Goal: Task Accomplishment & Management: Use online tool/utility

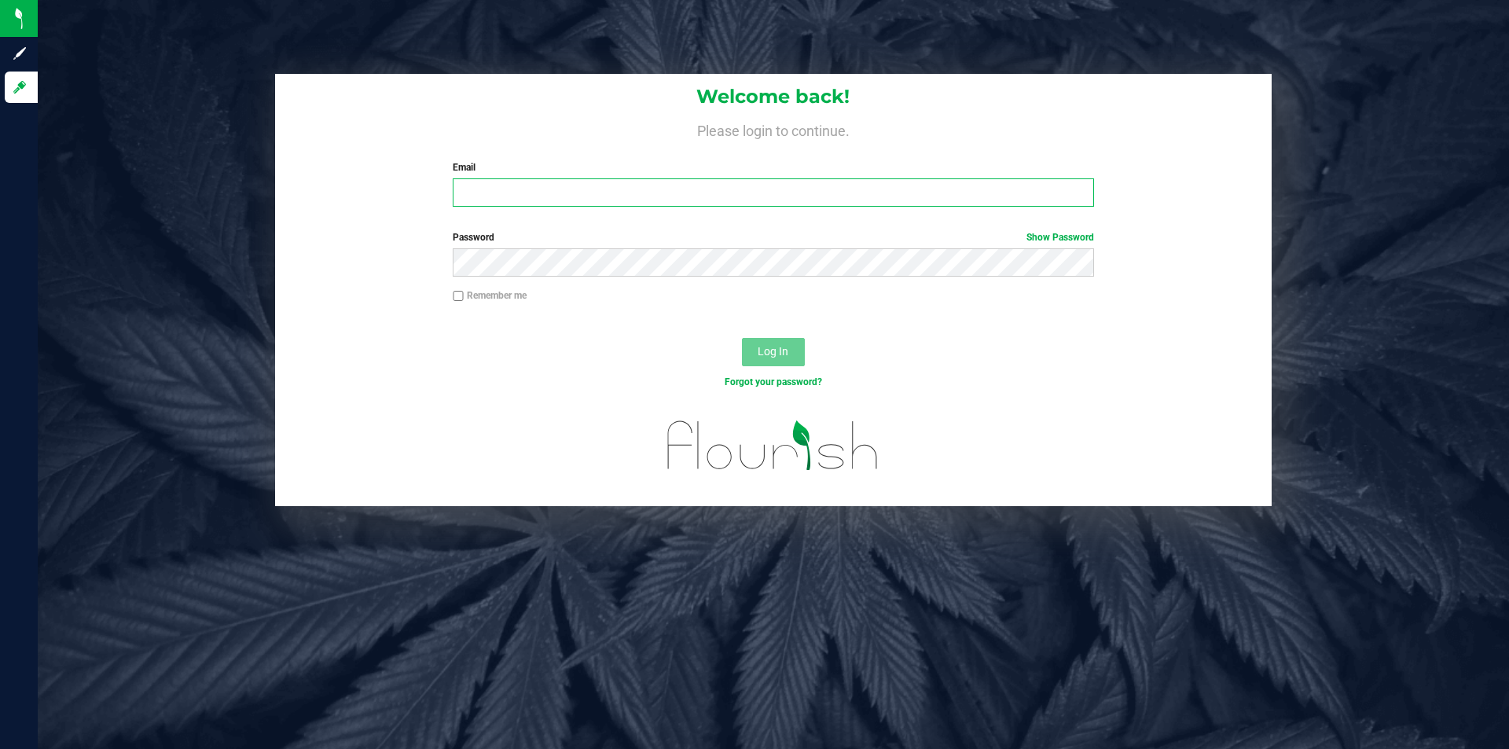
click at [670, 190] on input "Email" at bounding box center [773, 192] width 641 height 28
type input "[EMAIL_ADDRESS][DOMAIN_NAME]"
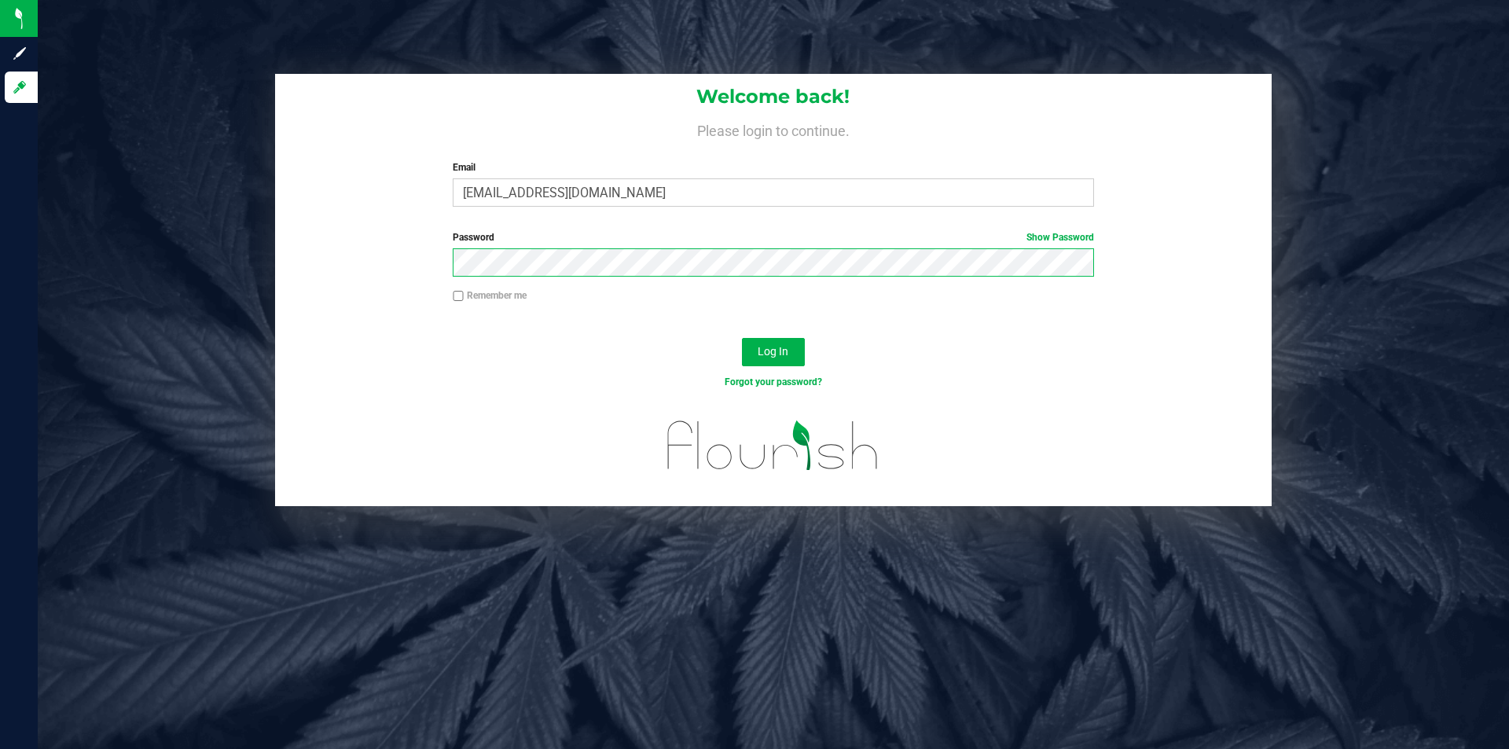
click at [742, 338] on button "Log In" at bounding box center [773, 352] width 63 height 28
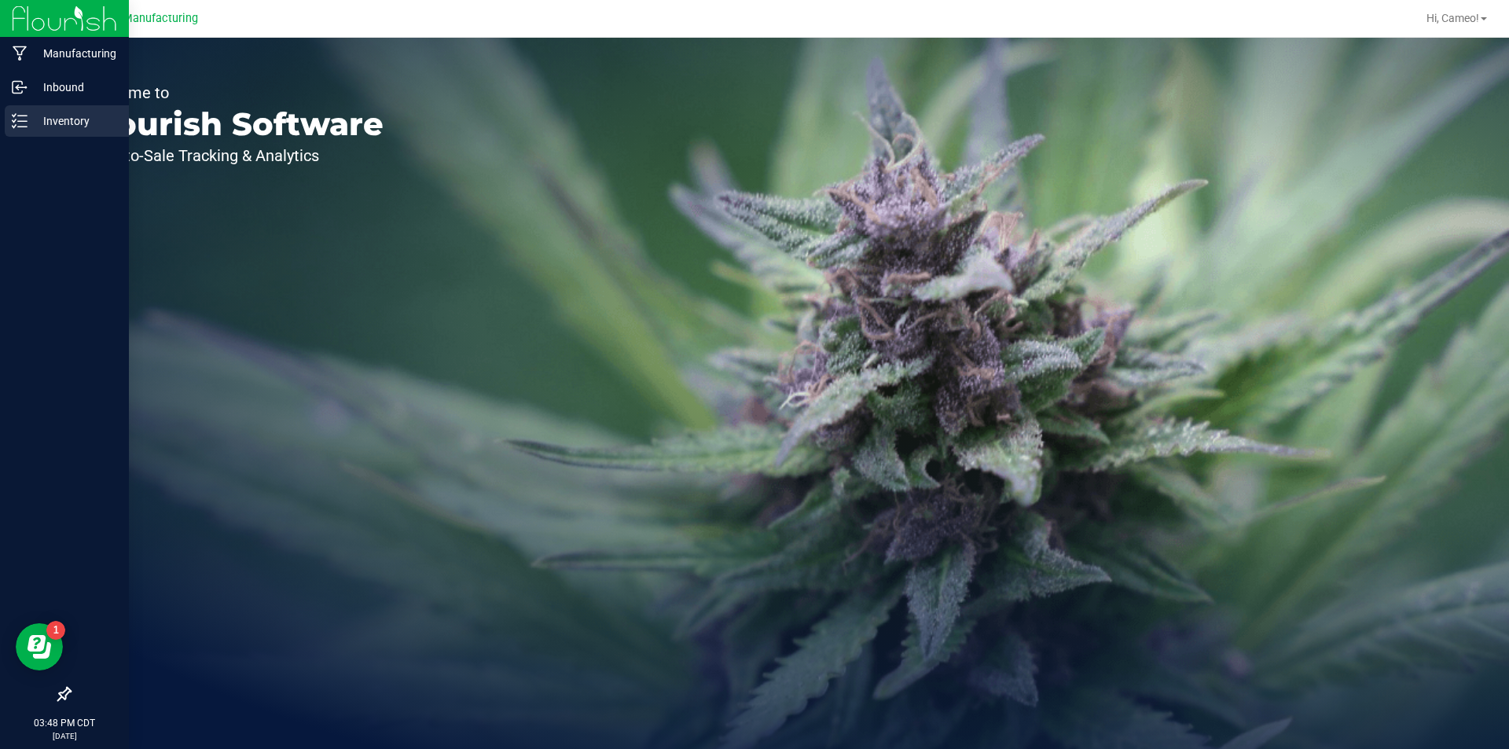
click at [12, 119] on icon at bounding box center [20, 121] width 16 height 16
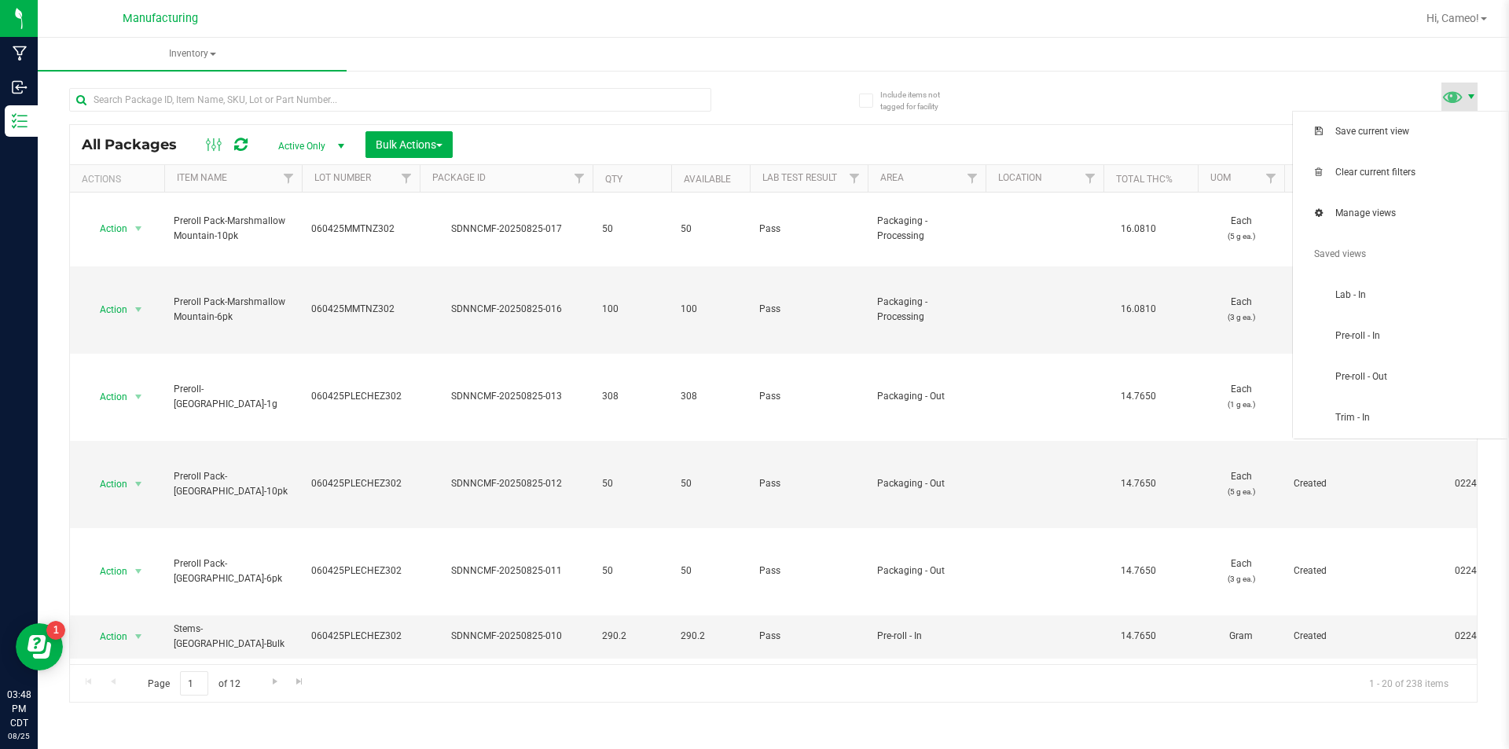
click at [1465, 95] on span at bounding box center [1471, 96] width 13 height 13
click at [1412, 332] on span "Pre-roll - In" at bounding box center [1416, 335] width 163 height 13
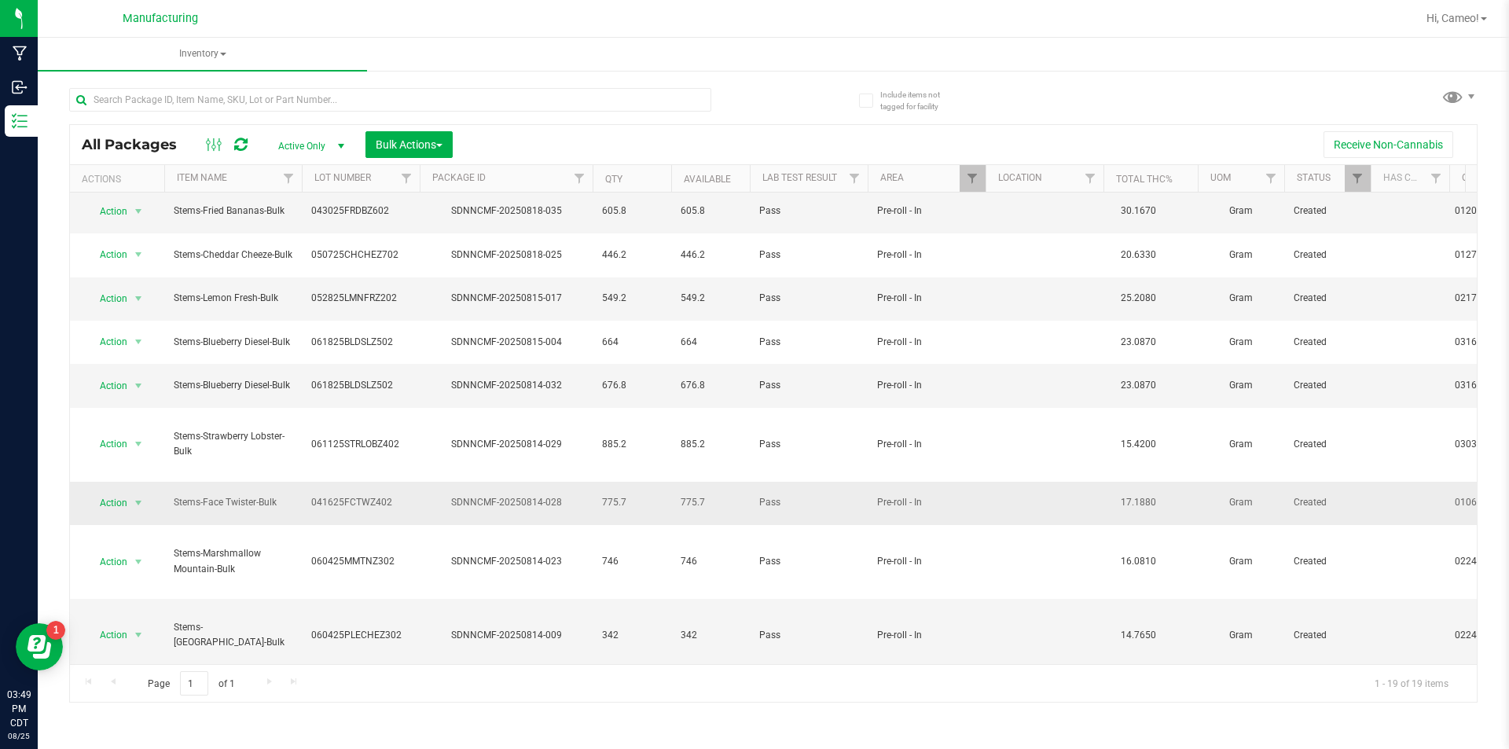
scroll to position [311, 0]
click at [786, 112] on div "All Packages Active Only Active Only Lab Samples Locked All Bulk Actions Add to…" at bounding box center [773, 388] width 1409 height 630
click at [410, 138] on span "Bulk Actions" at bounding box center [409, 144] width 67 height 13
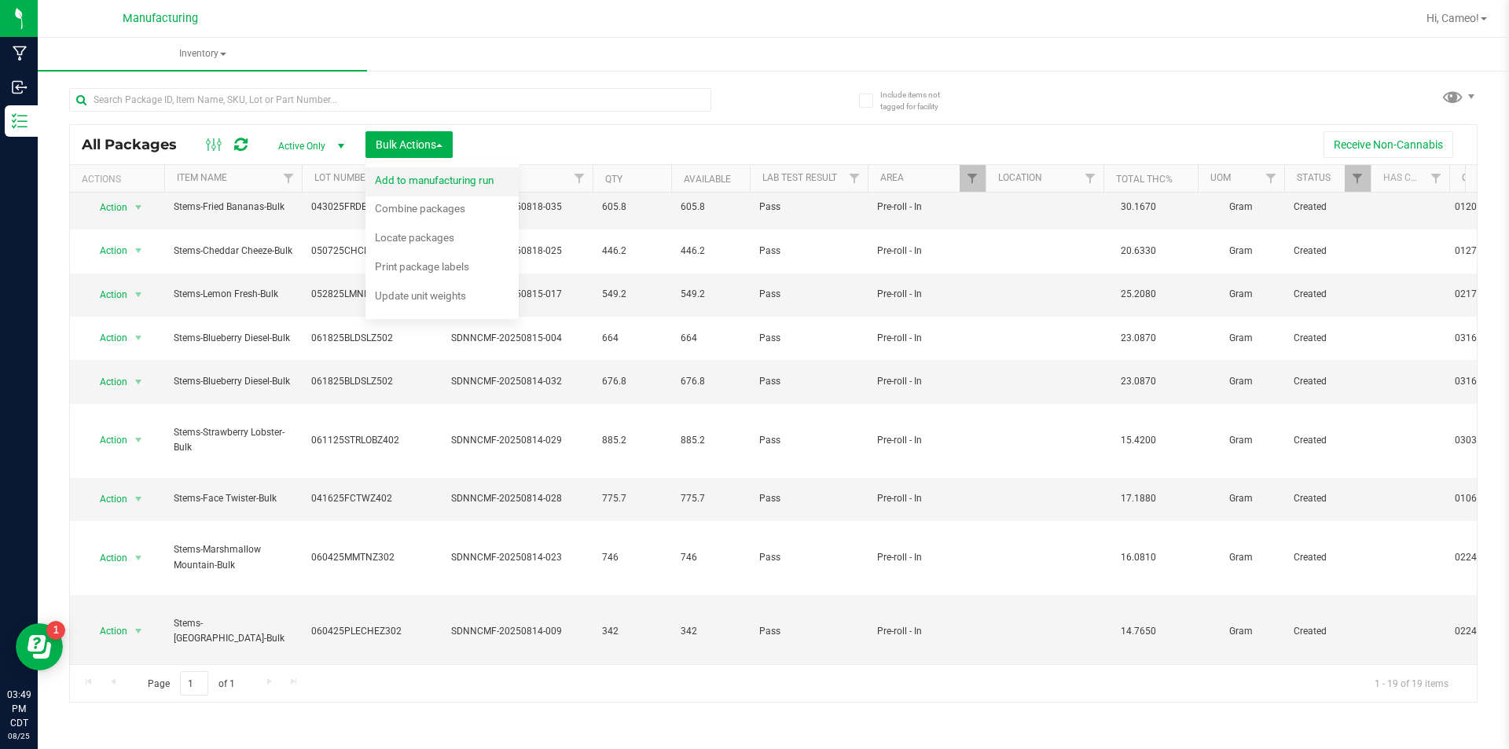
click at [404, 179] on span "Add to manufacturing run" at bounding box center [434, 180] width 119 height 13
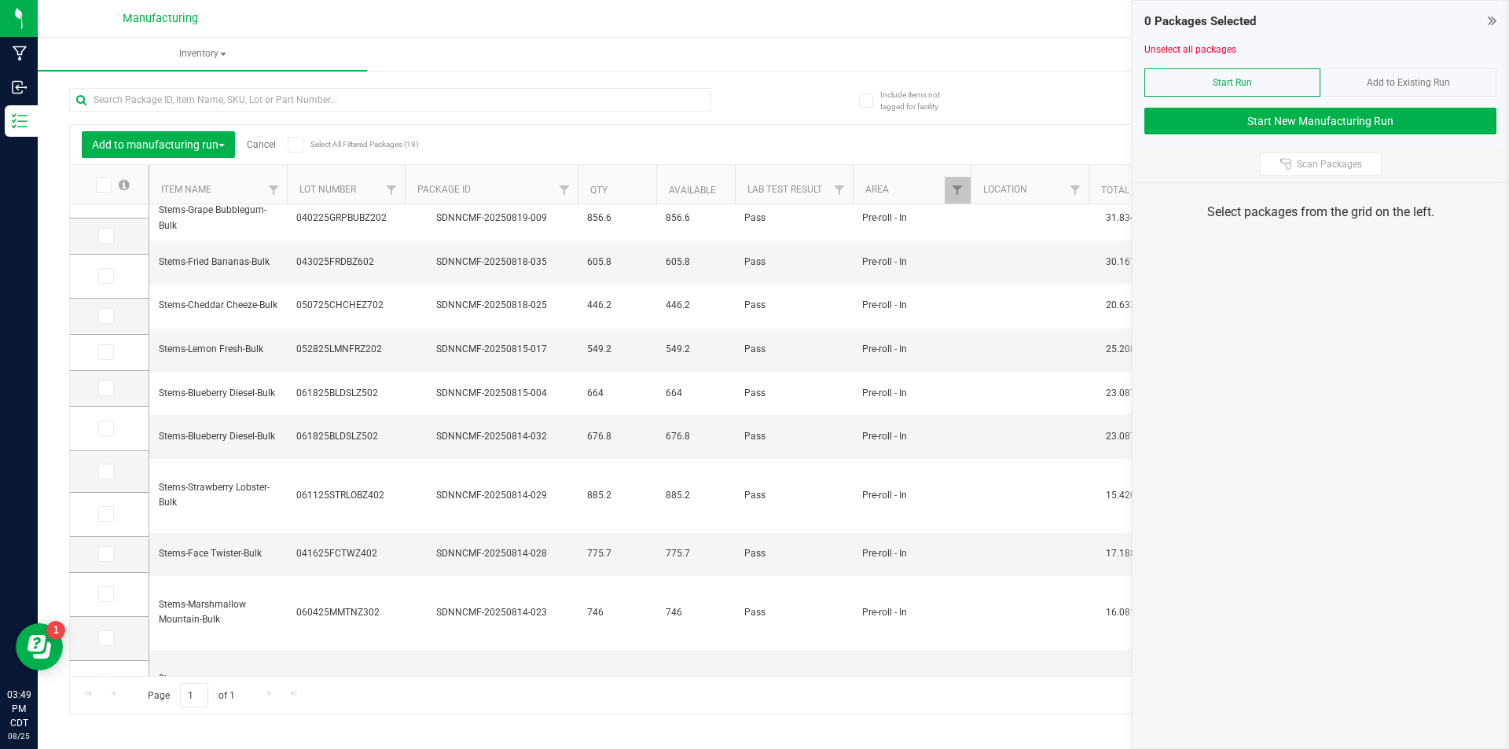
scroll to position [299, 0]
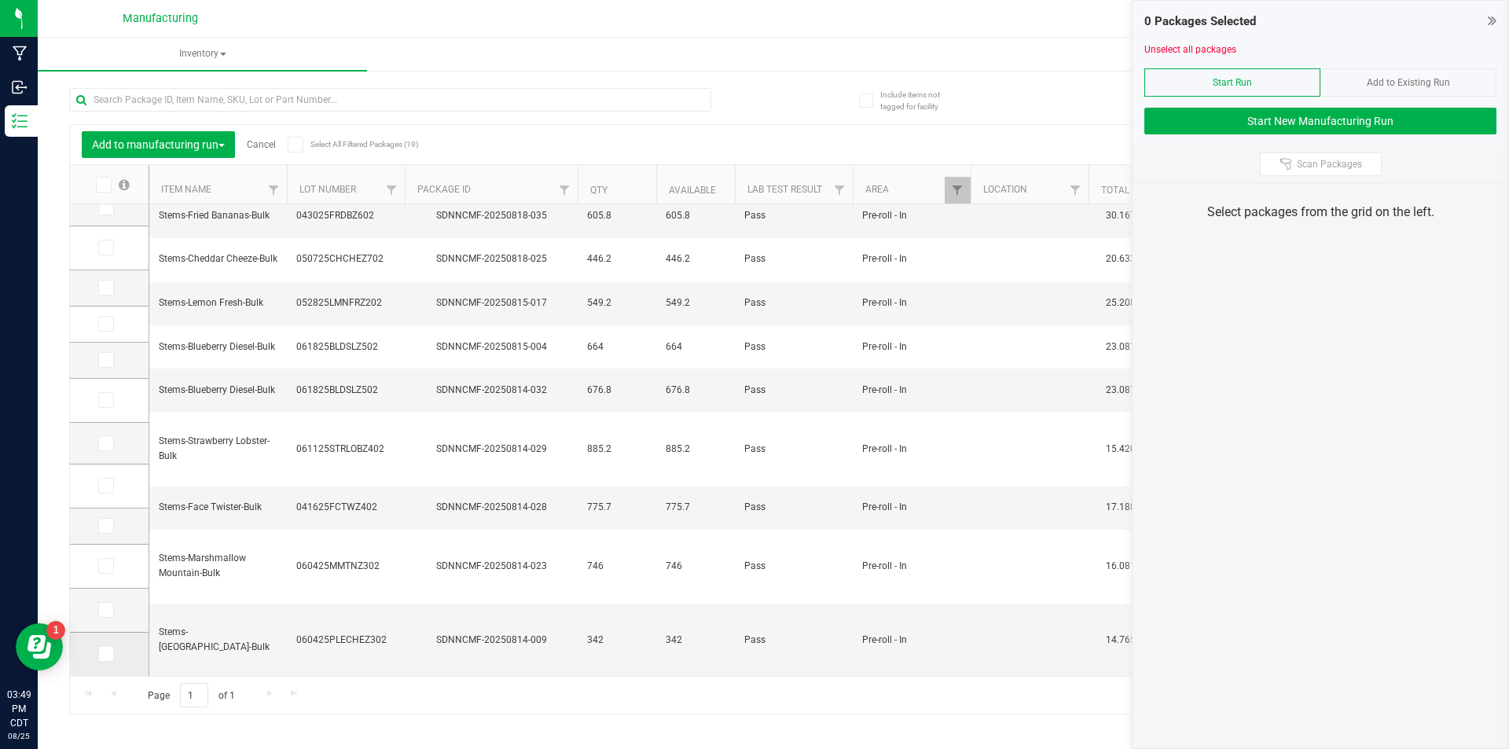
click at [106, 654] on icon at bounding box center [105, 654] width 10 height 0
click at [0, 0] on input "checkbox" at bounding box center [0, 0] width 0 height 0
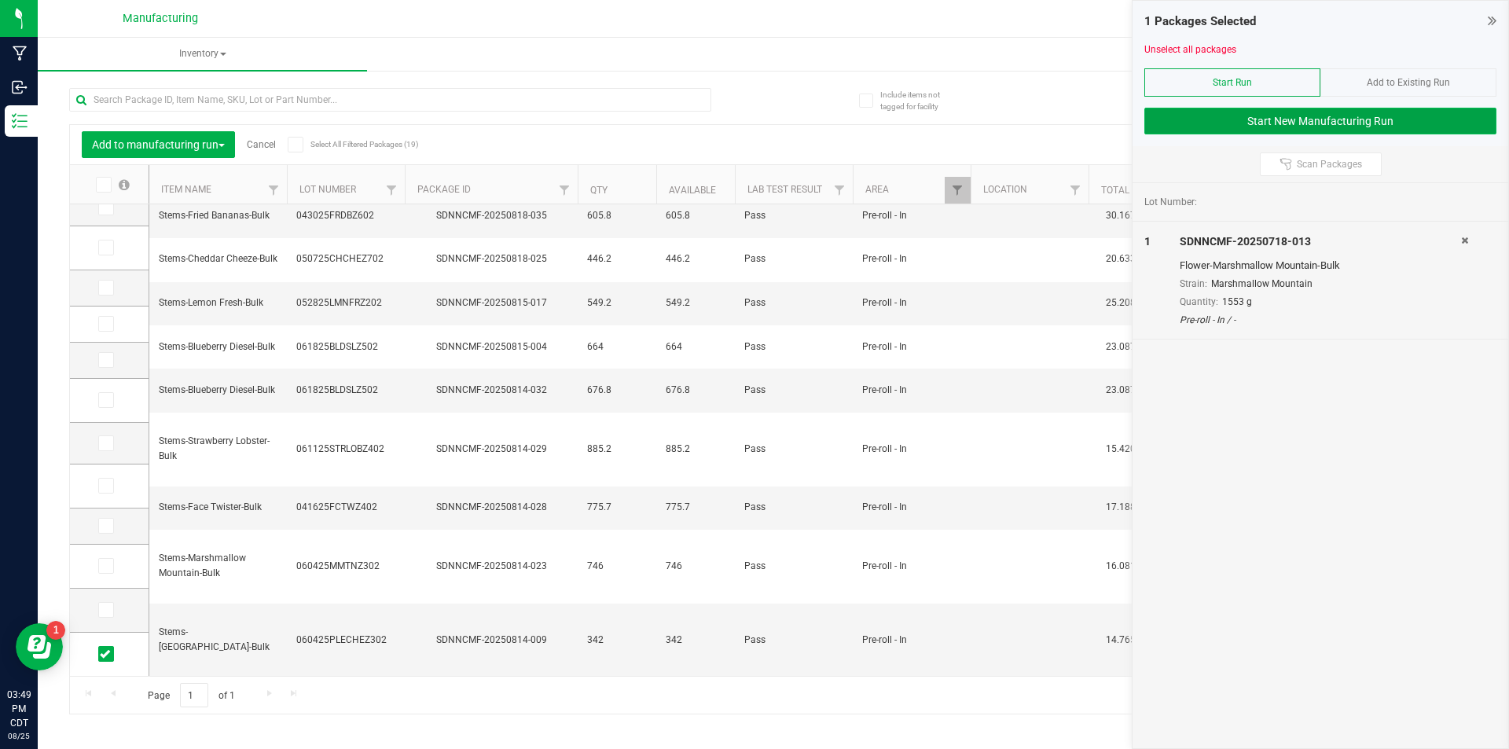
click at [1459, 126] on button "Start New Manufacturing Run" at bounding box center [1320, 121] width 352 height 27
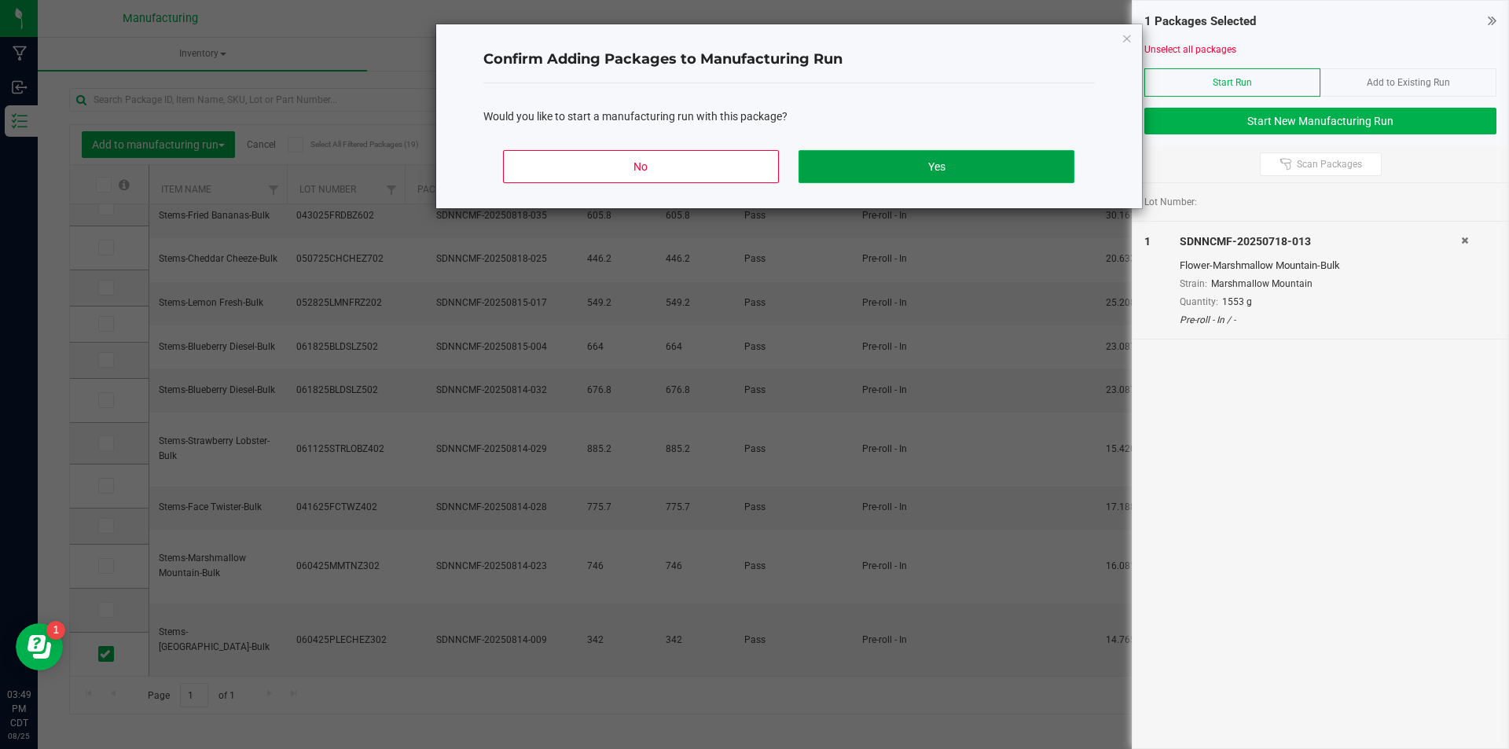
click at [1027, 169] on button "Yes" at bounding box center [936, 166] width 275 height 33
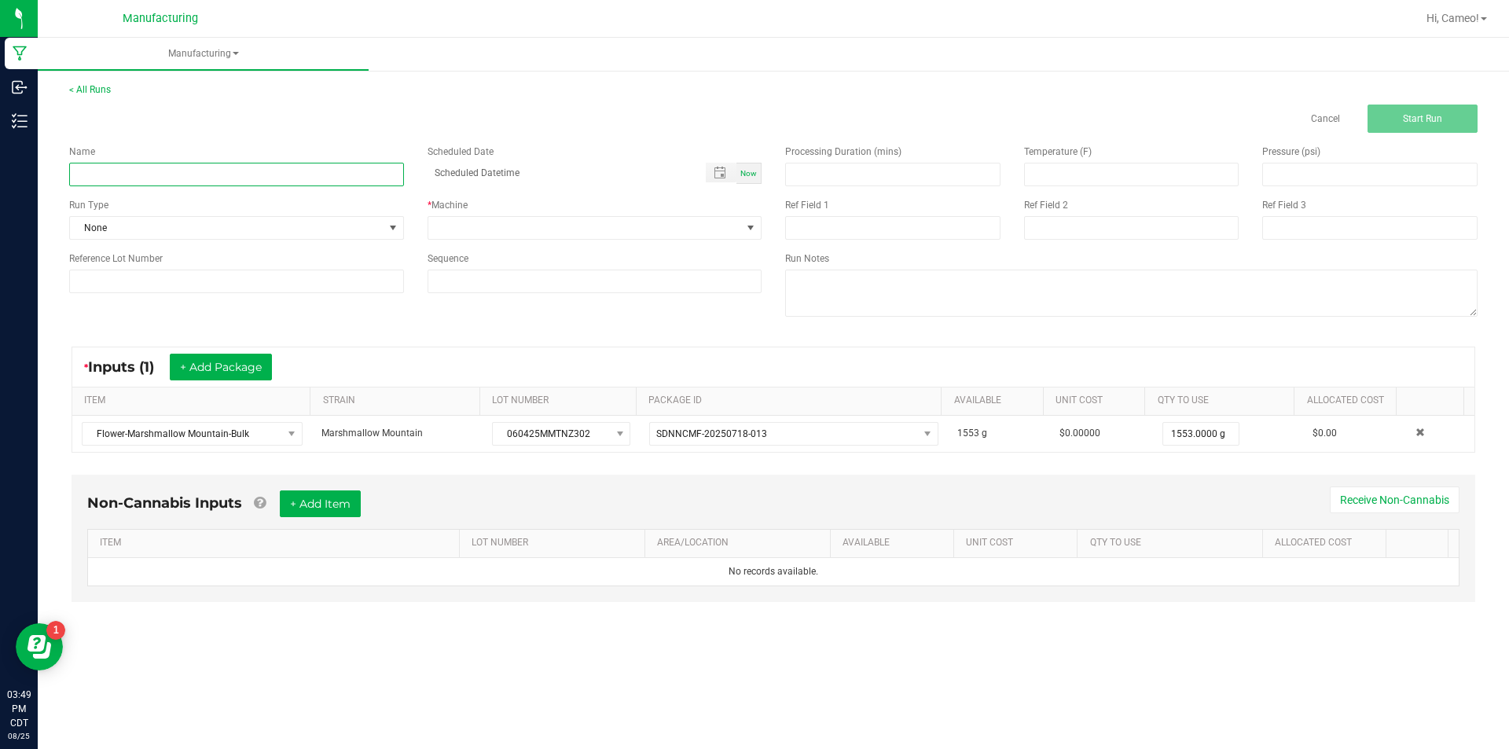
click at [377, 169] on input at bounding box center [236, 175] width 335 height 24
type input "082525 - [GEOGRAPHIC_DATA]"
drag, startPoint x: 756, startPoint y: 169, endPoint x: 742, endPoint y: 183, distance: 20.0
click at [756, 170] on span "Now" at bounding box center [748, 173] width 17 height 9
type input "[DATE] 3:49 PM"
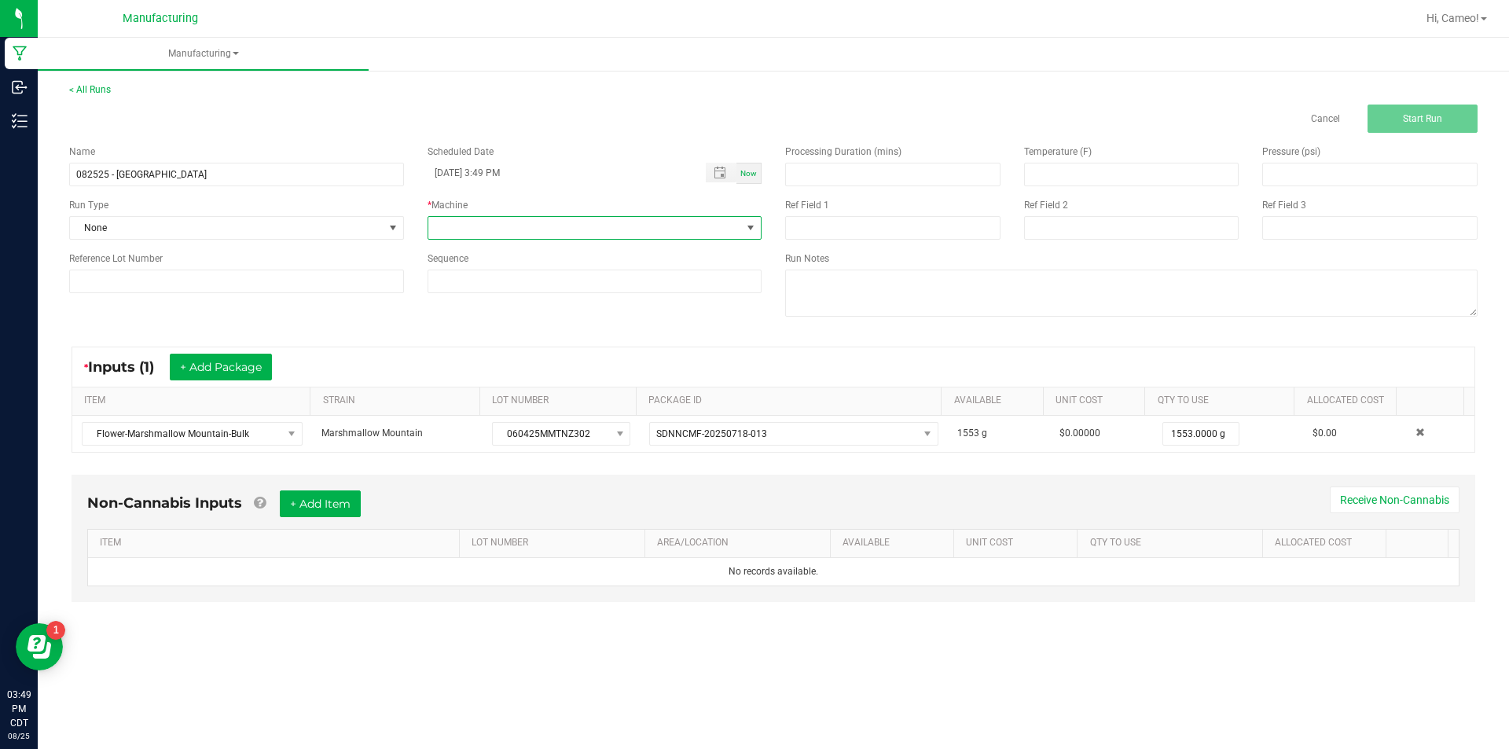
drag, startPoint x: 707, startPoint y: 219, endPoint x: 675, endPoint y: 236, distance: 36.6
click at [707, 219] on span at bounding box center [585, 228] width 314 height 22
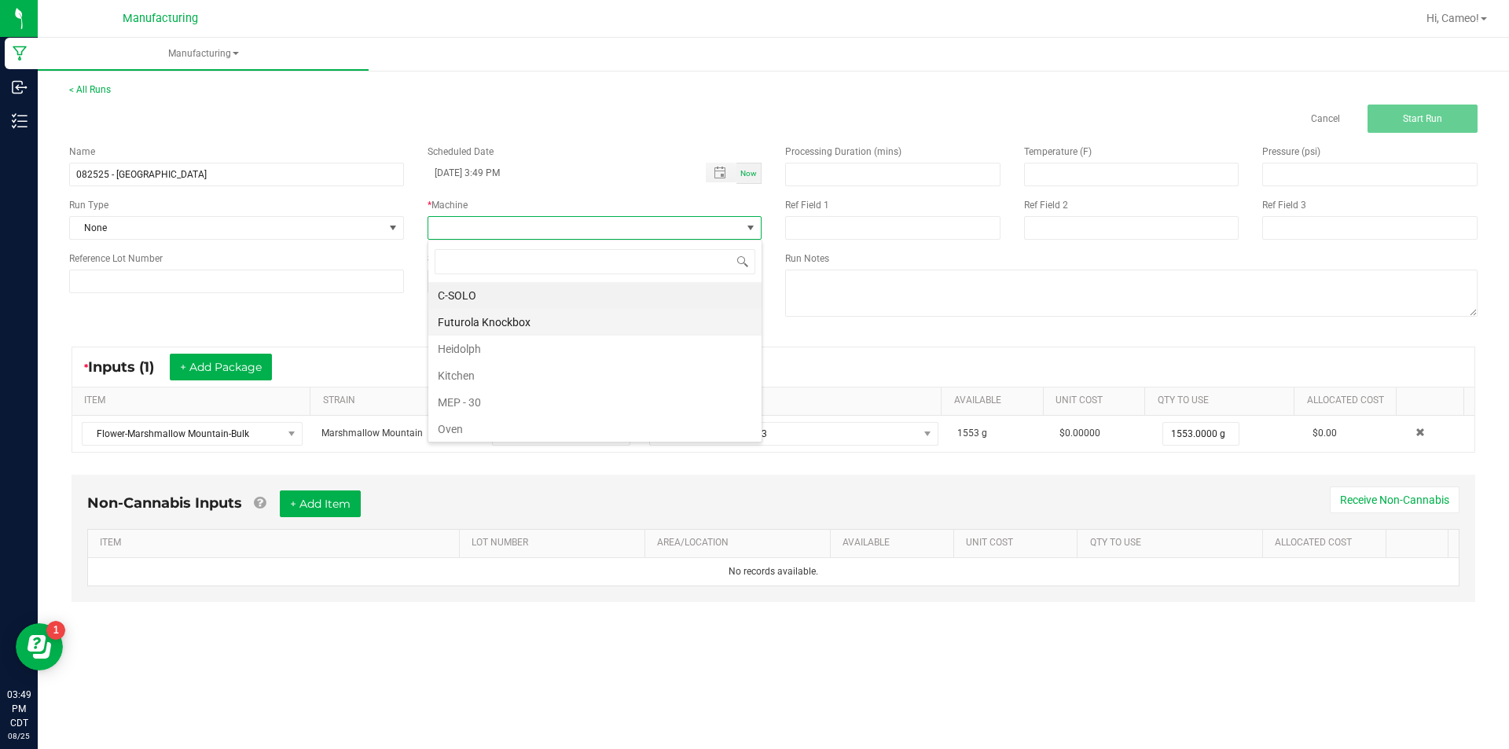
scroll to position [24, 334]
click at [505, 323] on li "Futurola Knockbox" at bounding box center [594, 322] width 333 height 27
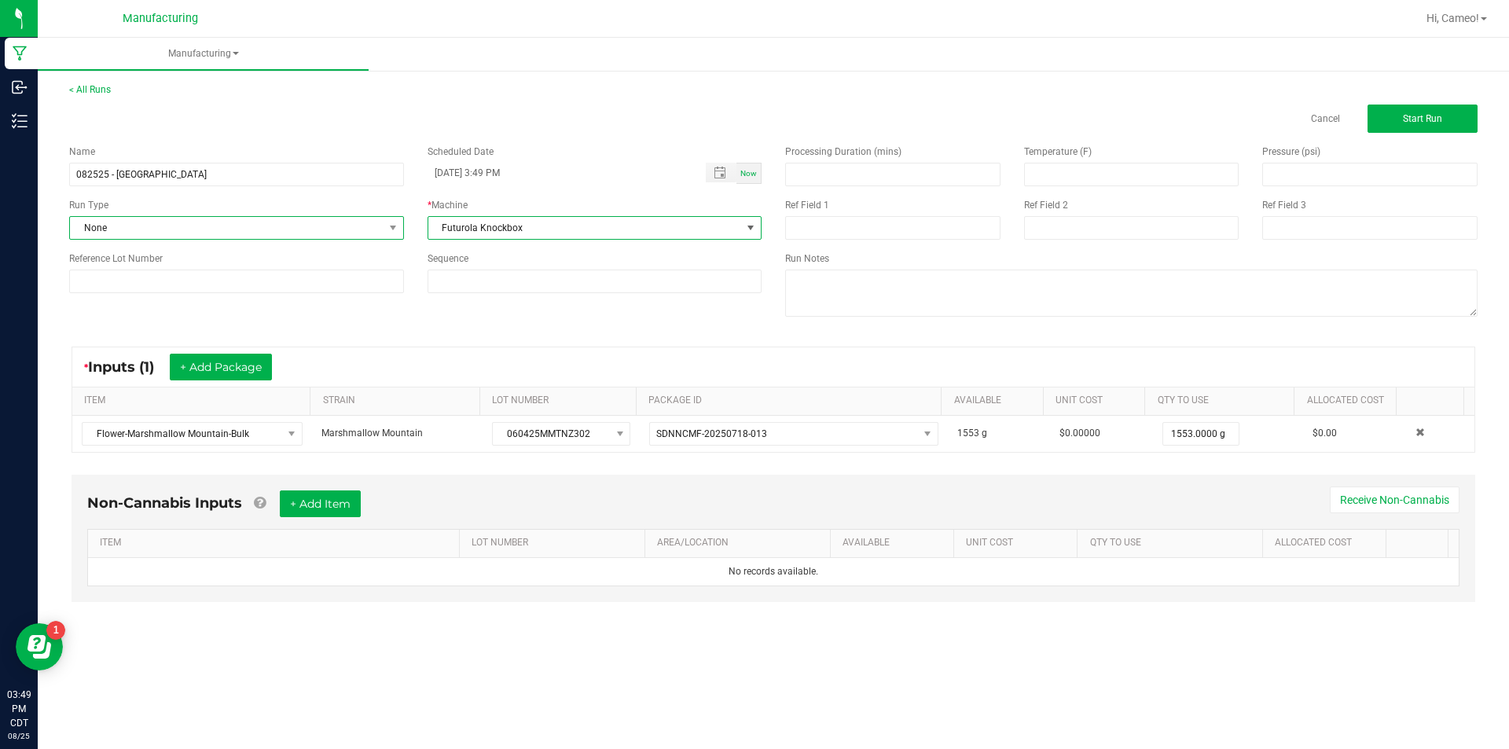
click at [292, 230] on span "None" at bounding box center [227, 228] width 314 height 22
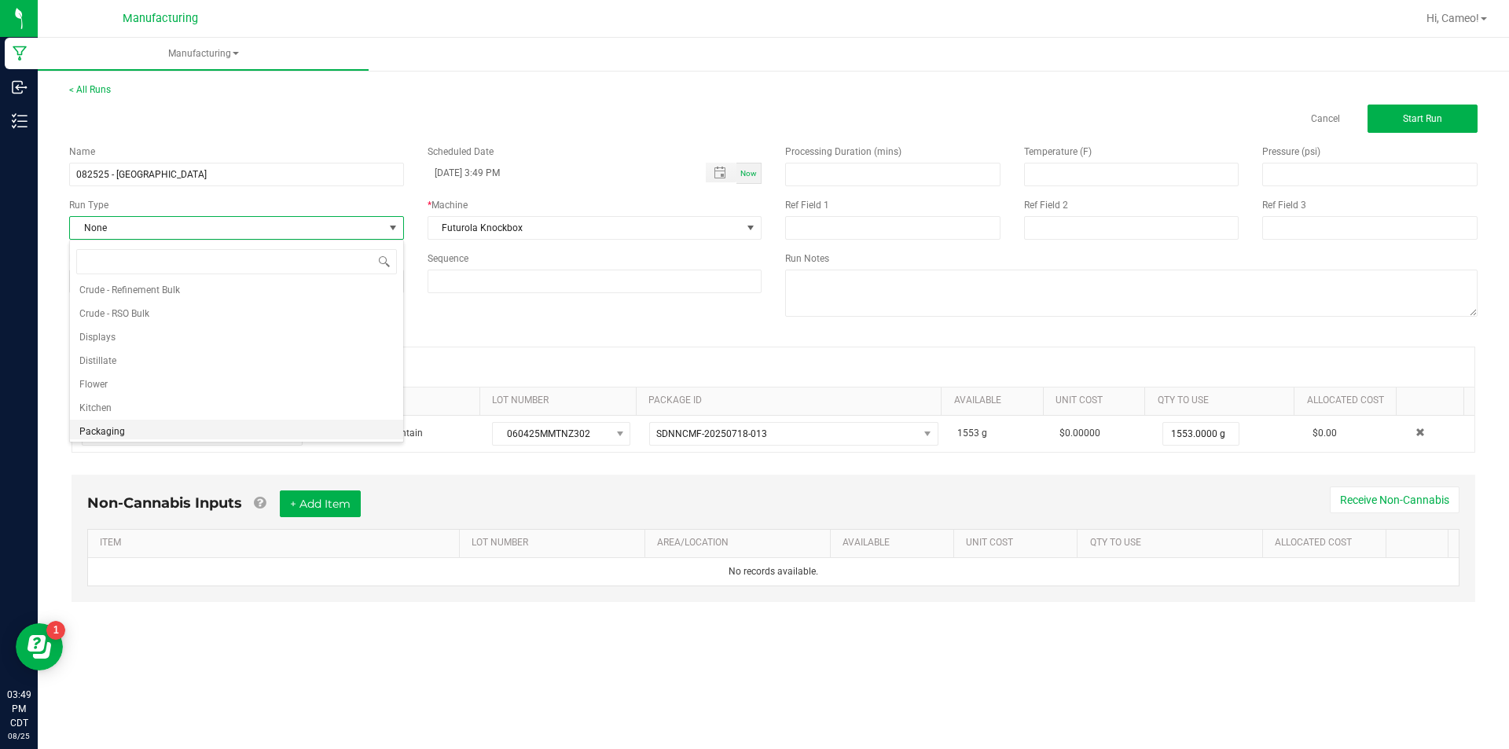
scroll to position [79, 0]
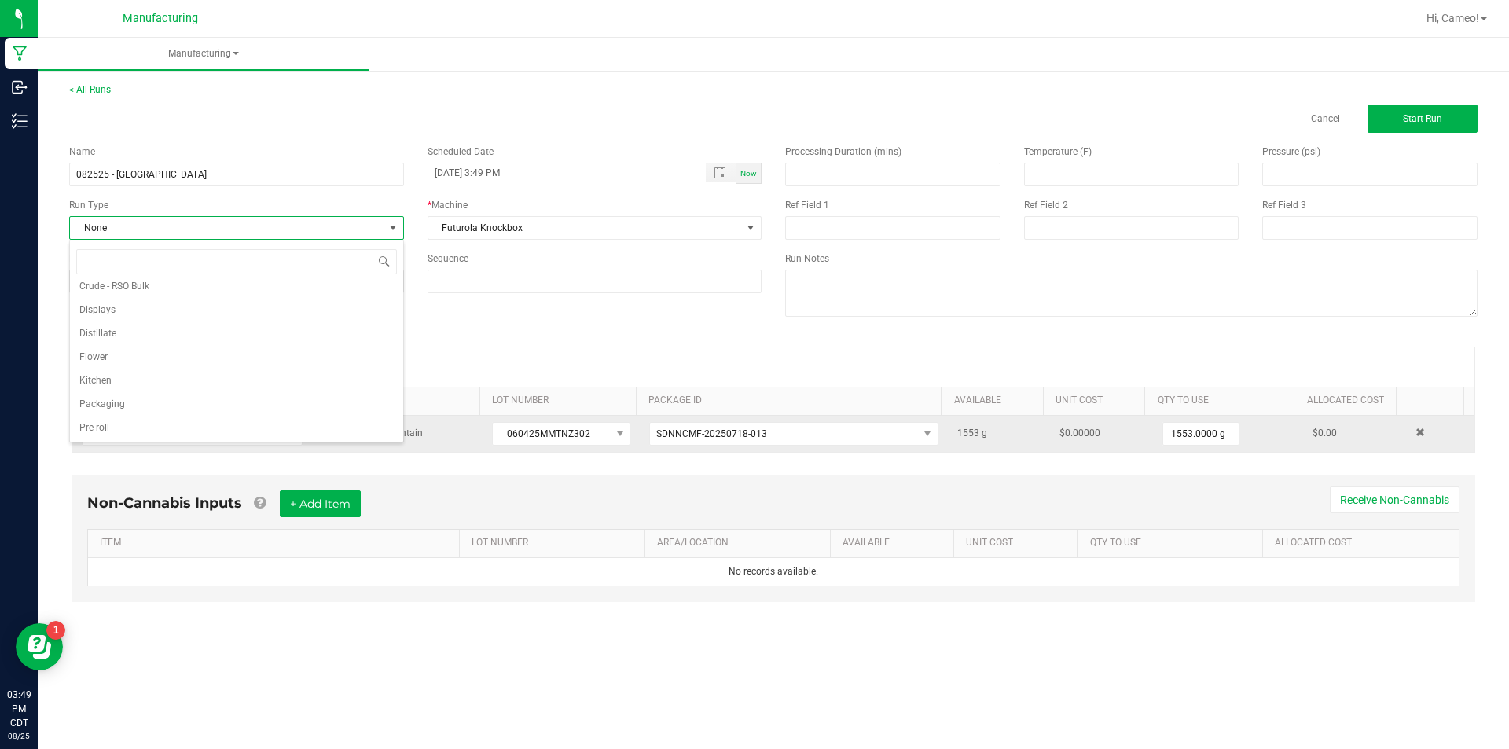
drag, startPoint x: 134, startPoint y: 418, endPoint x: 161, endPoint y: 417, distance: 26.8
click at [134, 418] on li "Pre-roll" at bounding box center [236, 428] width 333 height 24
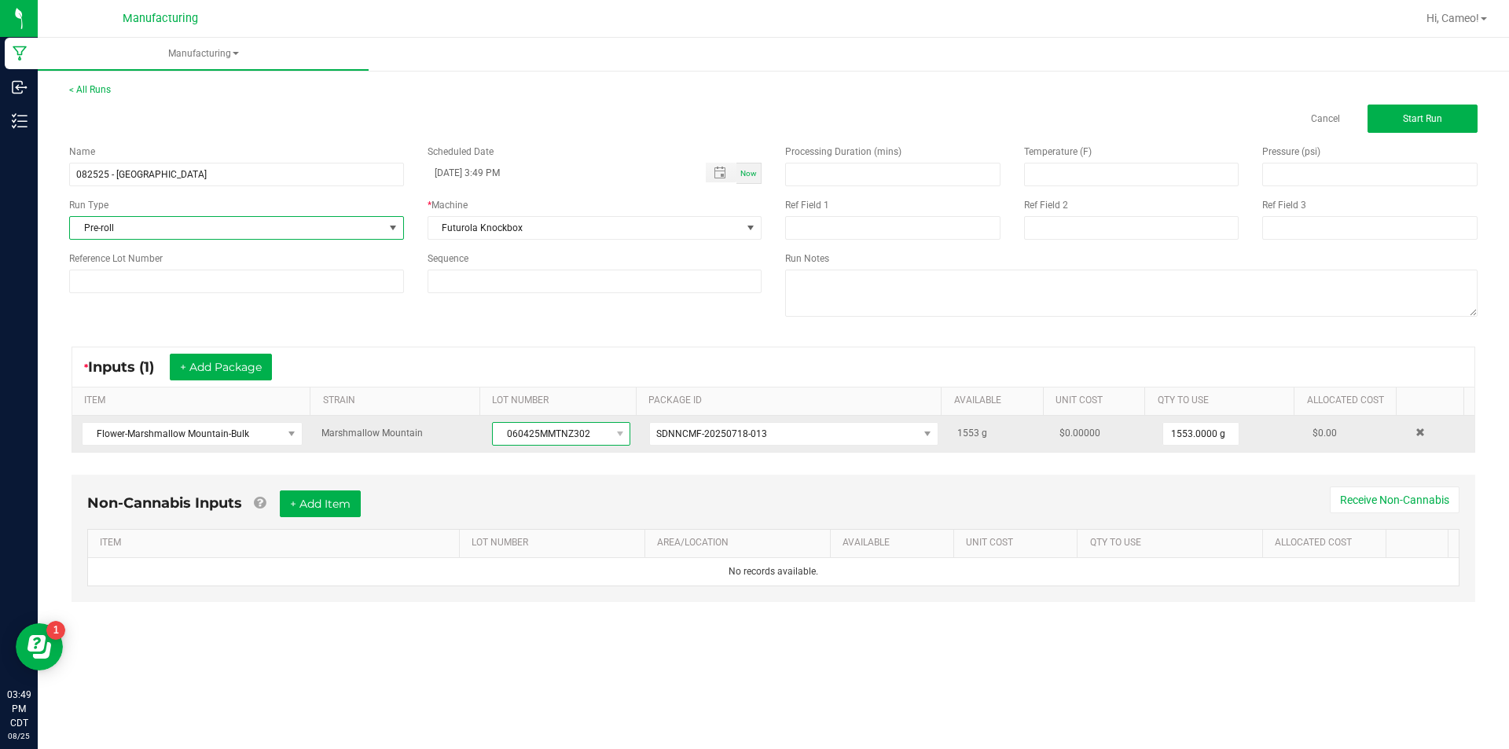
click at [563, 432] on span "060425MMTNZ302" at bounding box center [551, 434] width 117 height 22
click at [559, 430] on span "060425MMTNZ302" at bounding box center [551, 434] width 117 height 22
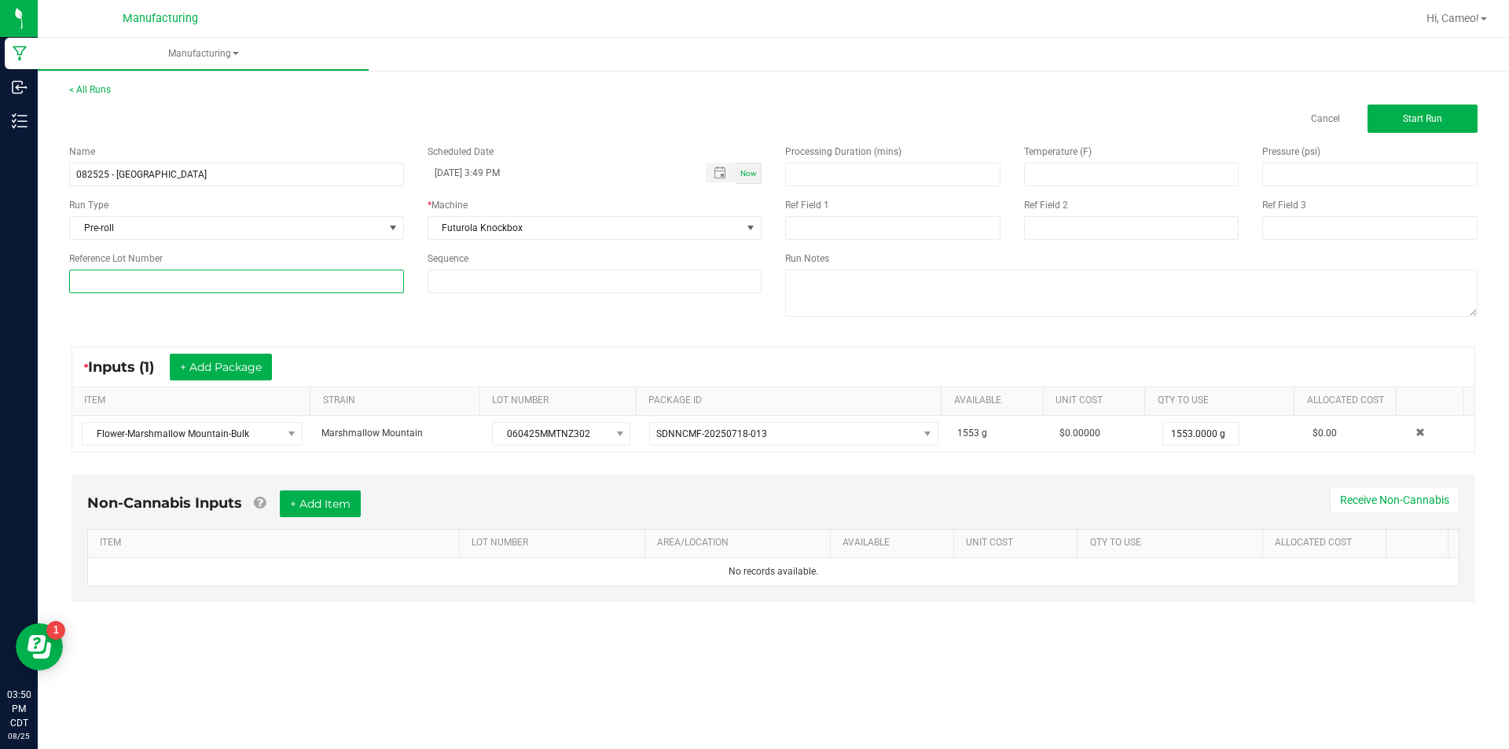
click at [351, 277] on input at bounding box center [236, 282] width 335 height 24
paste input "060425MMTNZ302"
type input "060425MMTNZ302"
click at [1428, 132] on button "Start Run" at bounding box center [1423, 119] width 110 height 28
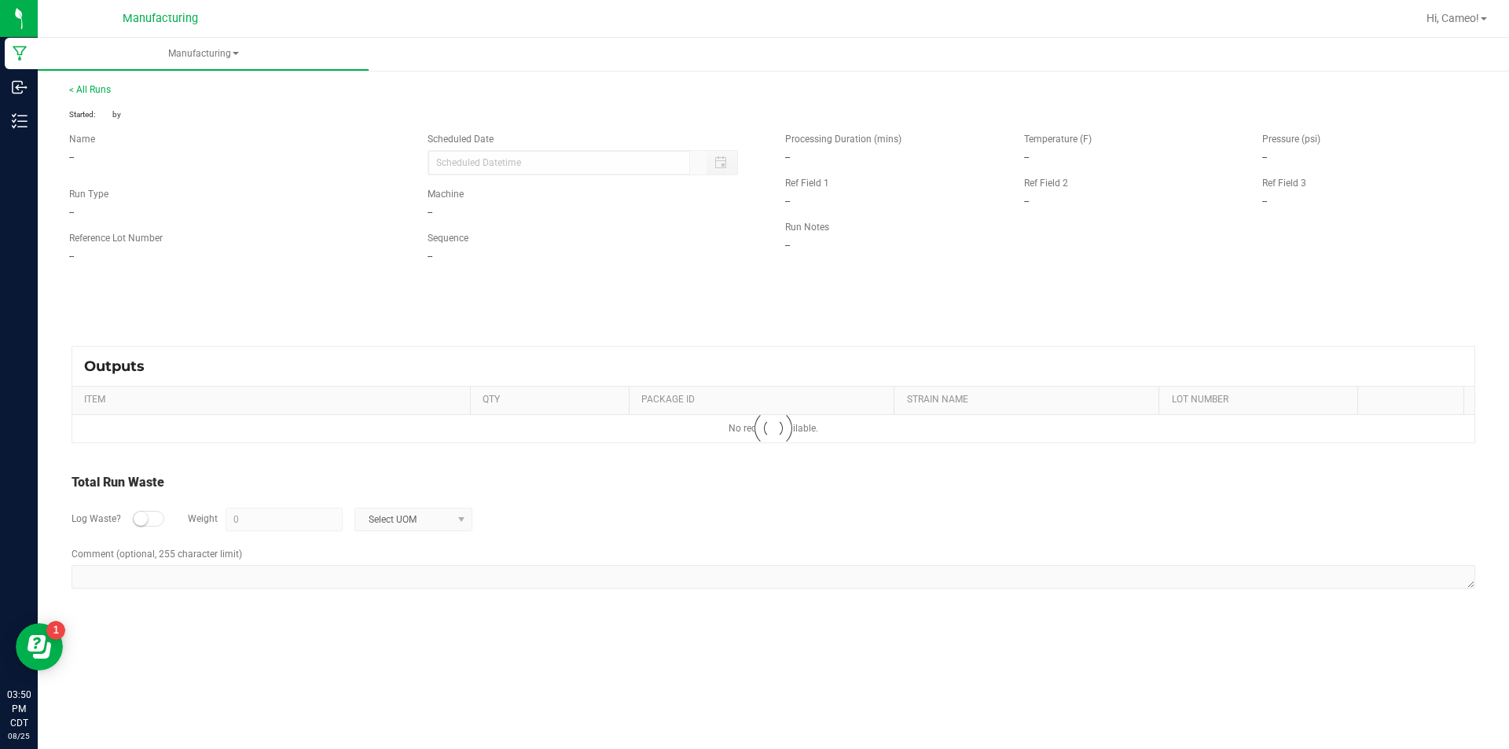
type input "[DATE] 3:49 PM"
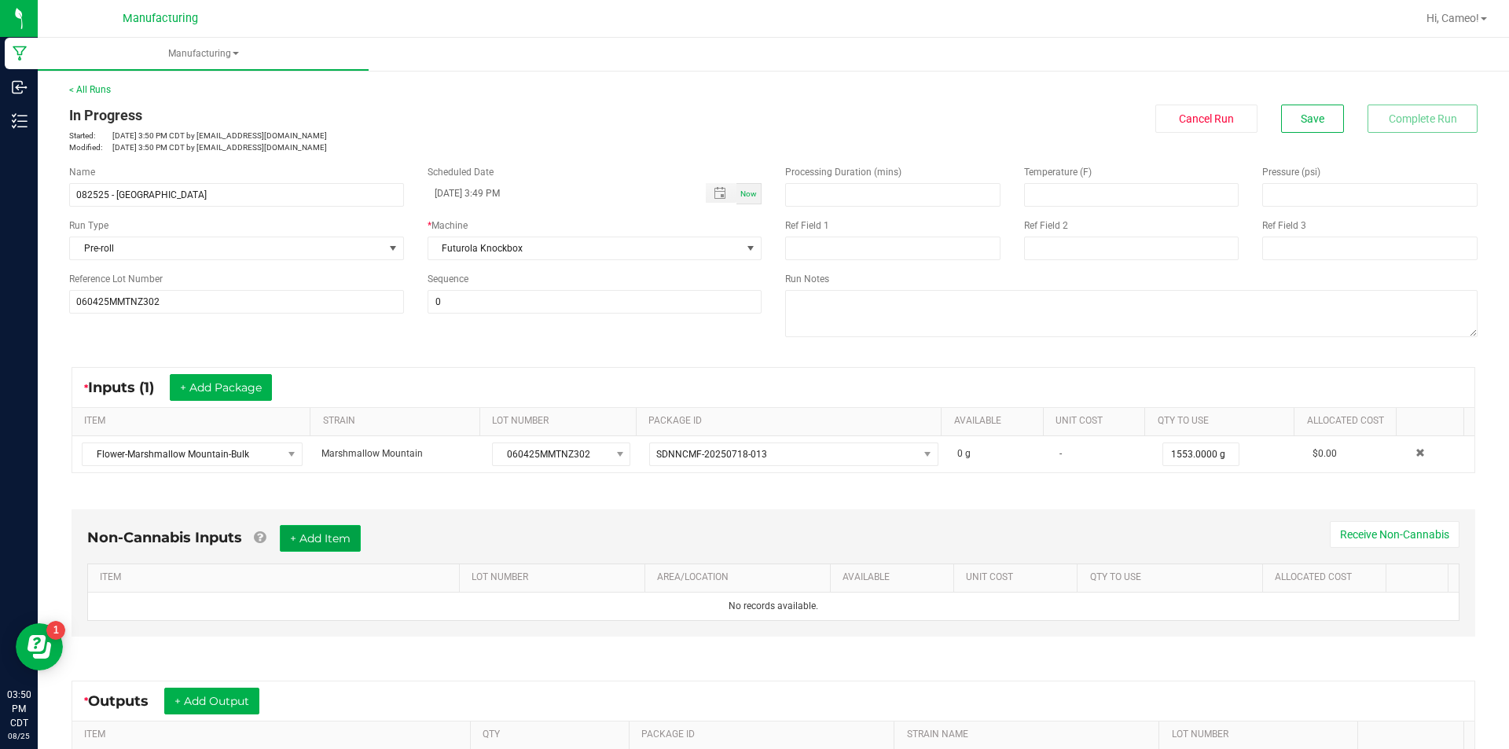
click at [348, 531] on button "+ Add Item" at bounding box center [320, 538] width 81 height 27
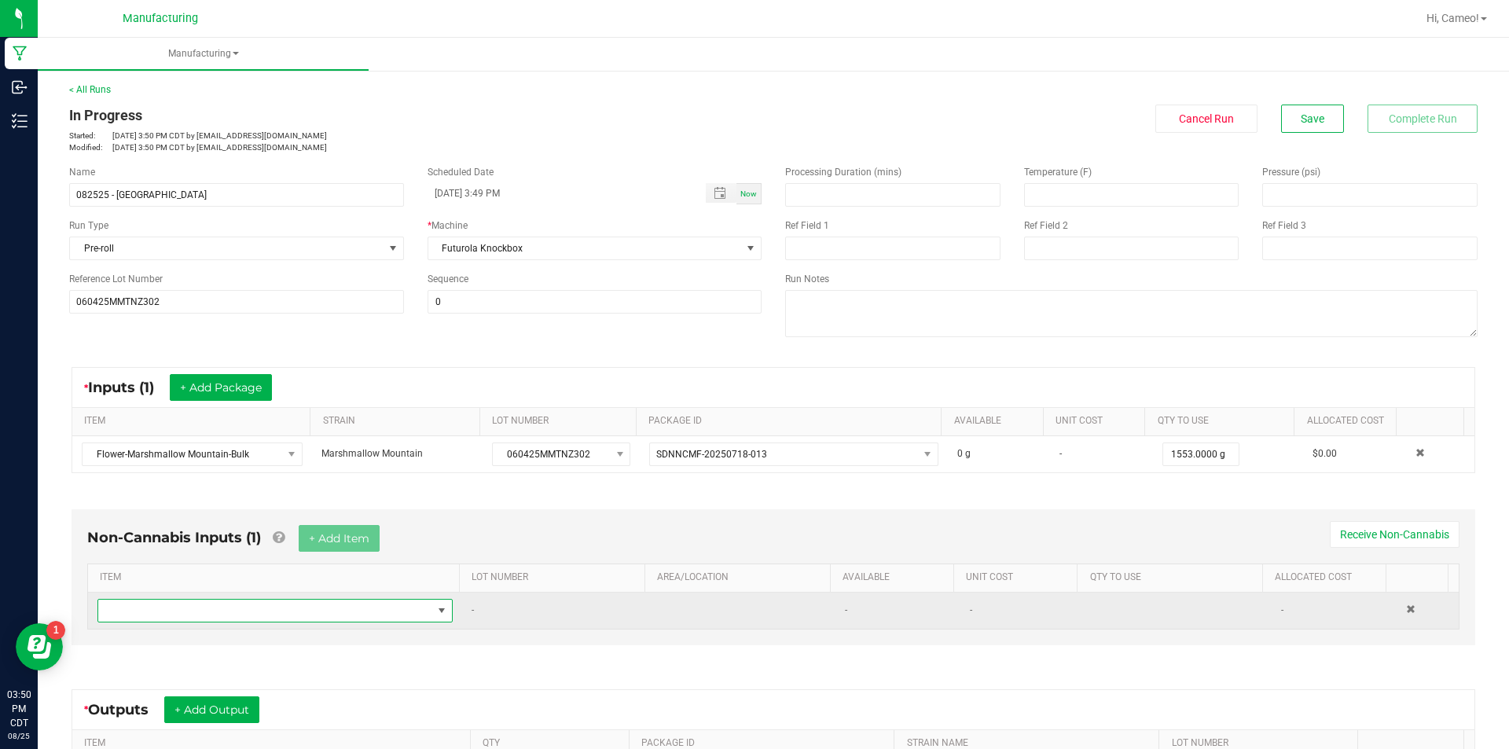
click at [271, 612] on span "NO DATA FOUND" at bounding box center [265, 611] width 334 height 22
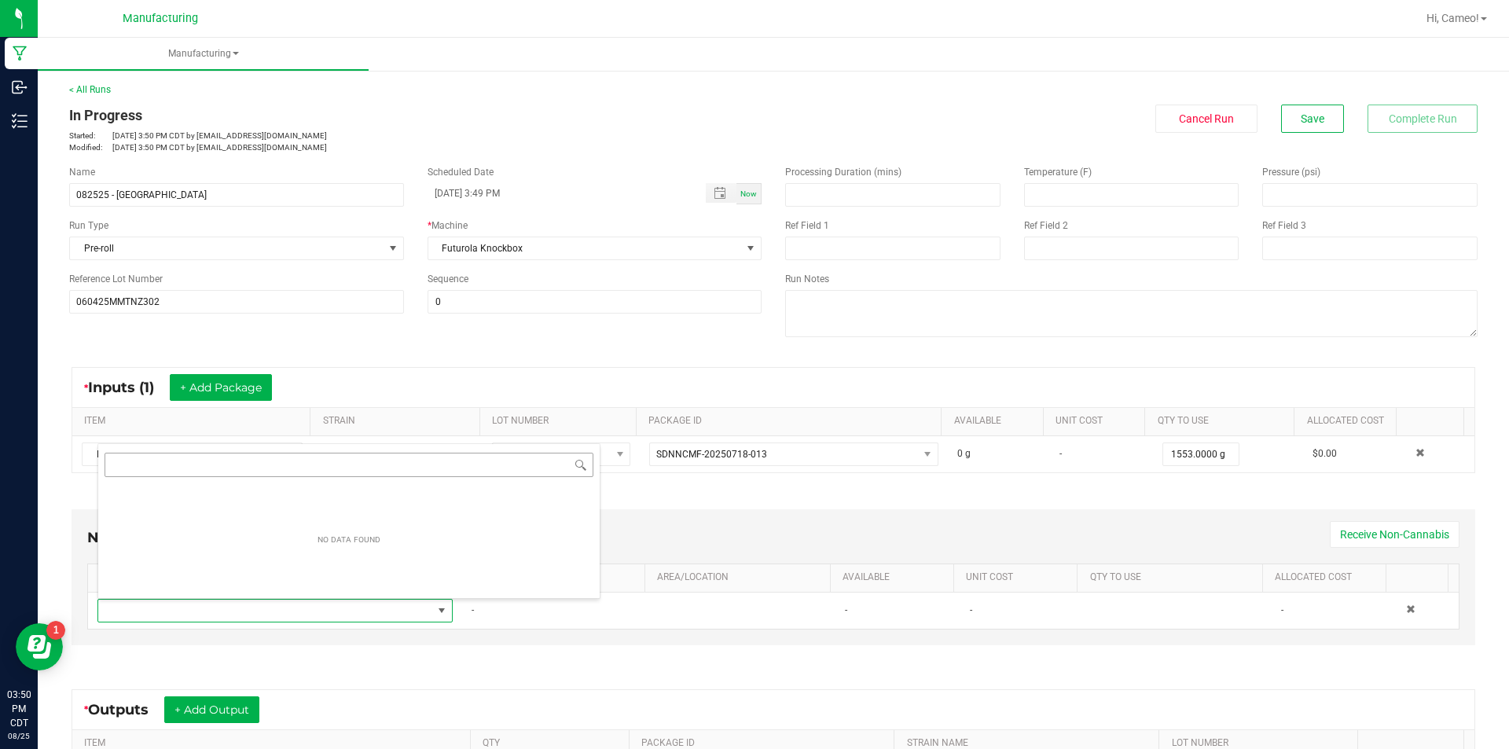
scroll to position [24, 346]
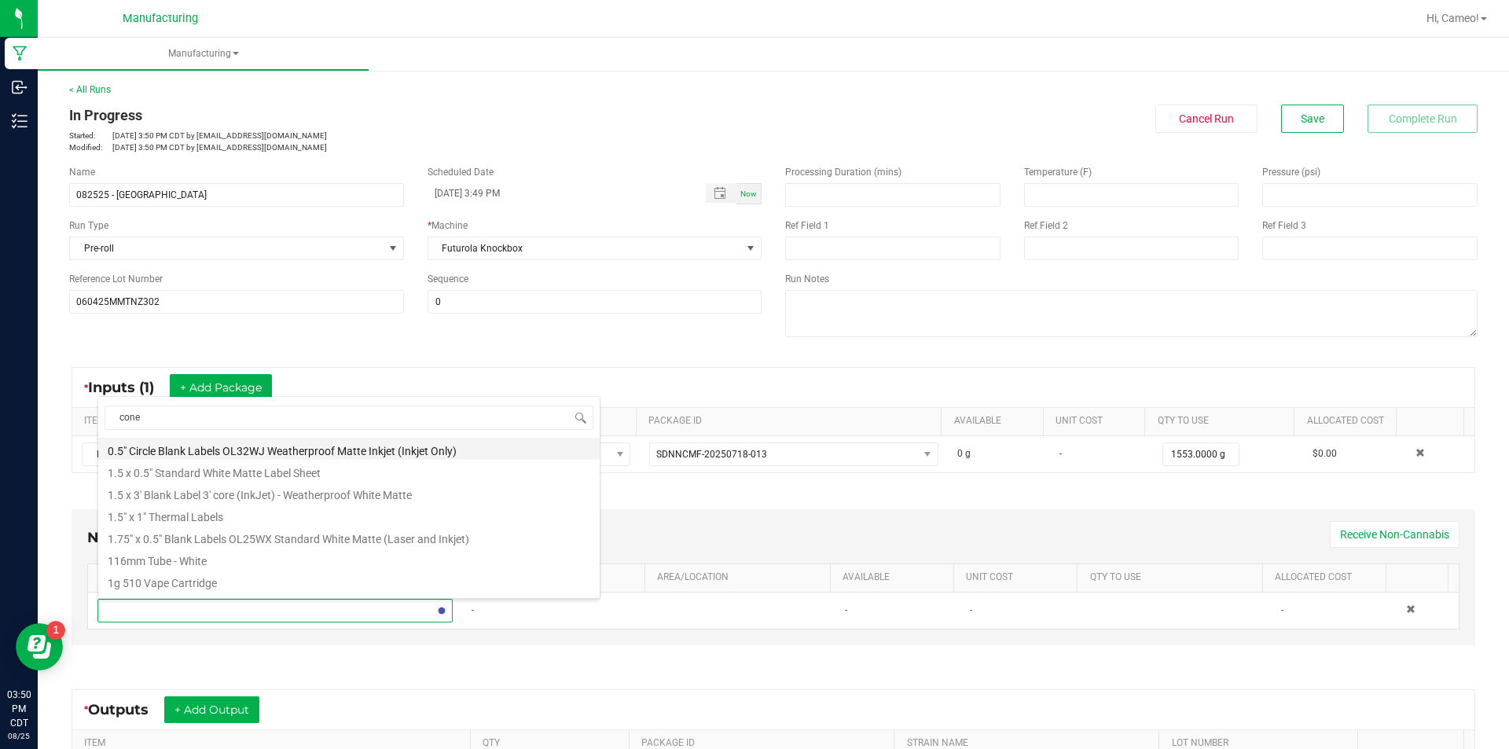
type input "cones"
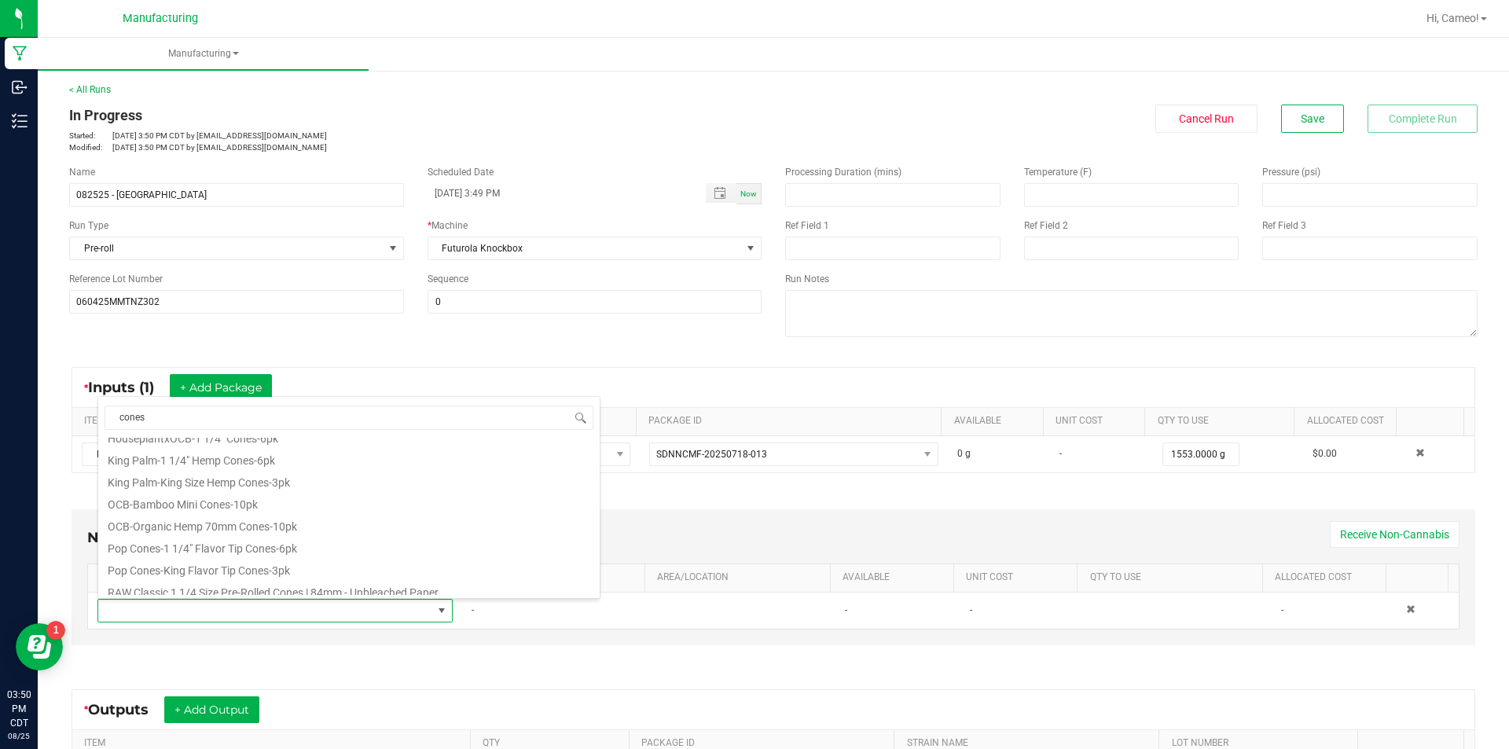
scroll to position [707, 0]
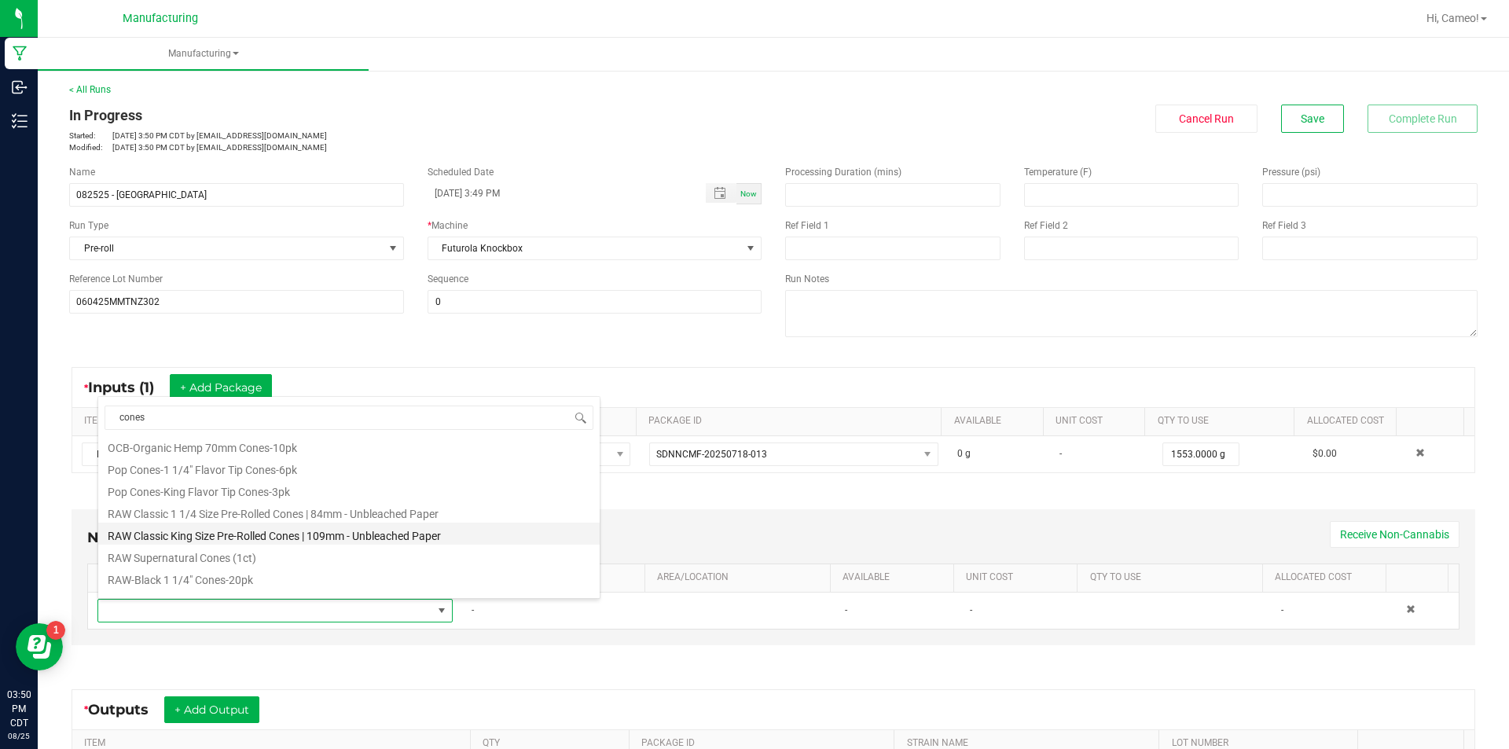
click at [382, 535] on li "RAW Classic King Size Pre-Rolled Cones | 109mm - Unbleached Paper" at bounding box center [348, 534] width 501 height 22
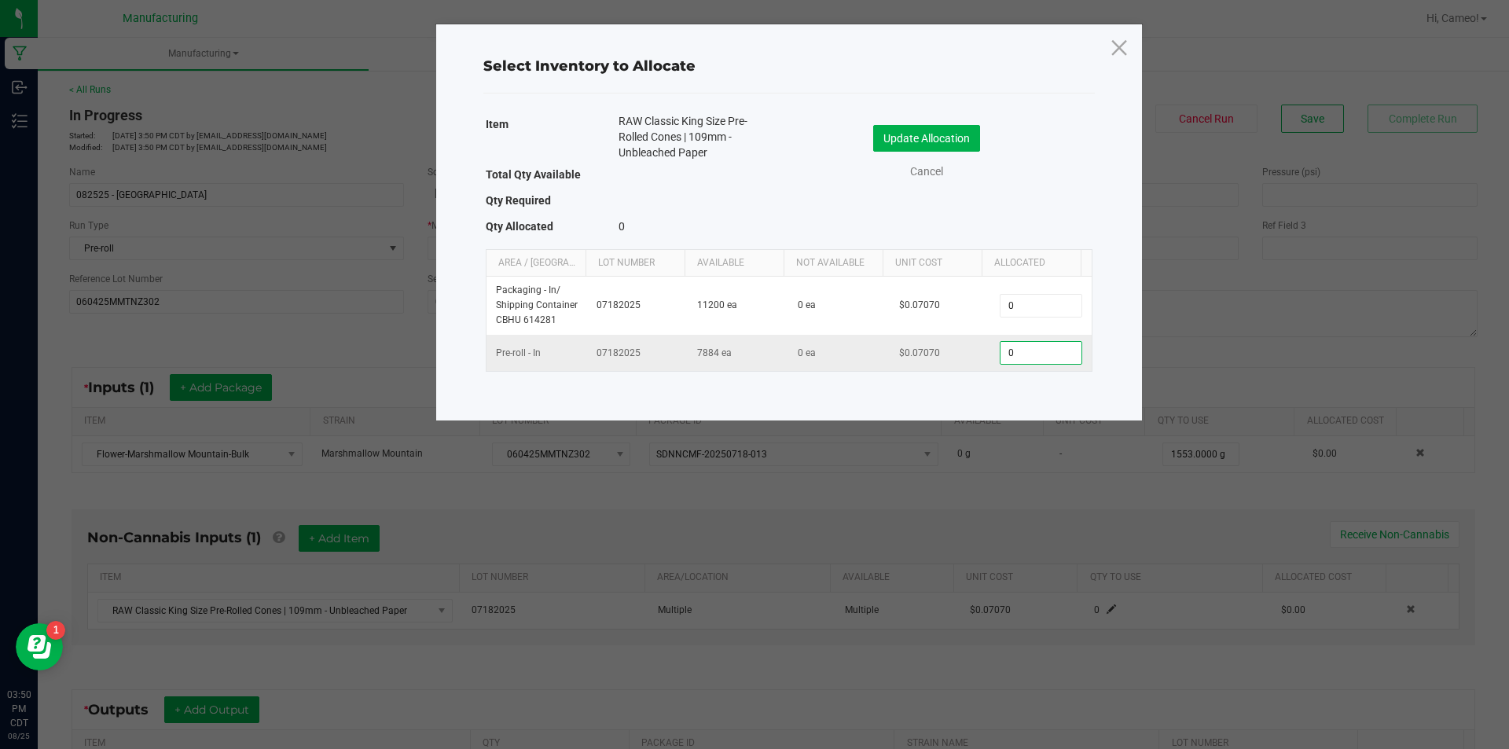
click at [1041, 351] on input "0" at bounding box center [1041, 353] width 80 height 22
type input "484"
click at [929, 152] on div "Update Allocation Cancel" at bounding box center [941, 152] width 280 height 55
click at [929, 141] on button "Update Allocation" at bounding box center [926, 138] width 107 height 27
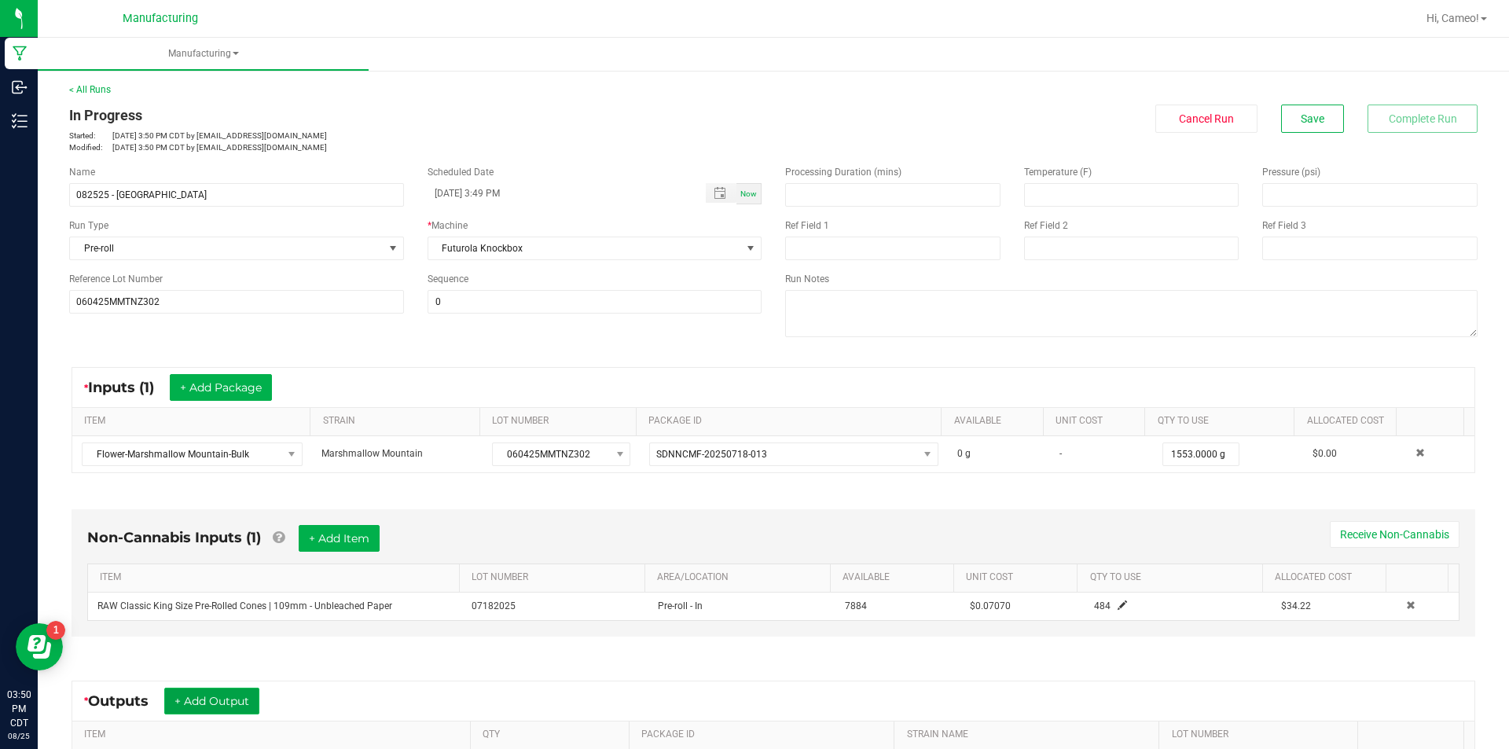
click at [239, 704] on button "+ Add Output" at bounding box center [211, 701] width 95 height 27
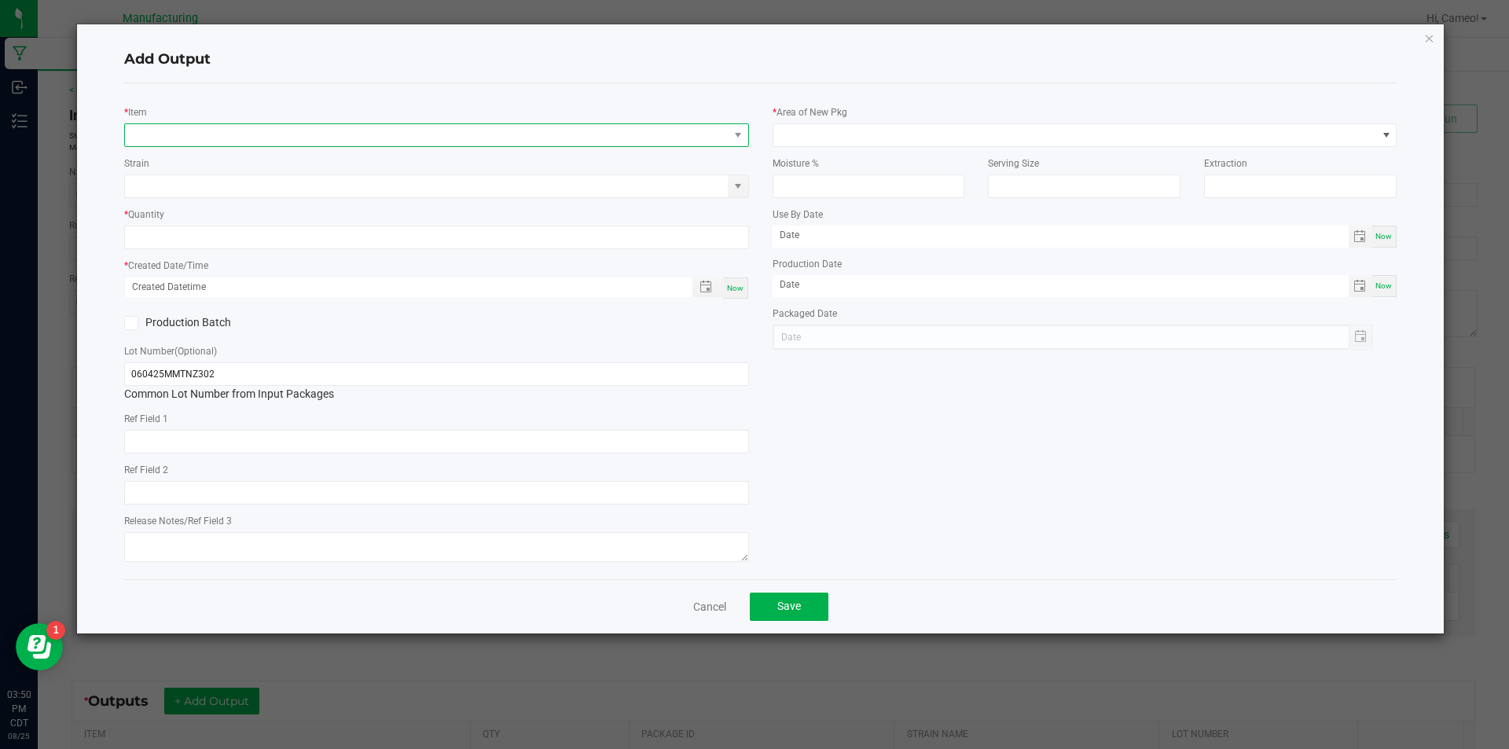
click at [453, 123] on span "NO DATA FOUND" at bounding box center [436, 135] width 625 height 24
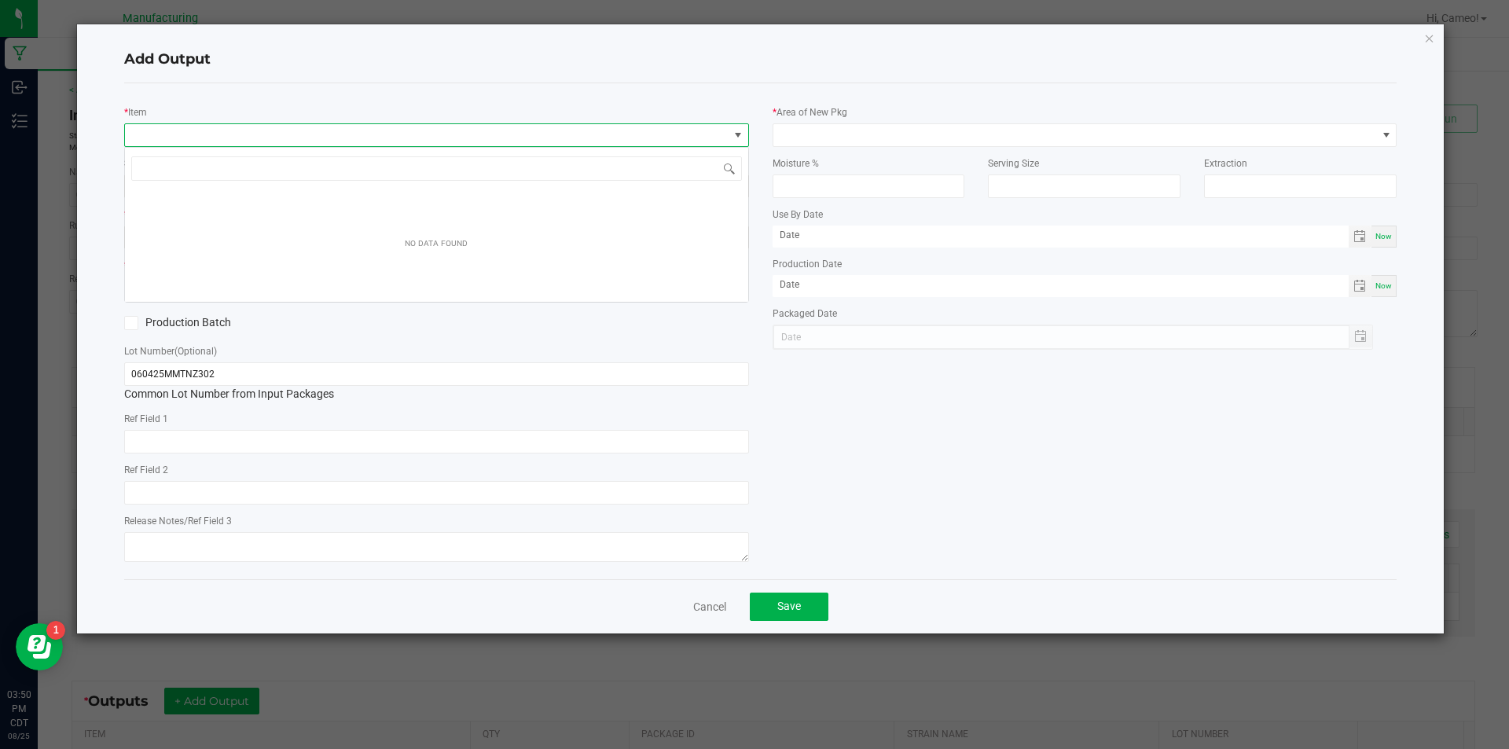
scroll to position [24, 625]
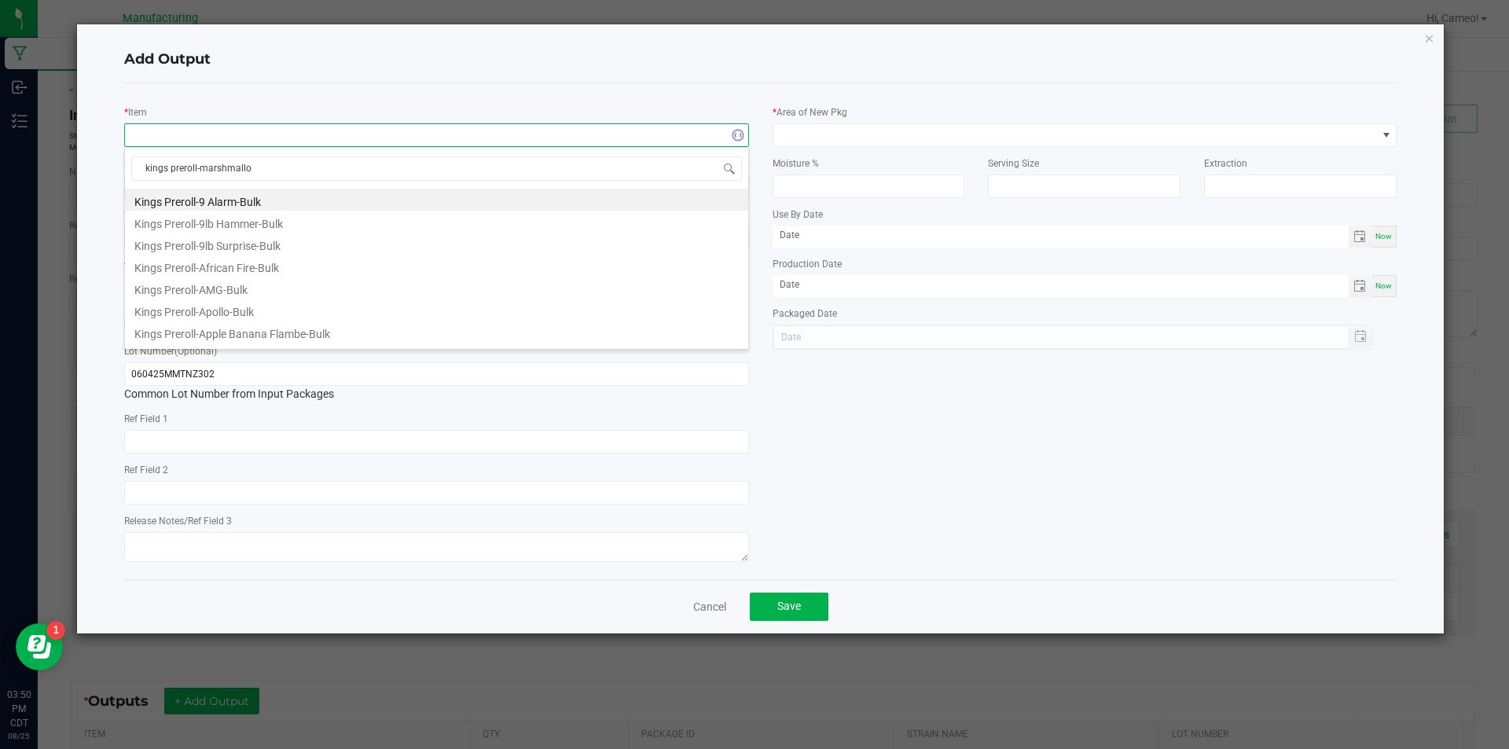
type input "kings preroll-marshmallow"
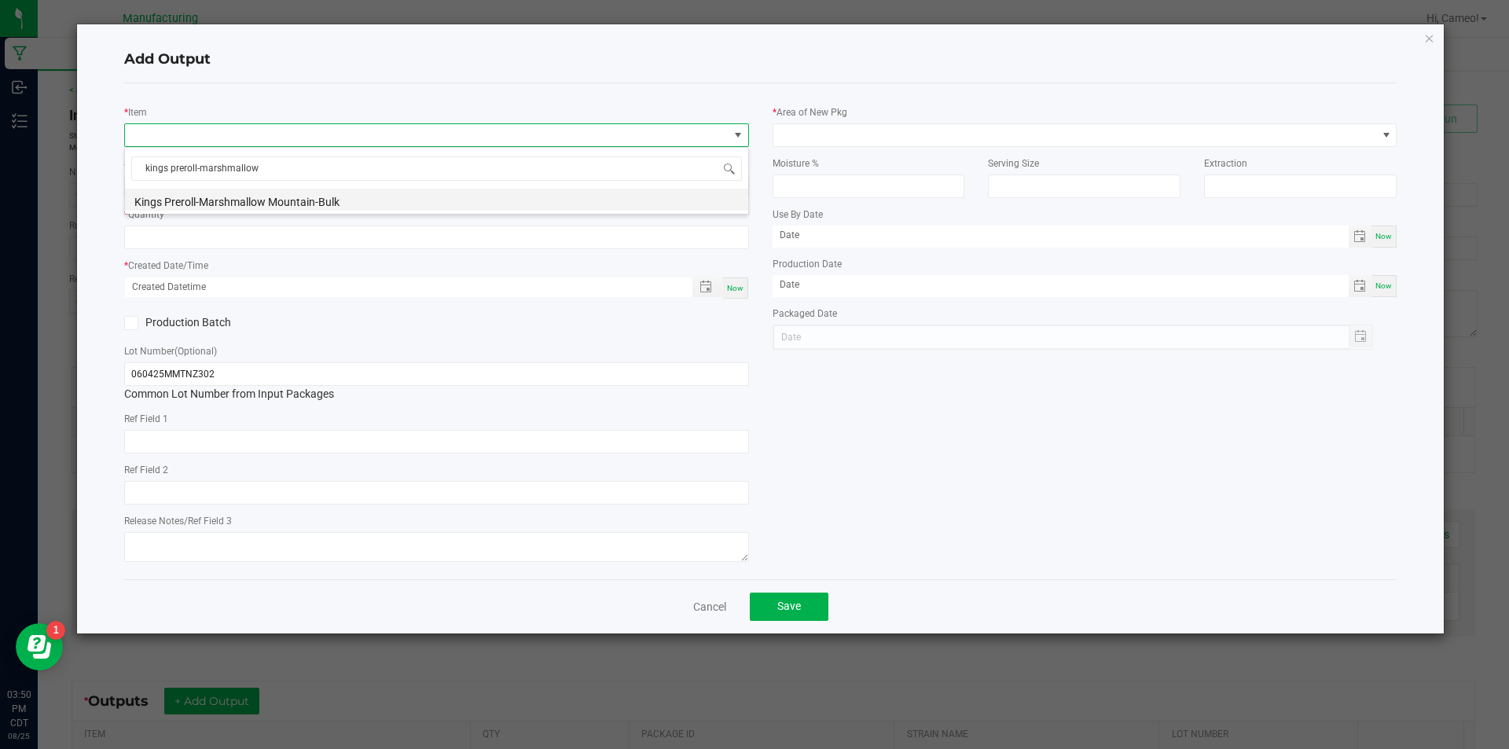
click at [352, 200] on li "Kings Preroll-Marshmallow Mountain-Bulk" at bounding box center [436, 200] width 623 height 22
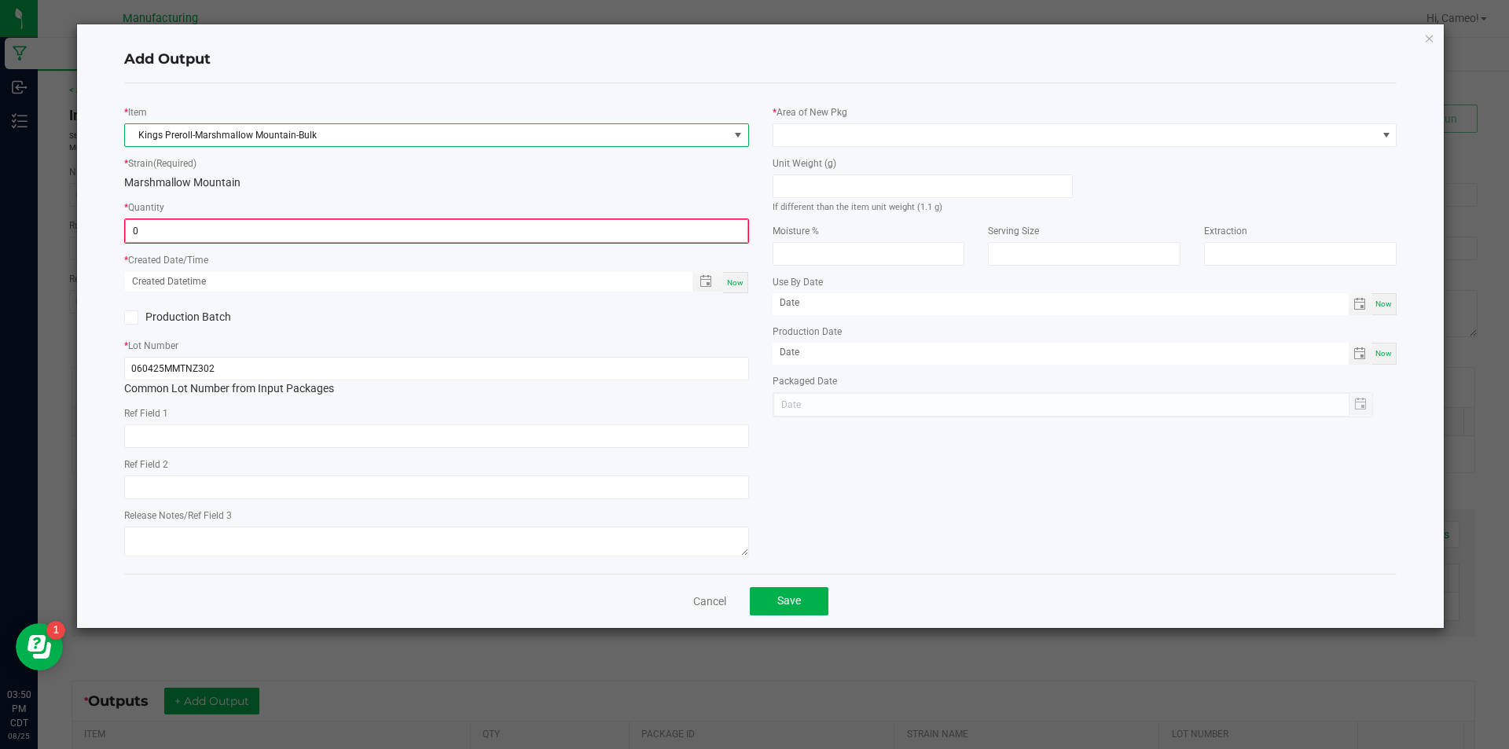
click at [318, 236] on input "0" at bounding box center [437, 231] width 622 height 22
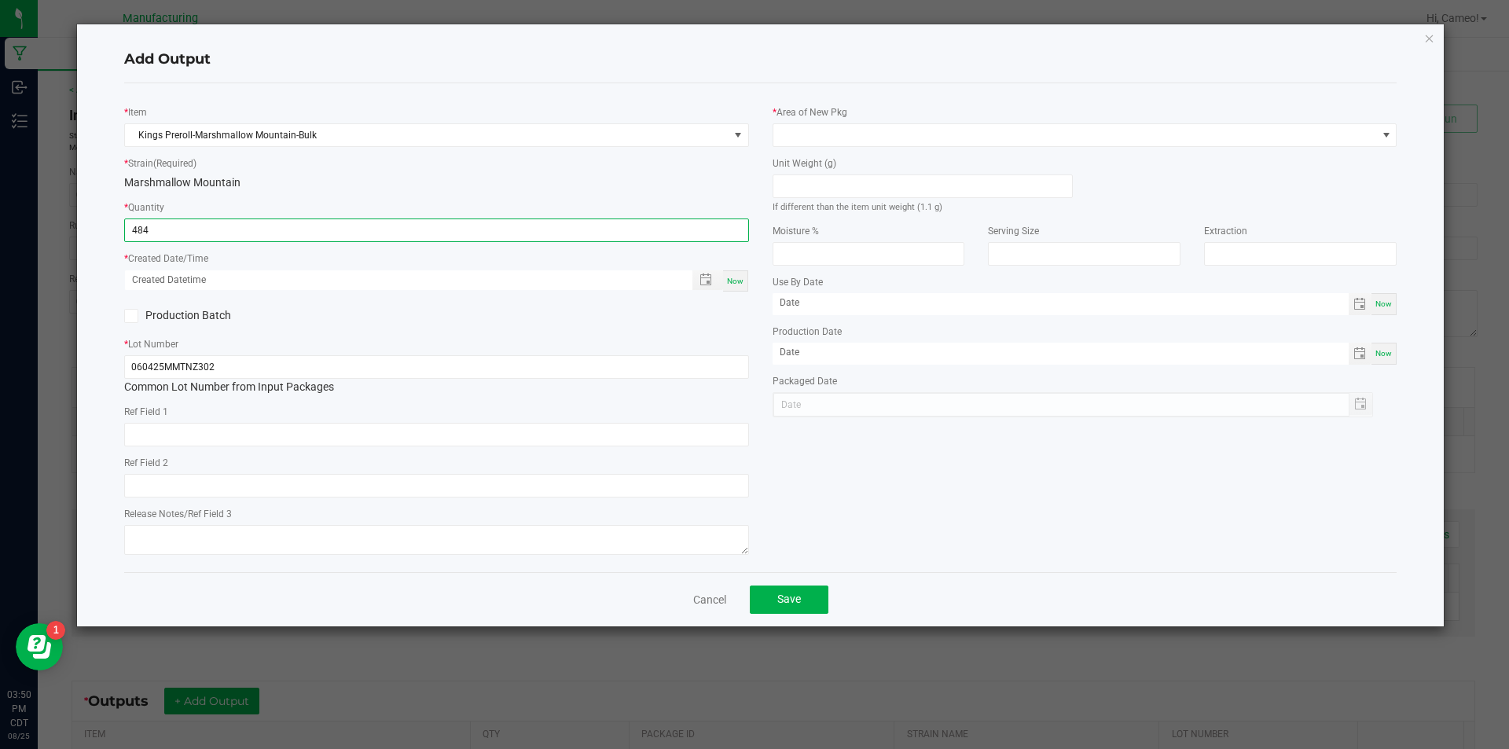
type input "484 ea"
drag, startPoint x: 734, startPoint y: 278, endPoint x: 754, endPoint y: 237, distance: 45.4
click at [734, 279] on span "Now" at bounding box center [735, 281] width 17 height 9
type input "[DATE] 3:50 PM"
type input "[DATE]"
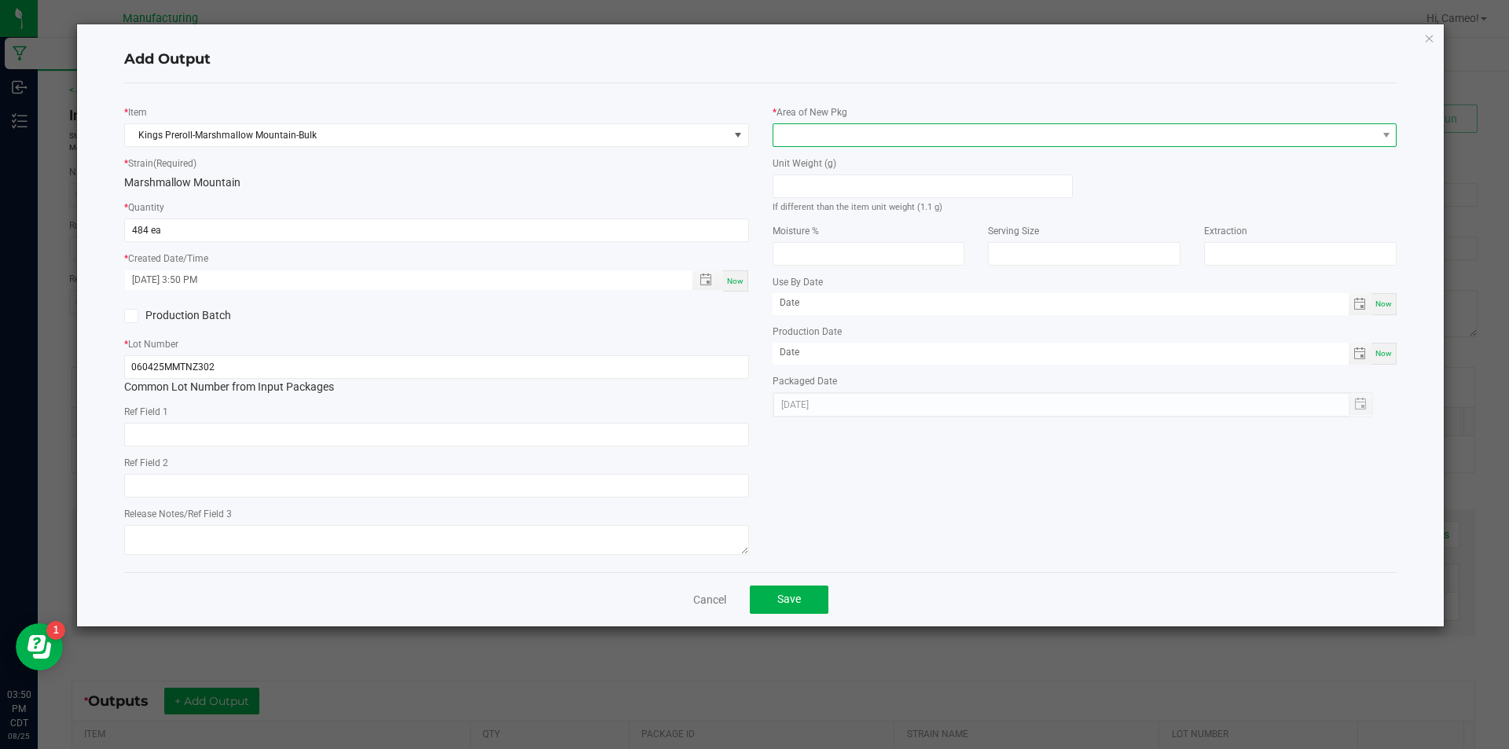
click at [858, 125] on span at bounding box center [1075, 135] width 604 height 22
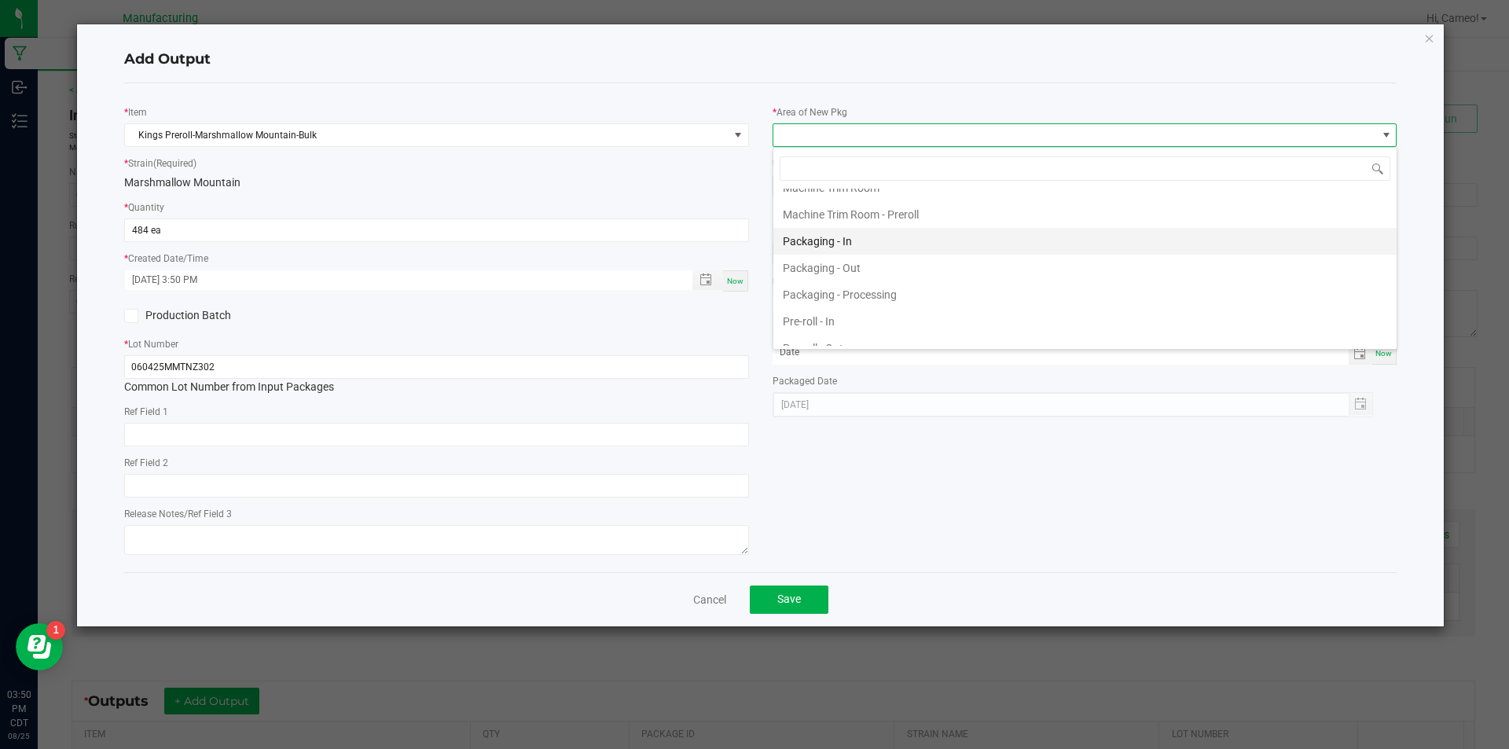
scroll to position [434, 0]
click at [916, 227] on li "Machine Trim Room - Preroll" at bounding box center [1084, 222] width 623 height 27
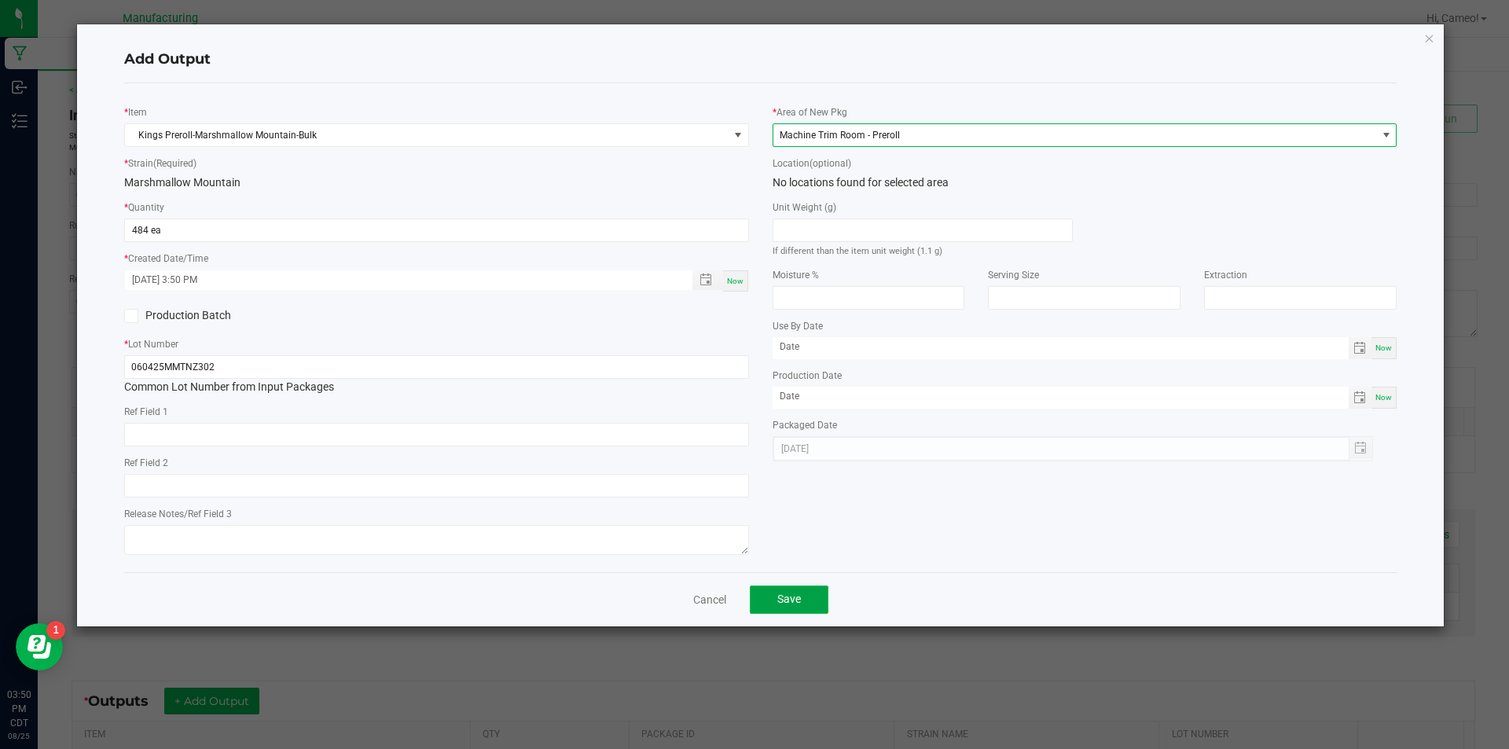
click at [769, 606] on button "Save" at bounding box center [789, 600] width 79 height 28
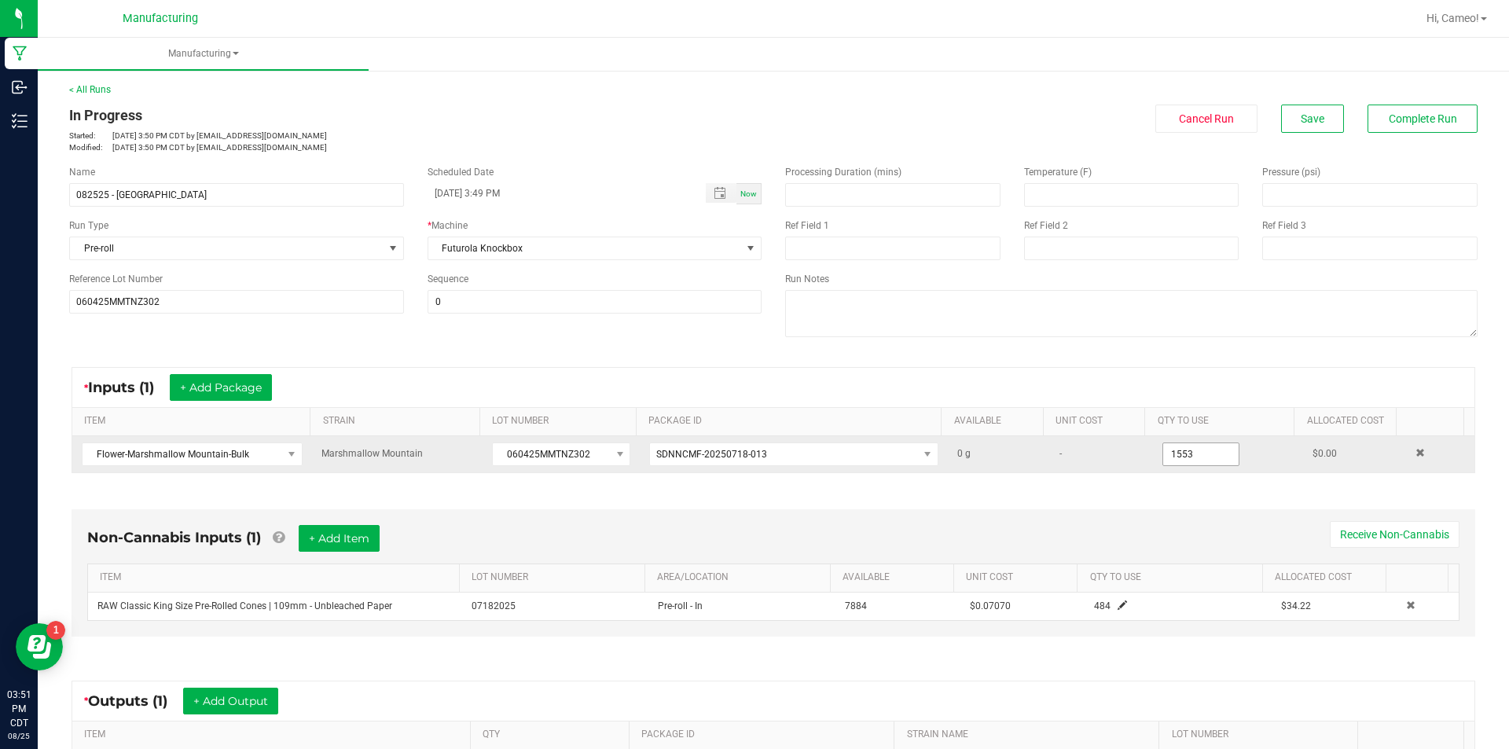
click at [1188, 457] on input "1553" at bounding box center [1200, 454] width 75 height 22
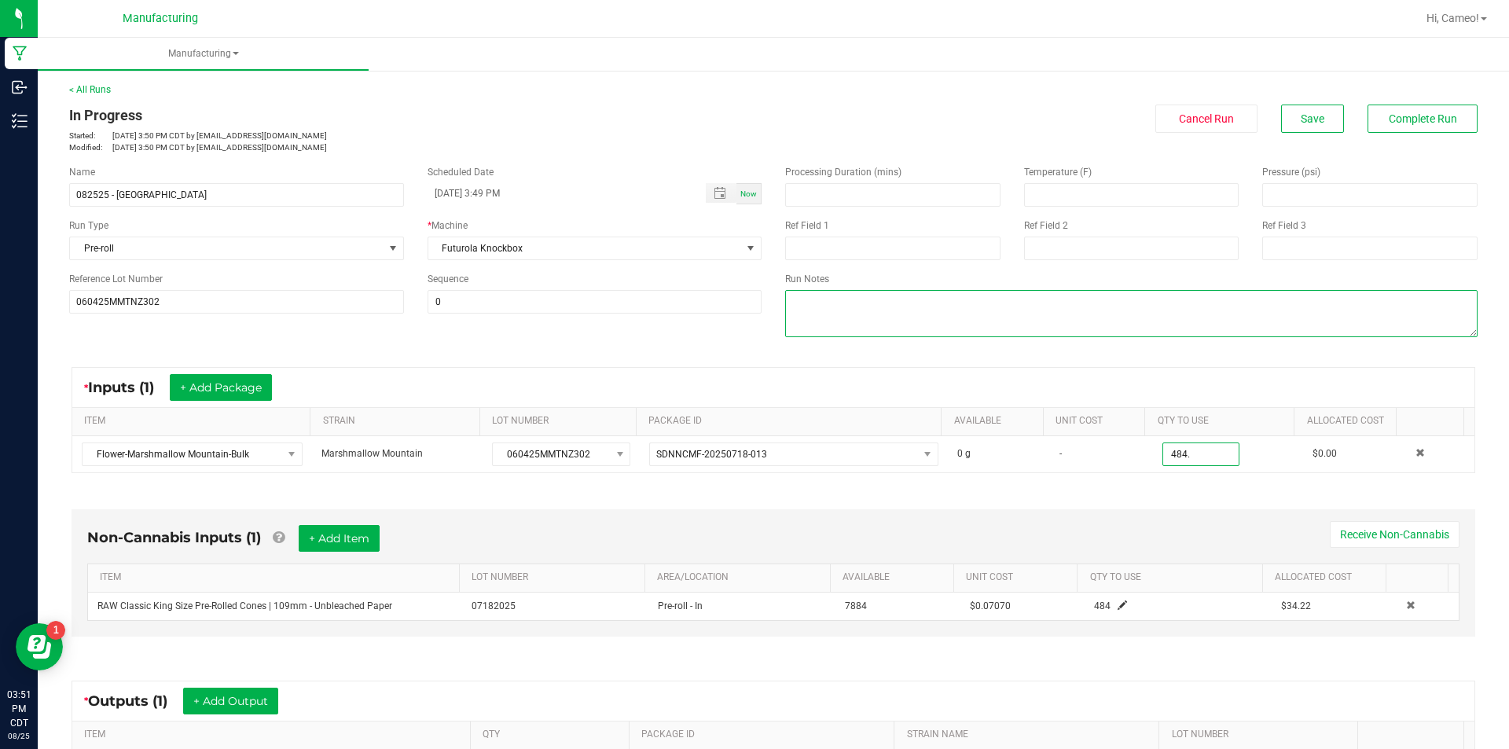
type input "484.0000 g"
click at [1227, 326] on textarea at bounding box center [1131, 313] width 692 height 47
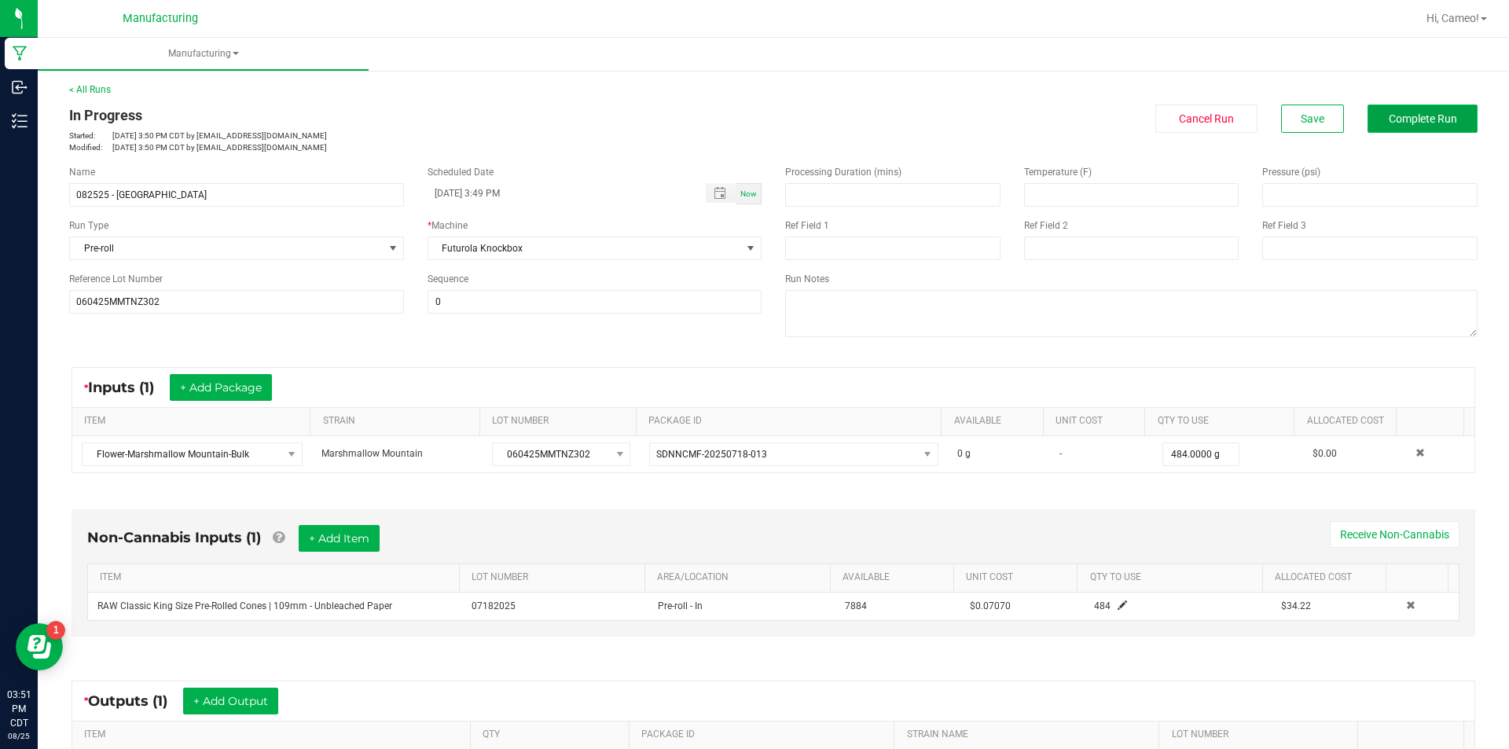
click at [1408, 122] on span "Complete Run" at bounding box center [1423, 118] width 68 height 13
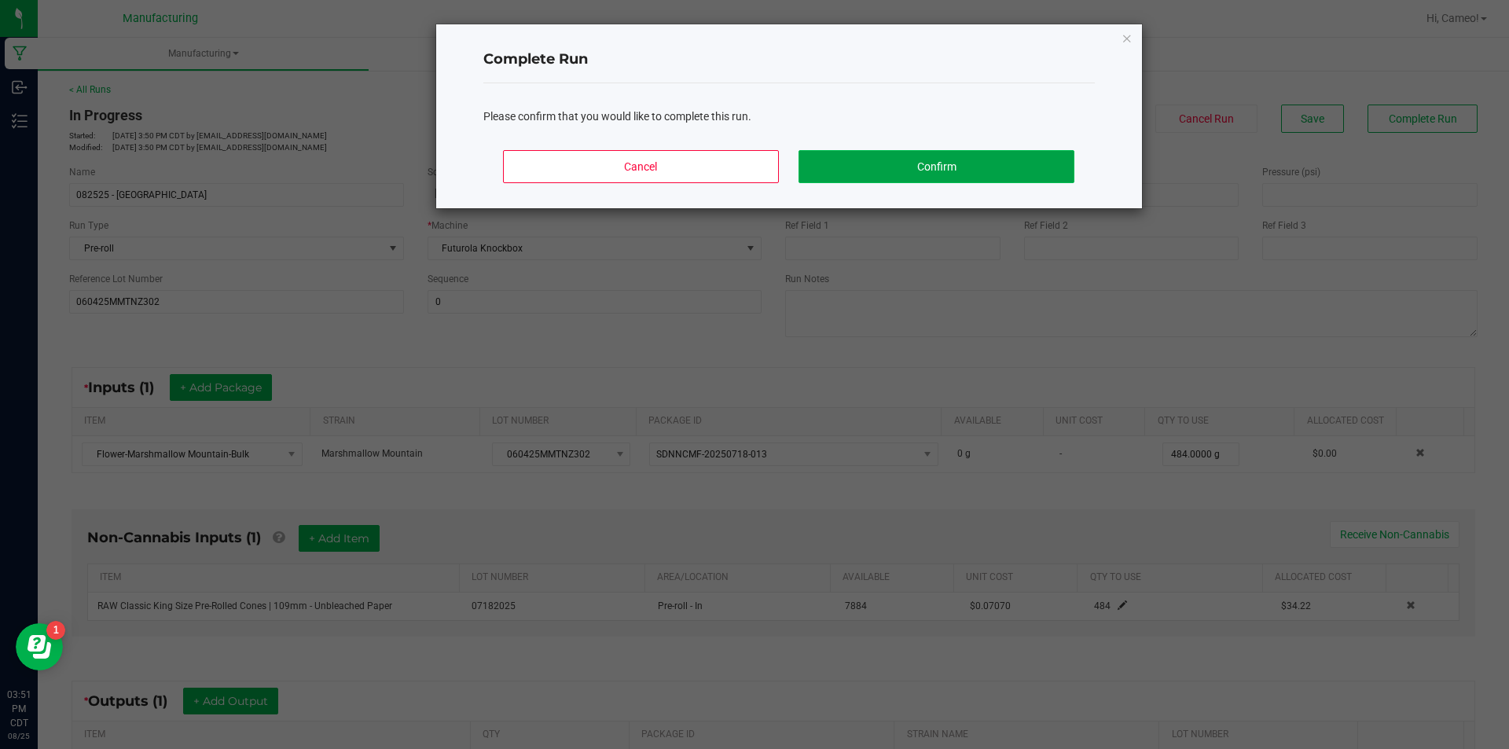
drag, startPoint x: 911, startPoint y: 167, endPoint x: 895, endPoint y: 169, distance: 15.9
click at [910, 167] on button "Confirm" at bounding box center [936, 166] width 275 height 33
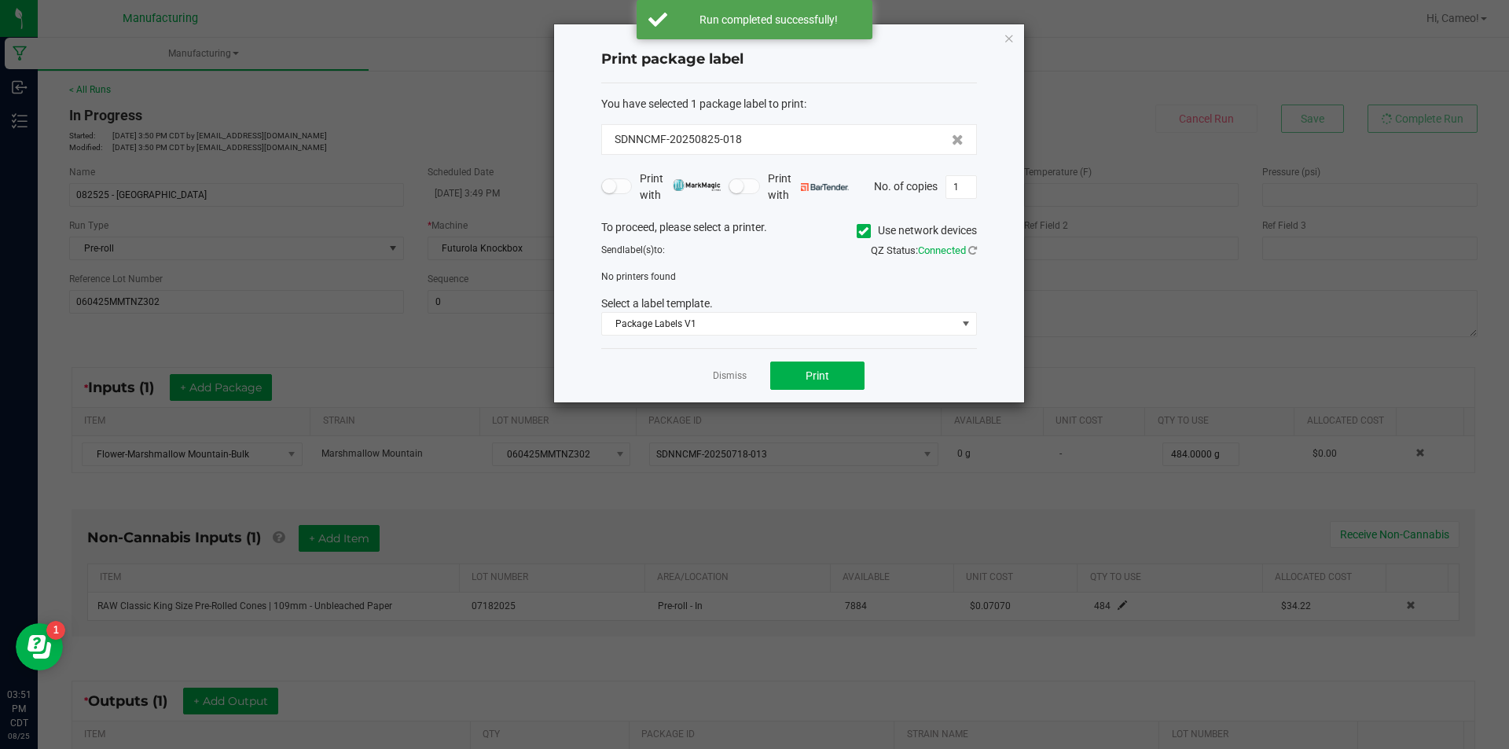
click at [863, 231] on icon at bounding box center [863, 231] width 10 height 0
click at [0, 0] on input "Use network devices" at bounding box center [0, 0] width 0 height 0
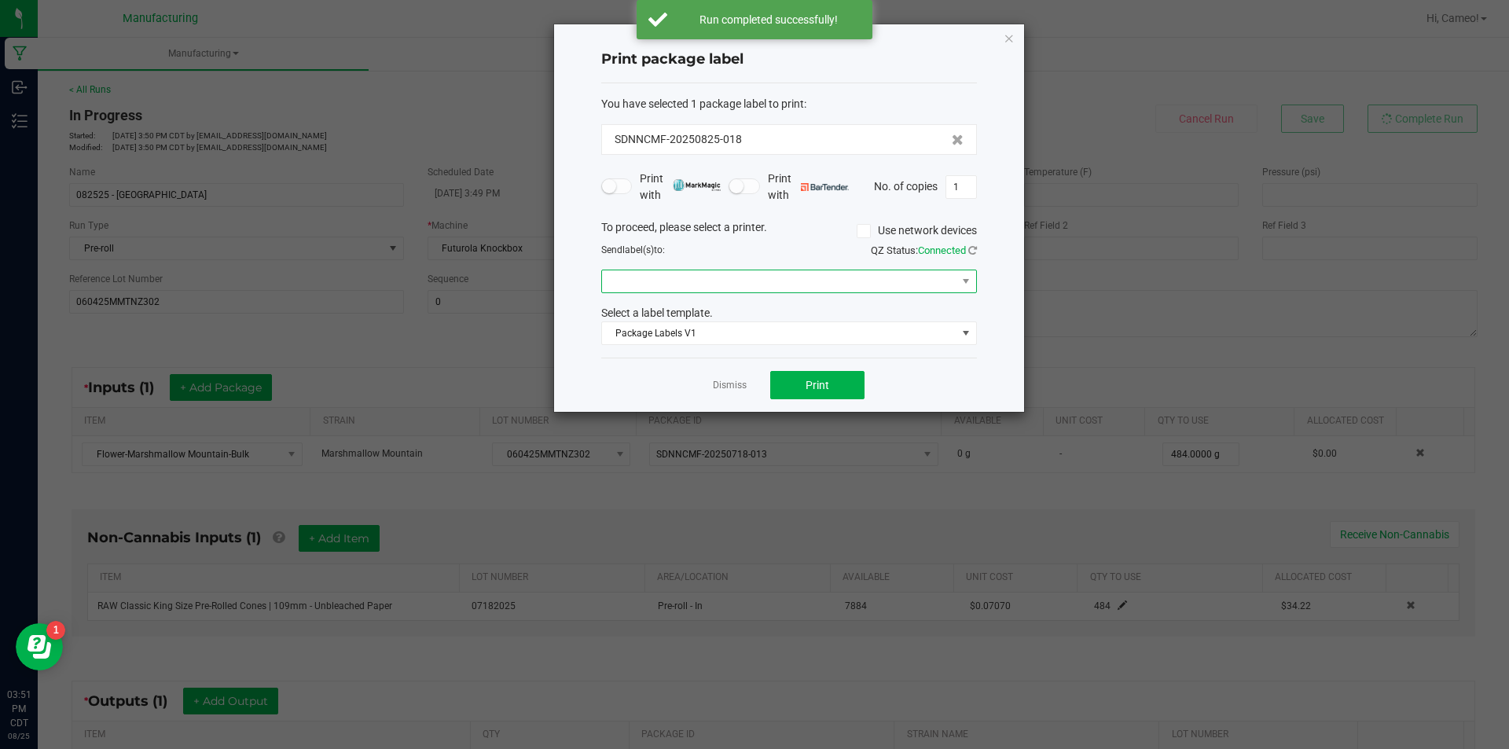
drag, startPoint x: 827, startPoint y: 285, endPoint x: 818, endPoint y: 292, distance: 11.2
click at [826, 285] on span at bounding box center [779, 281] width 354 height 22
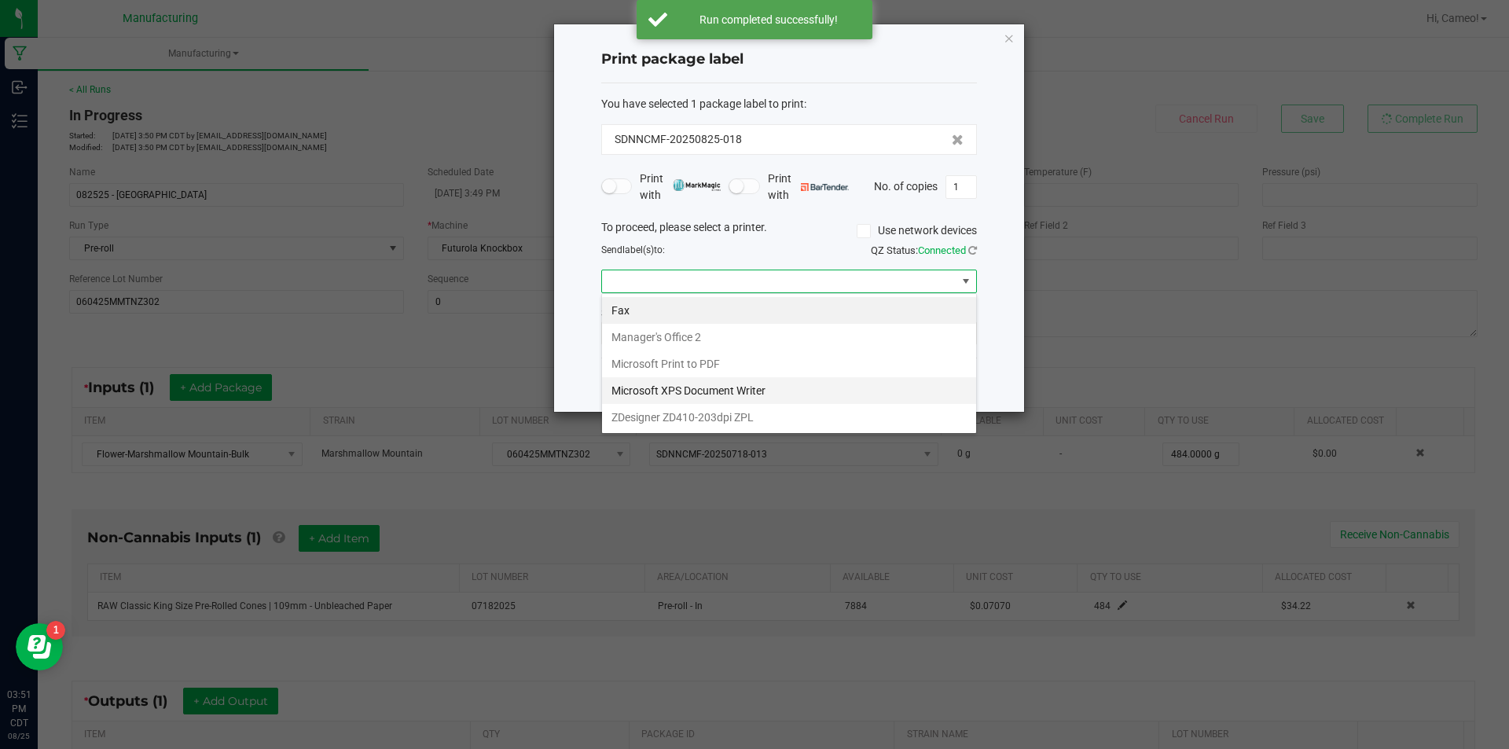
scroll to position [24, 376]
click at [726, 413] on ZPL "ZDesigner ZD410-203dpi ZPL" at bounding box center [789, 417] width 374 height 27
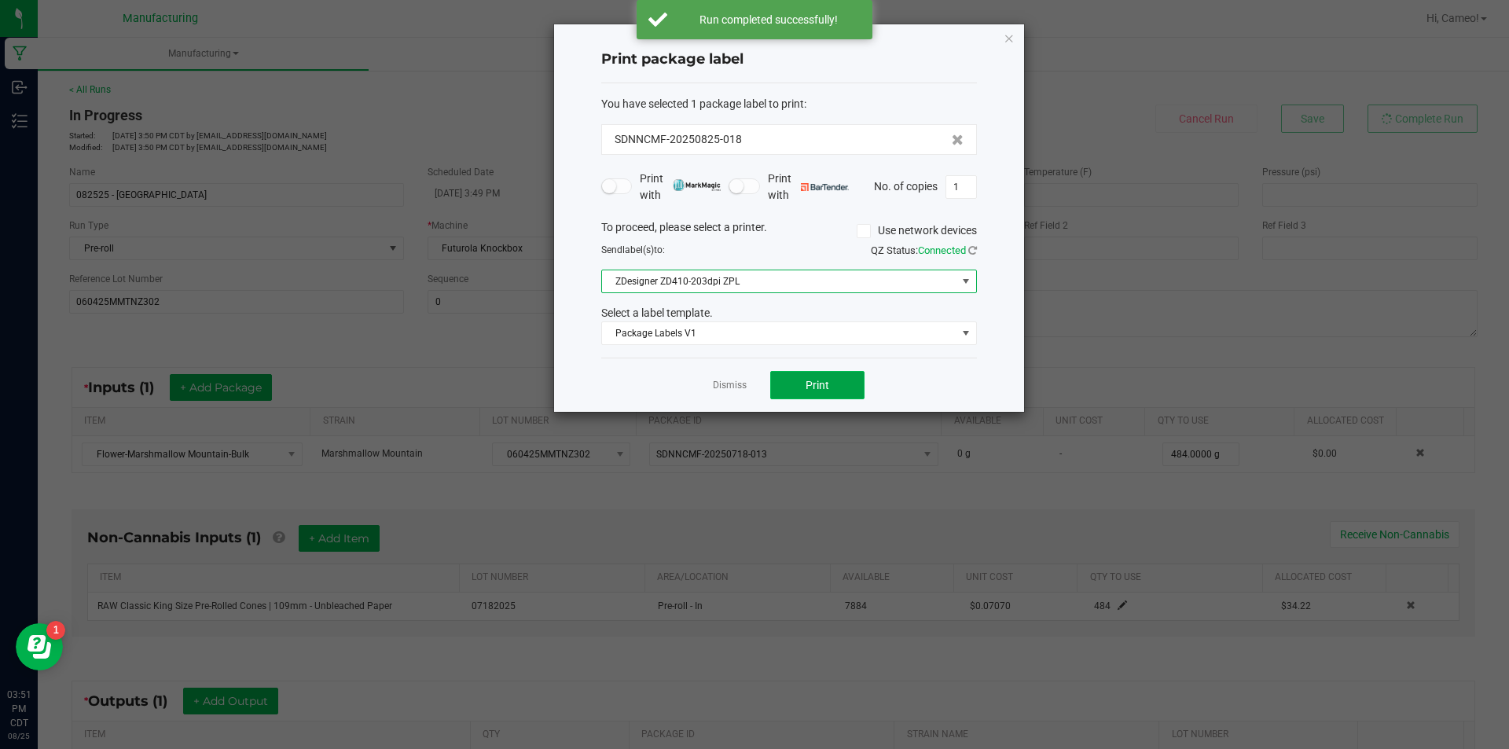
click at [810, 392] on button "Print" at bounding box center [817, 385] width 94 height 28
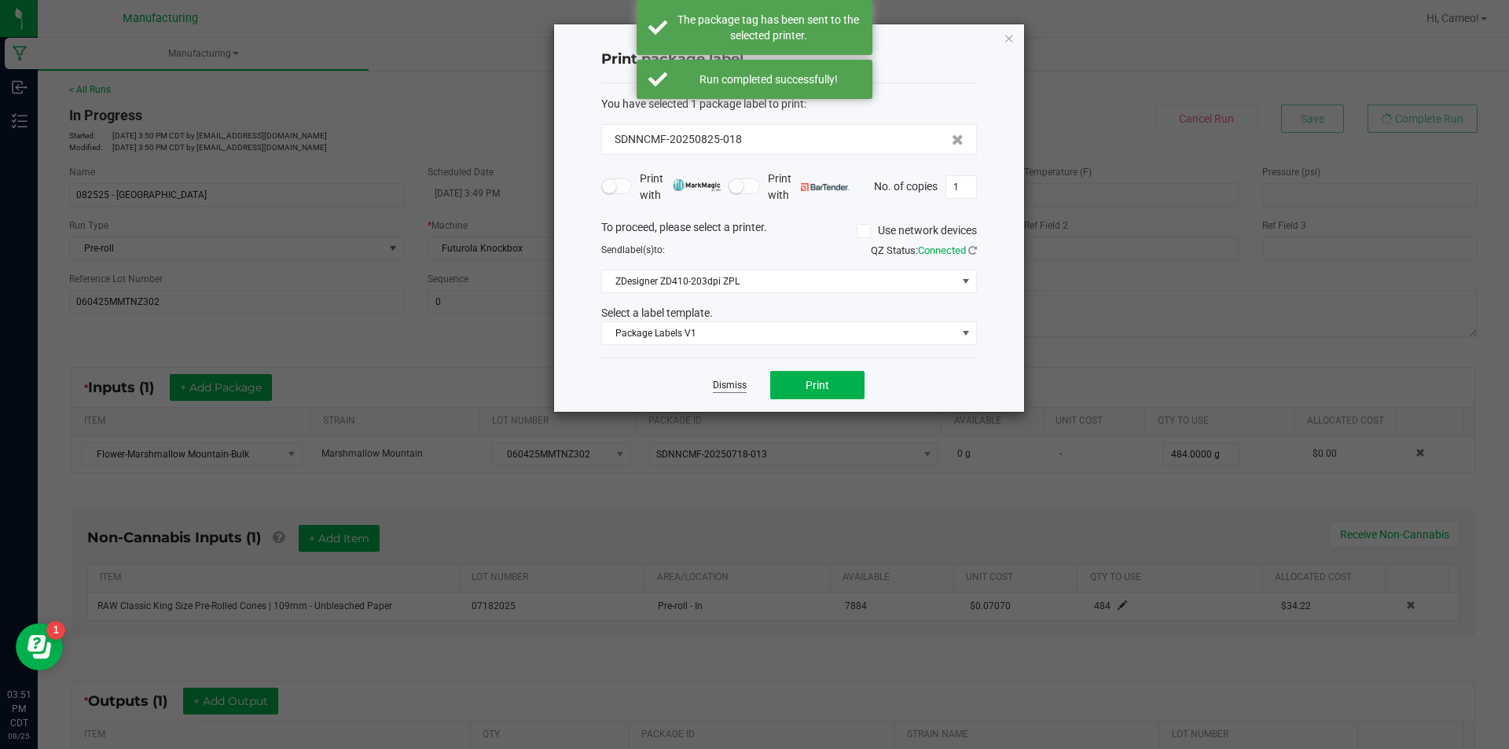
click at [730, 383] on link "Dismiss" at bounding box center [730, 385] width 34 height 13
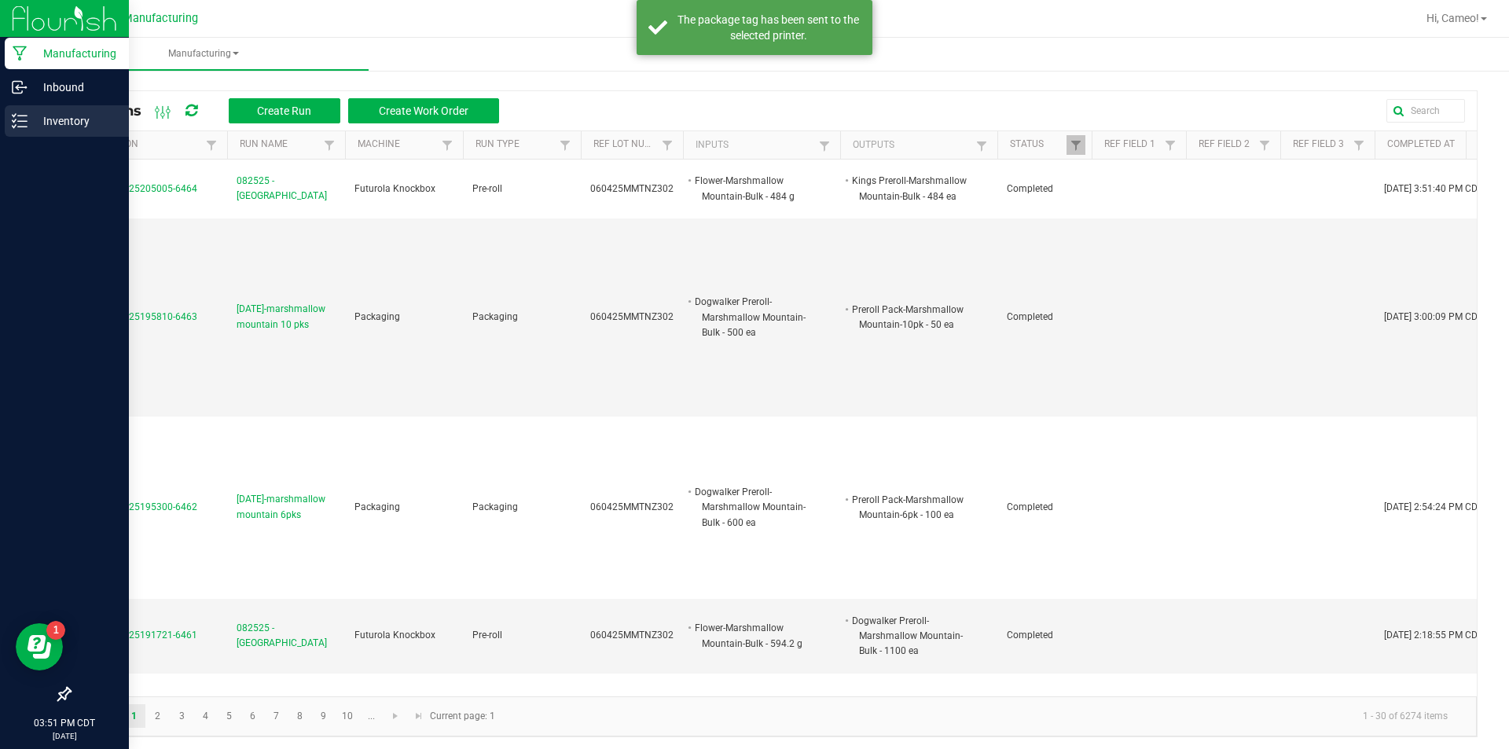
click at [18, 128] on icon at bounding box center [20, 121] width 16 height 16
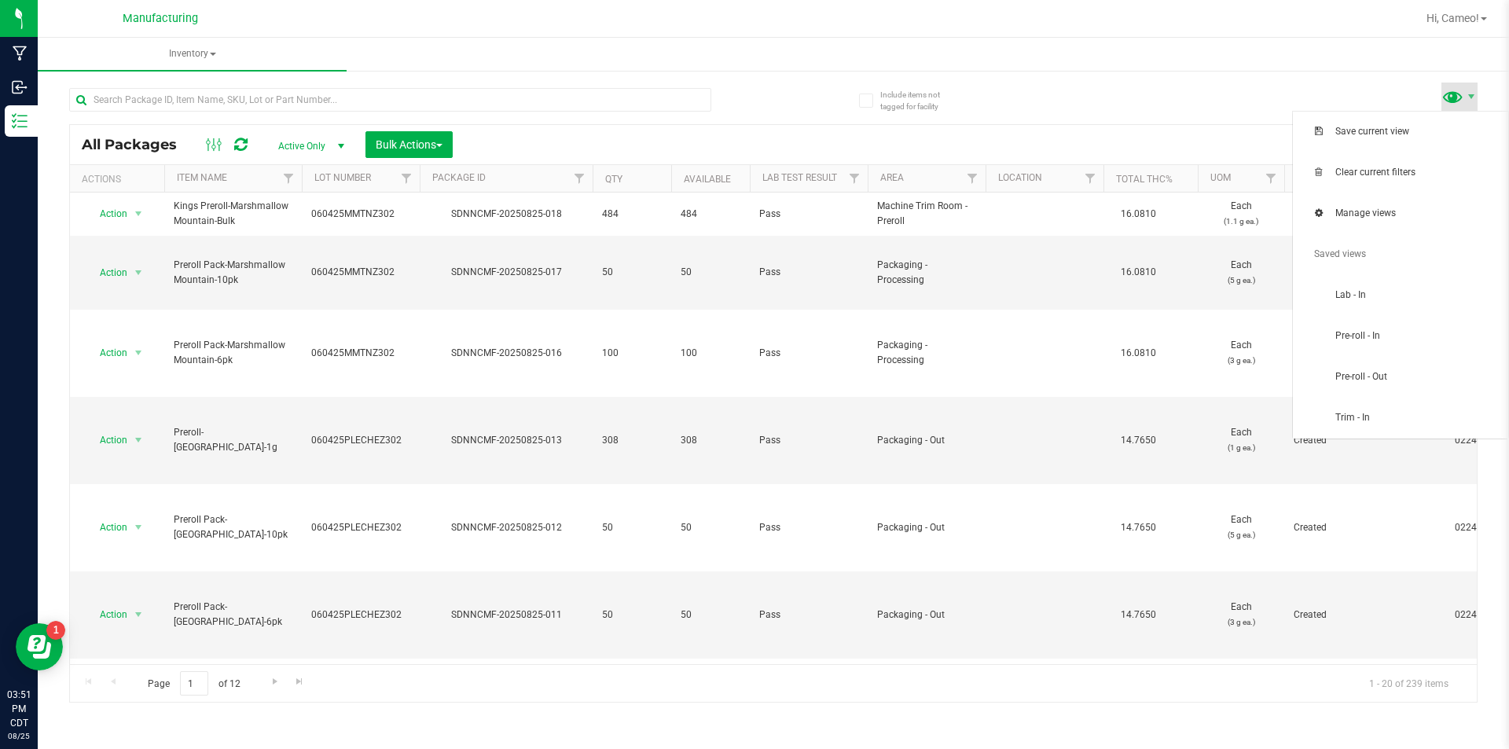
click at [1460, 99] on span at bounding box center [1453, 96] width 23 height 23
click at [1400, 336] on span "Pre-roll - In" at bounding box center [1416, 335] width 163 height 13
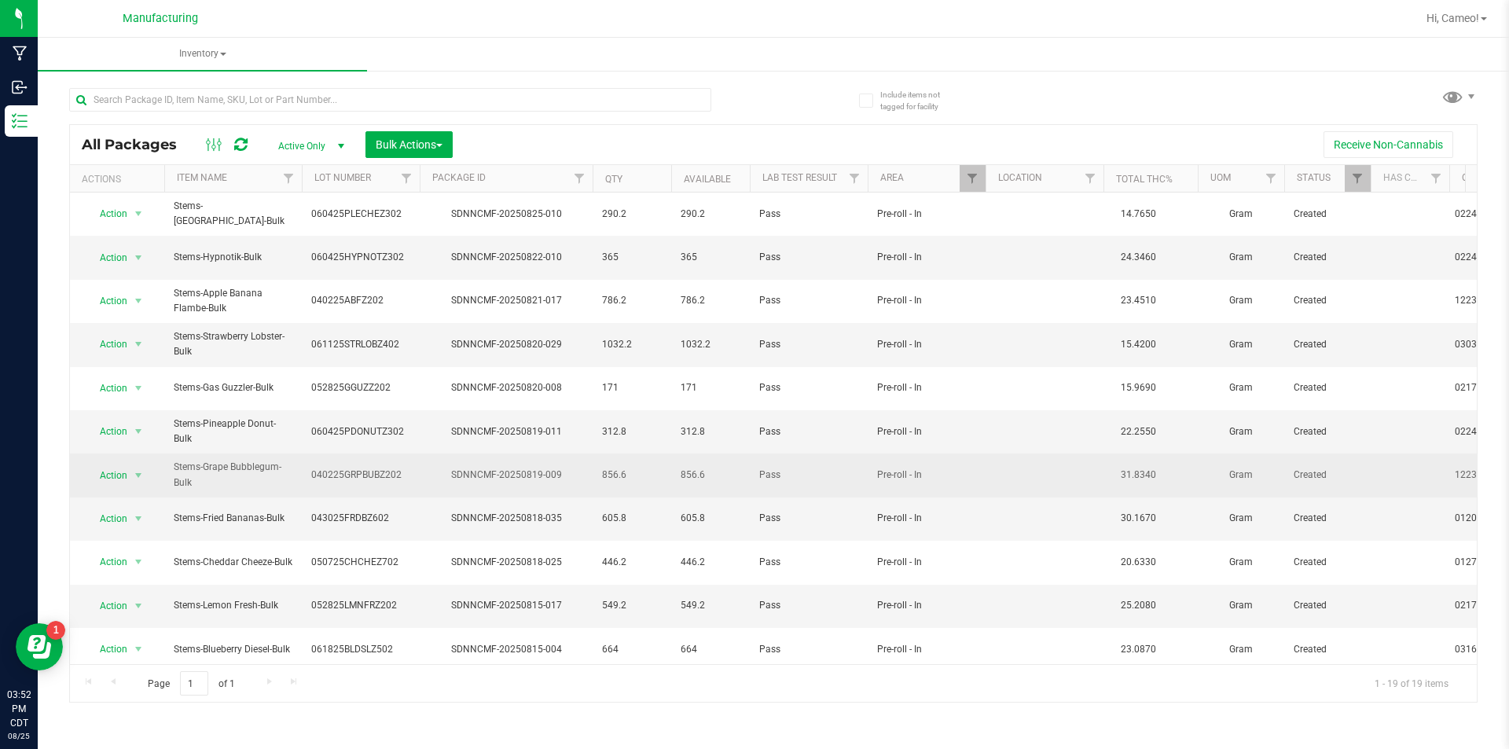
scroll to position [311, 0]
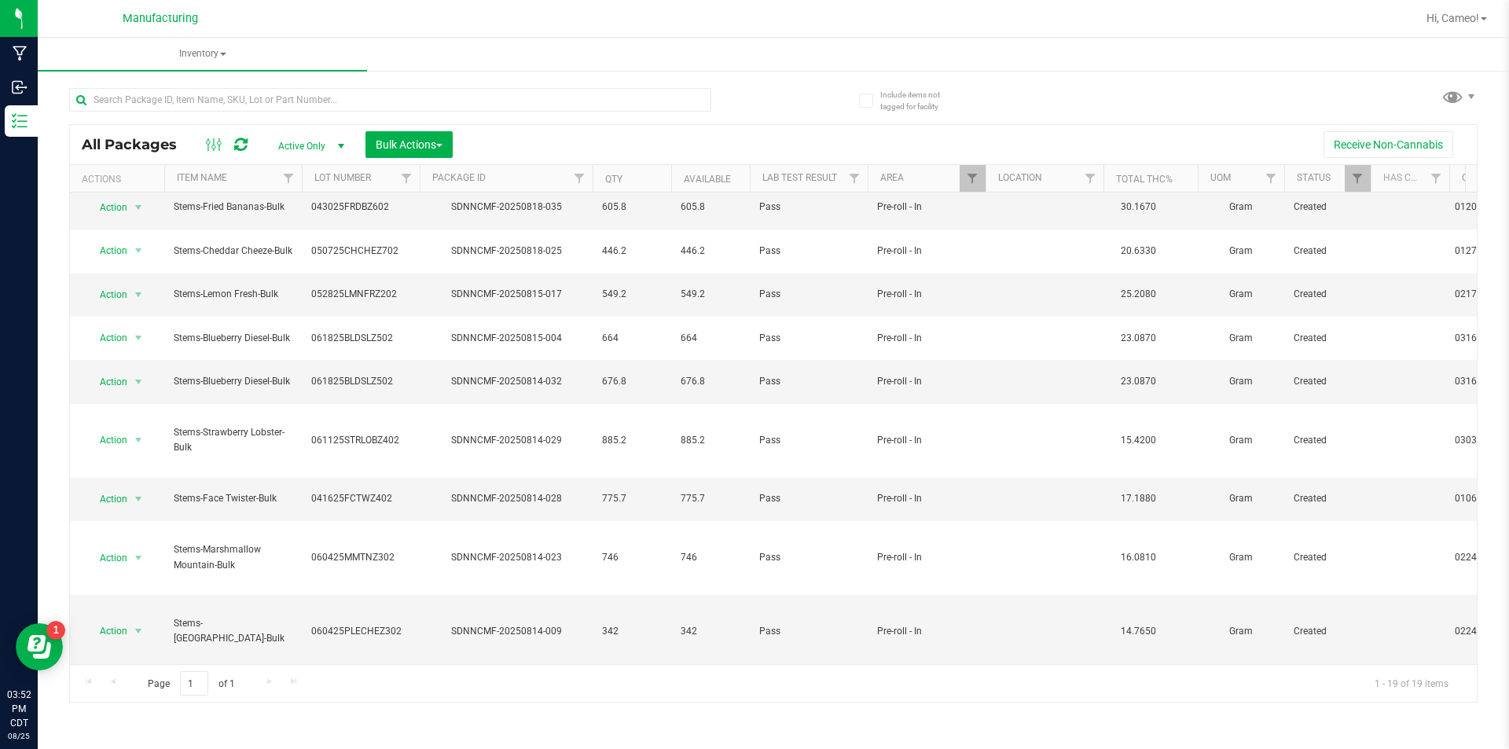
click at [139, 433] on li "Adjust qty" at bounding box center [135, 442] width 99 height 24
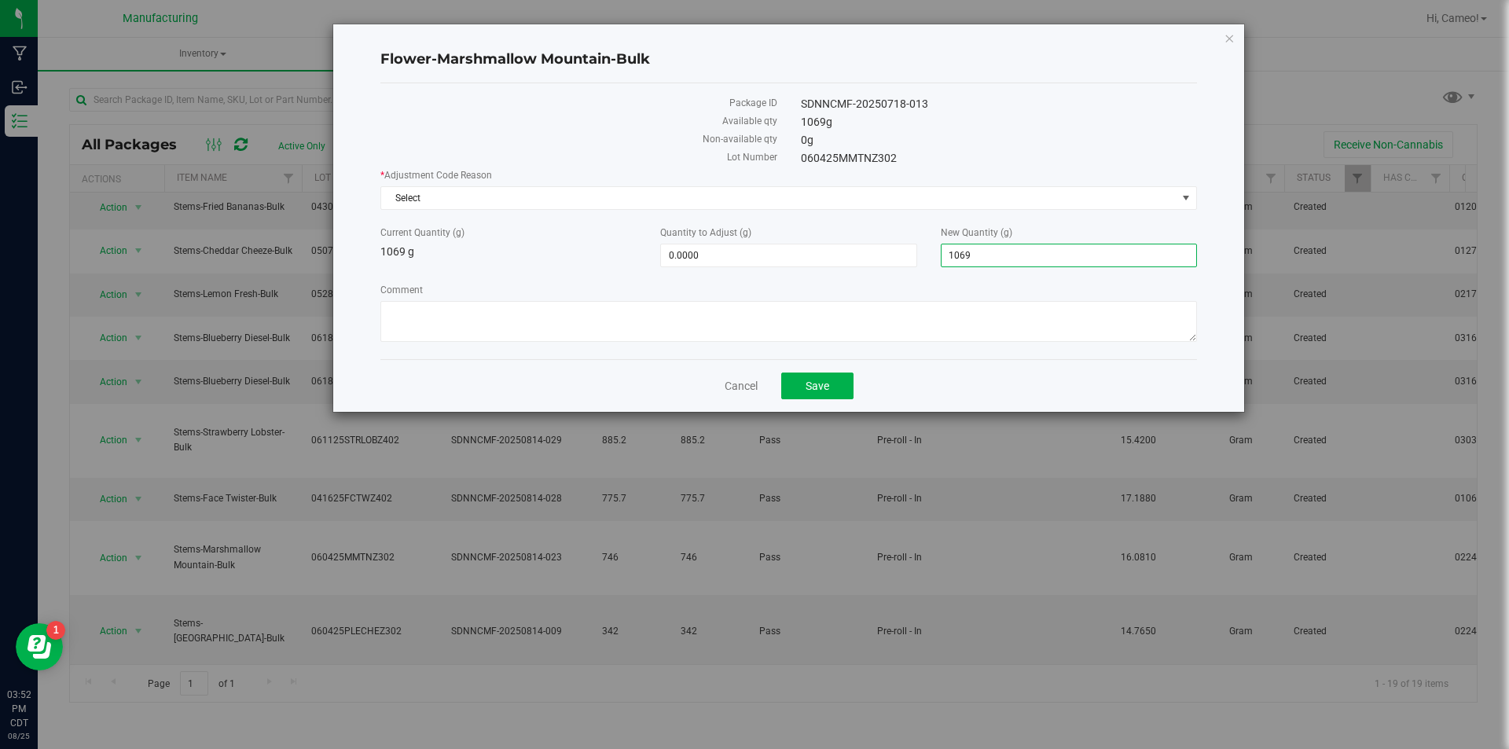
click at [994, 254] on span "1,069.0000 1069" at bounding box center [1069, 256] width 256 height 24
click at [1006, 257] on input "1069" at bounding box center [1069, 255] width 255 height 22
click at [1007, 260] on input "1069" at bounding box center [1069, 255] width 255 height 22
type input "978.6"
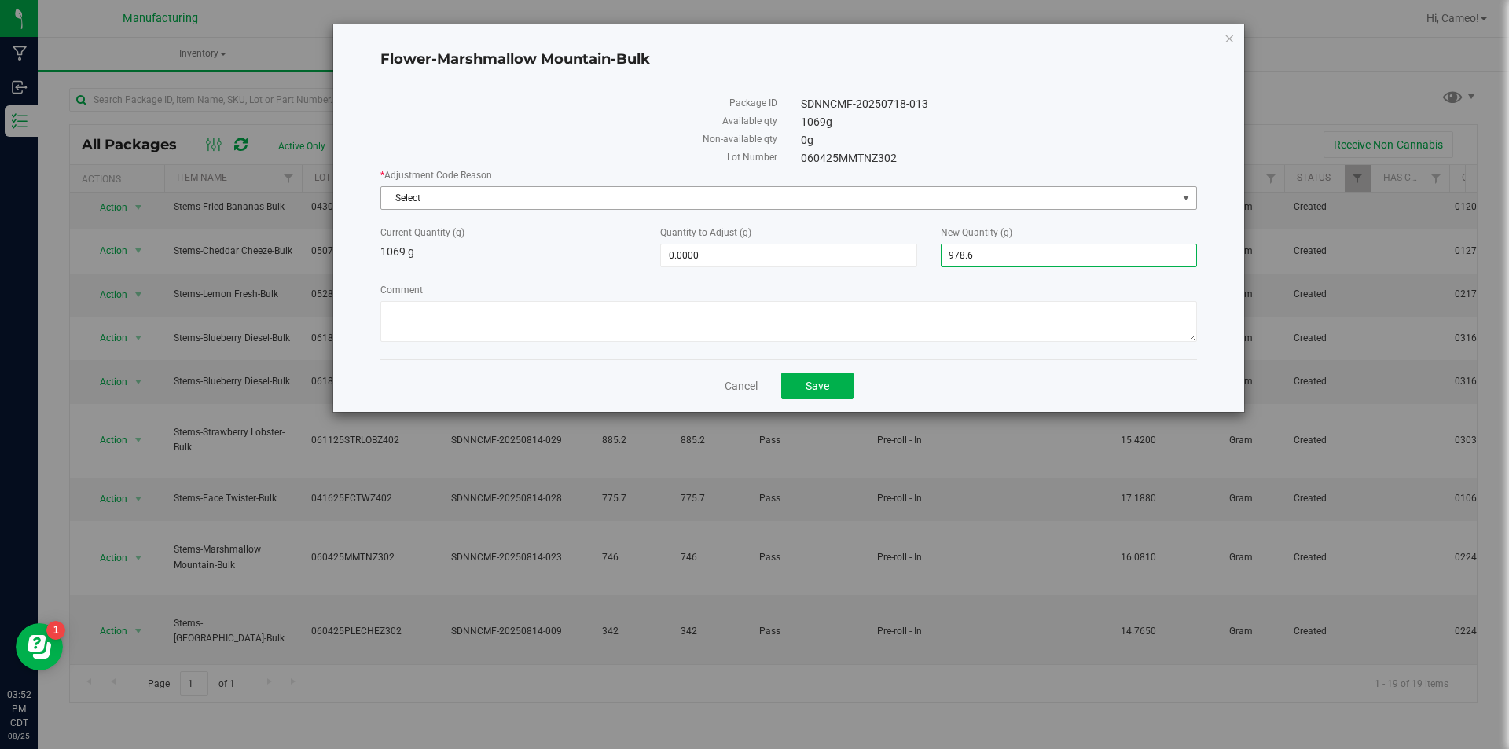
type input "-90.4000"
type input "978.6000"
click at [943, 193] on span "Select" at bounding box center [778, 198] width 795 height 22
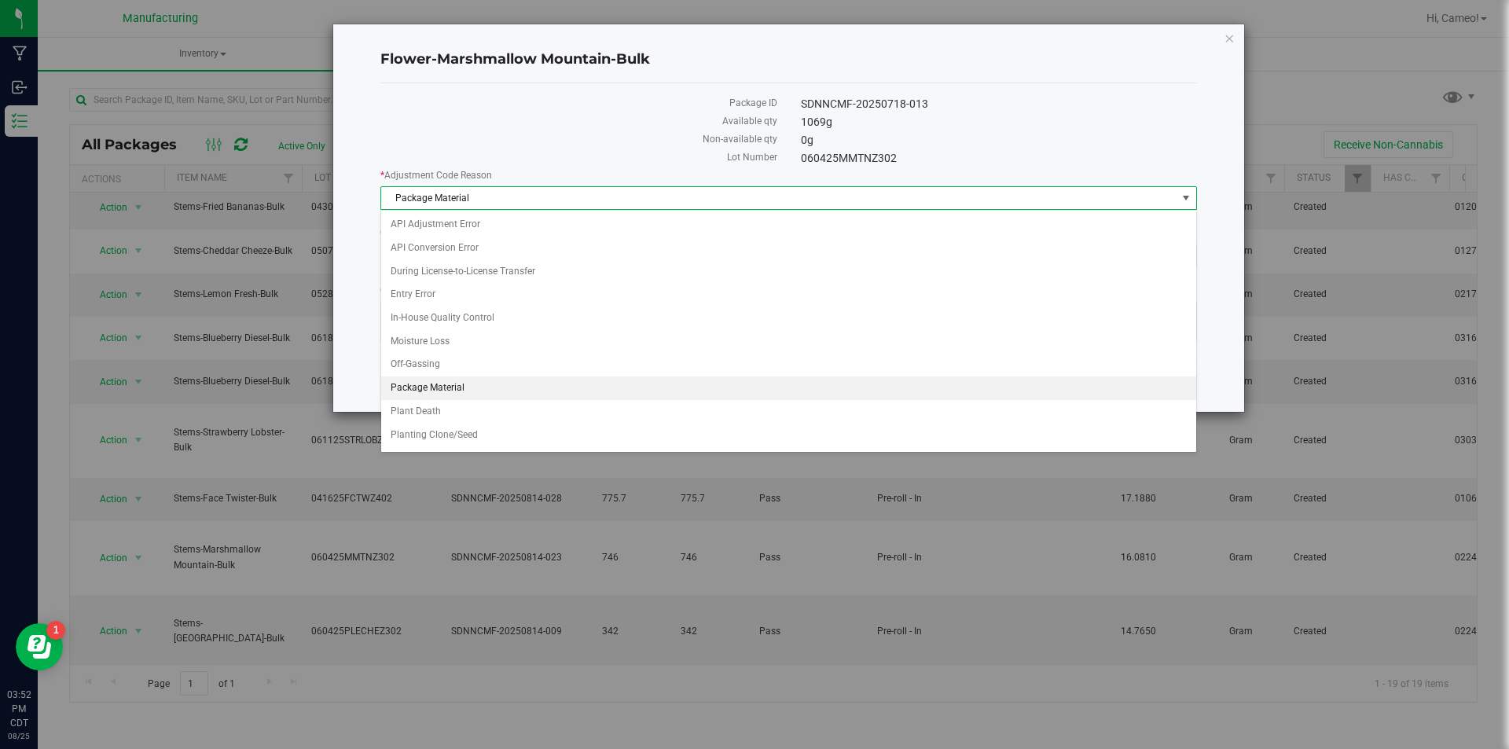
scroll to position [21, 0]
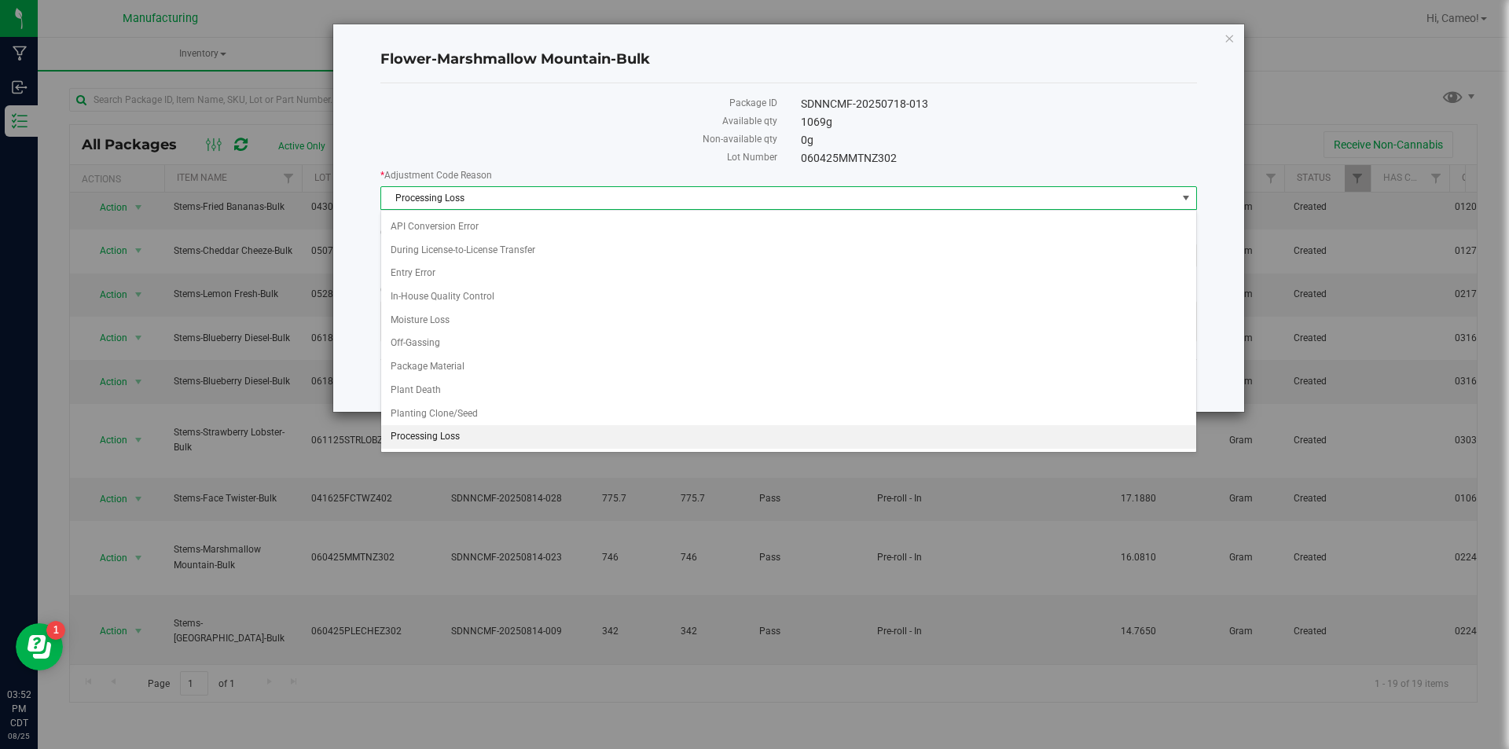
click at [943, 193] on span "Processing Loss" at bounding box center [778, 198] width 795 height 22
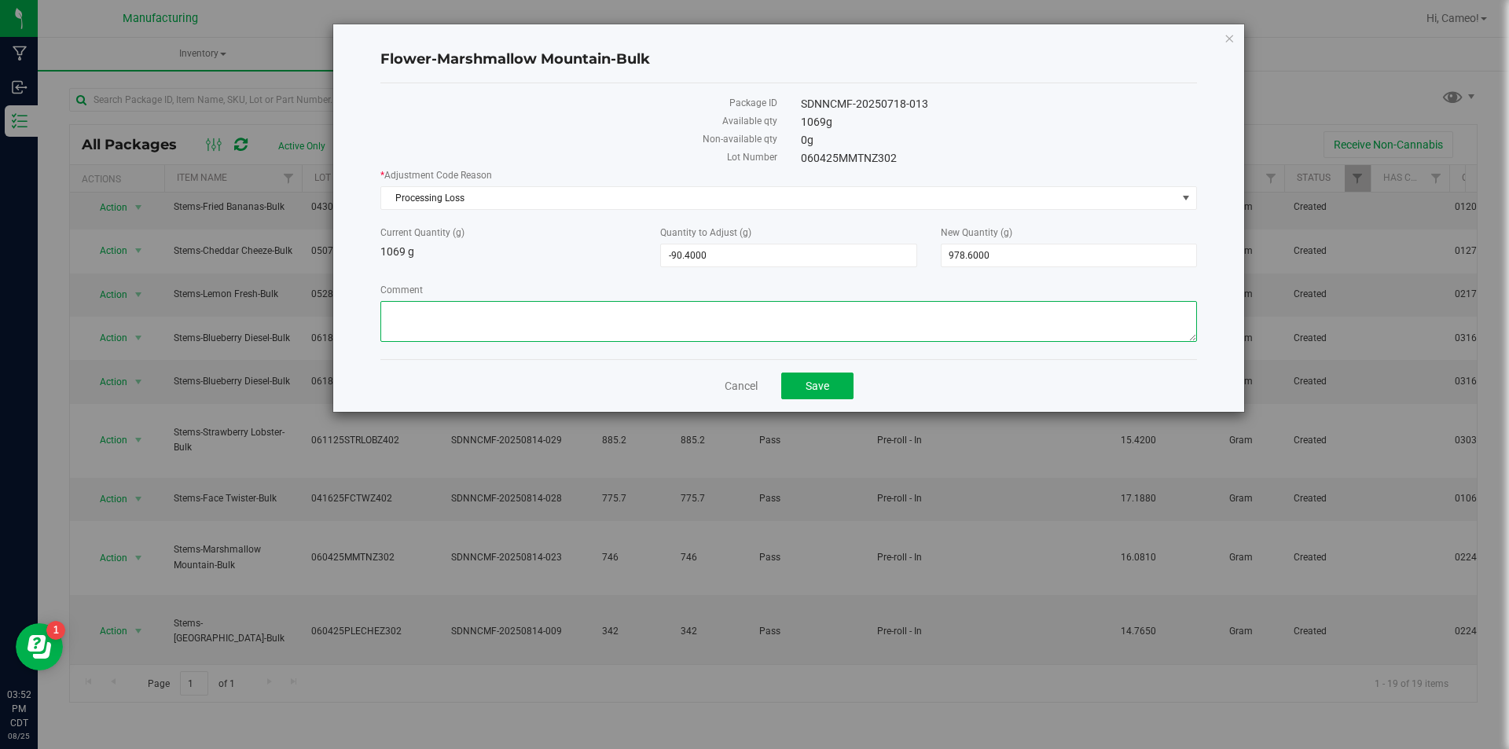
click at [841, 307] on textarea "Comment" at bounding box center [788, 321] width 817 height 41
type textarea "Preroll processing loss"
click at [826, 373] on button "Save" at bounding box center [817, 386] width 72 height 27
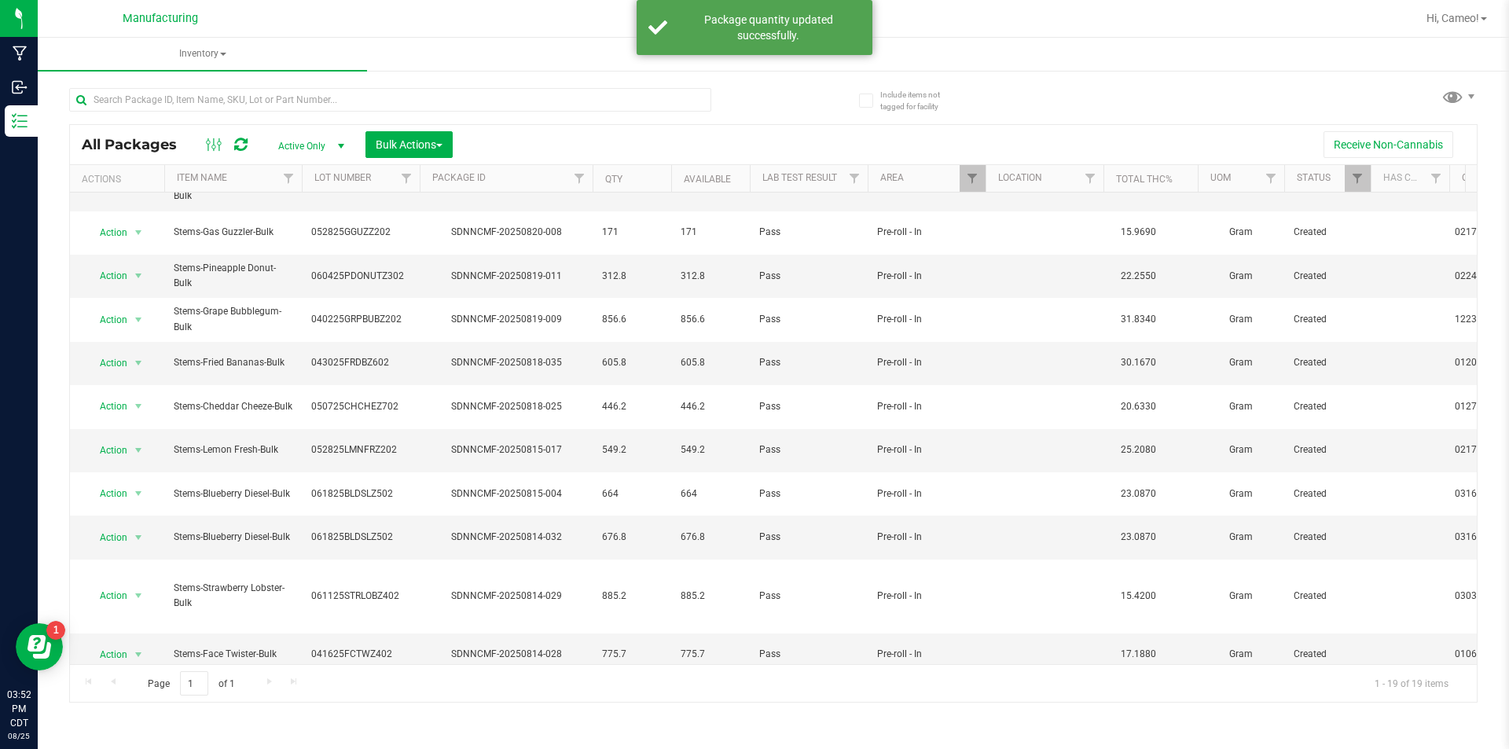
scroll to position [311, 0]
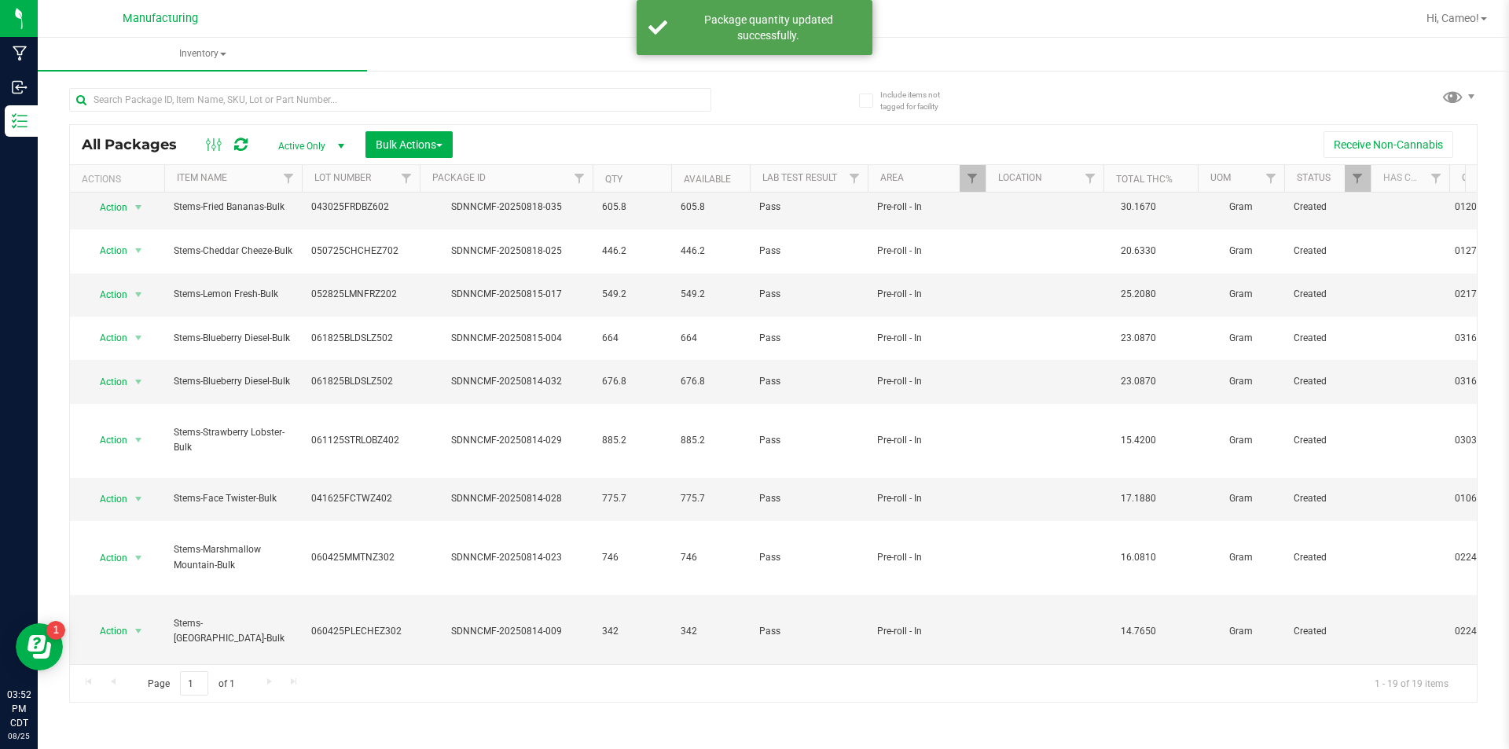
click at [123, 577] on li "Print package label" at bounding box center [135, 591] width 99 height 43
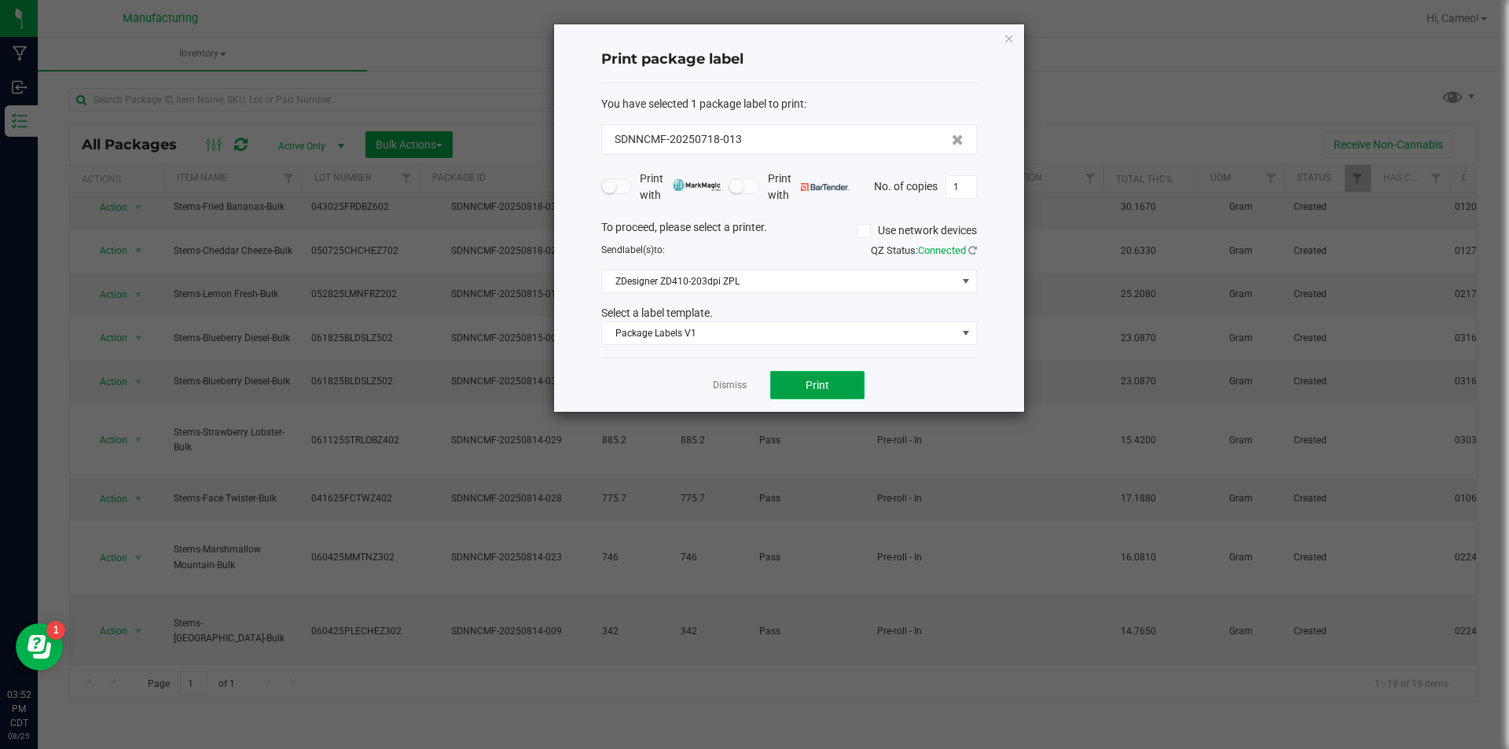
click at [838, 380] on button "Print" at bounding box center [817, 385] width 94 height 28
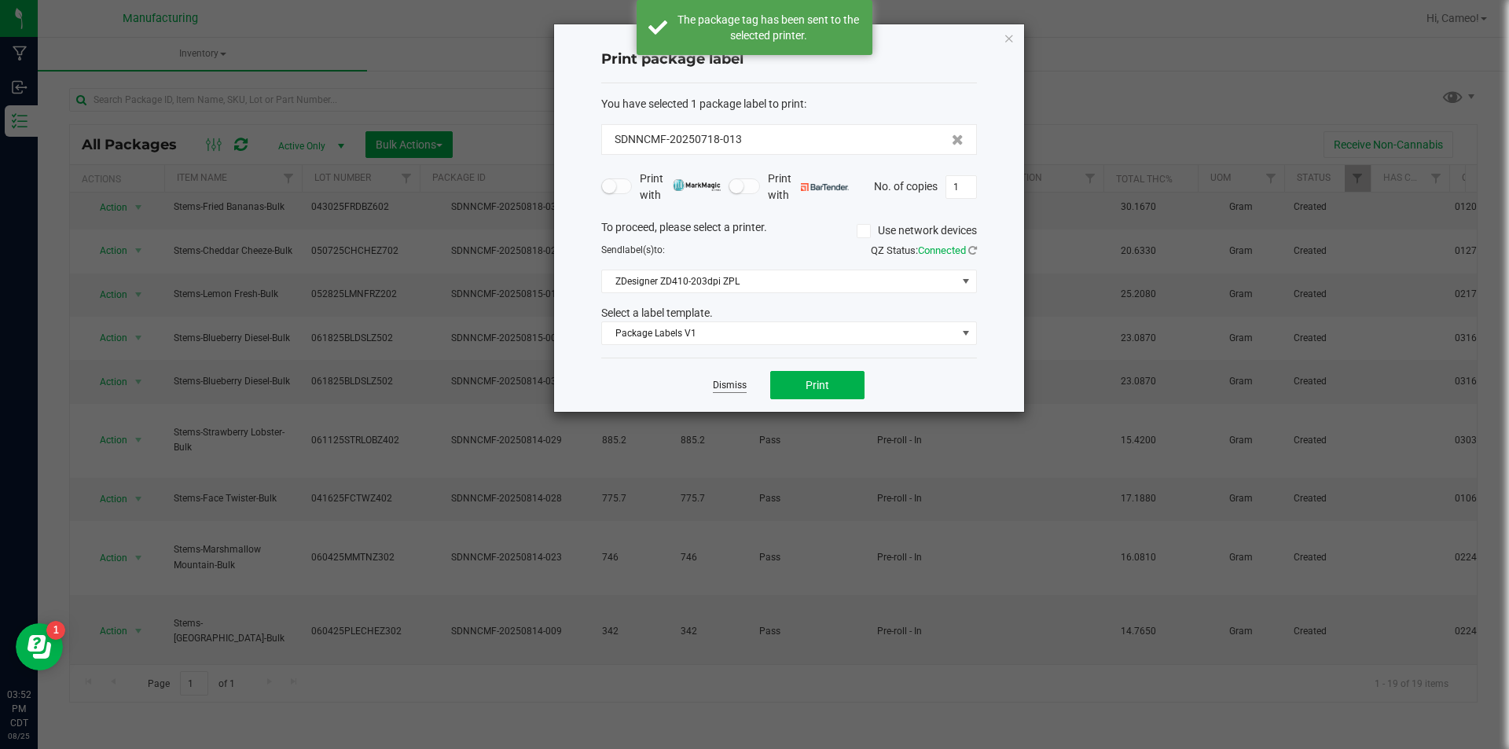
click at [729, 388] on link "Dismiss" at bounding box center [730, 385] width 34 height 13
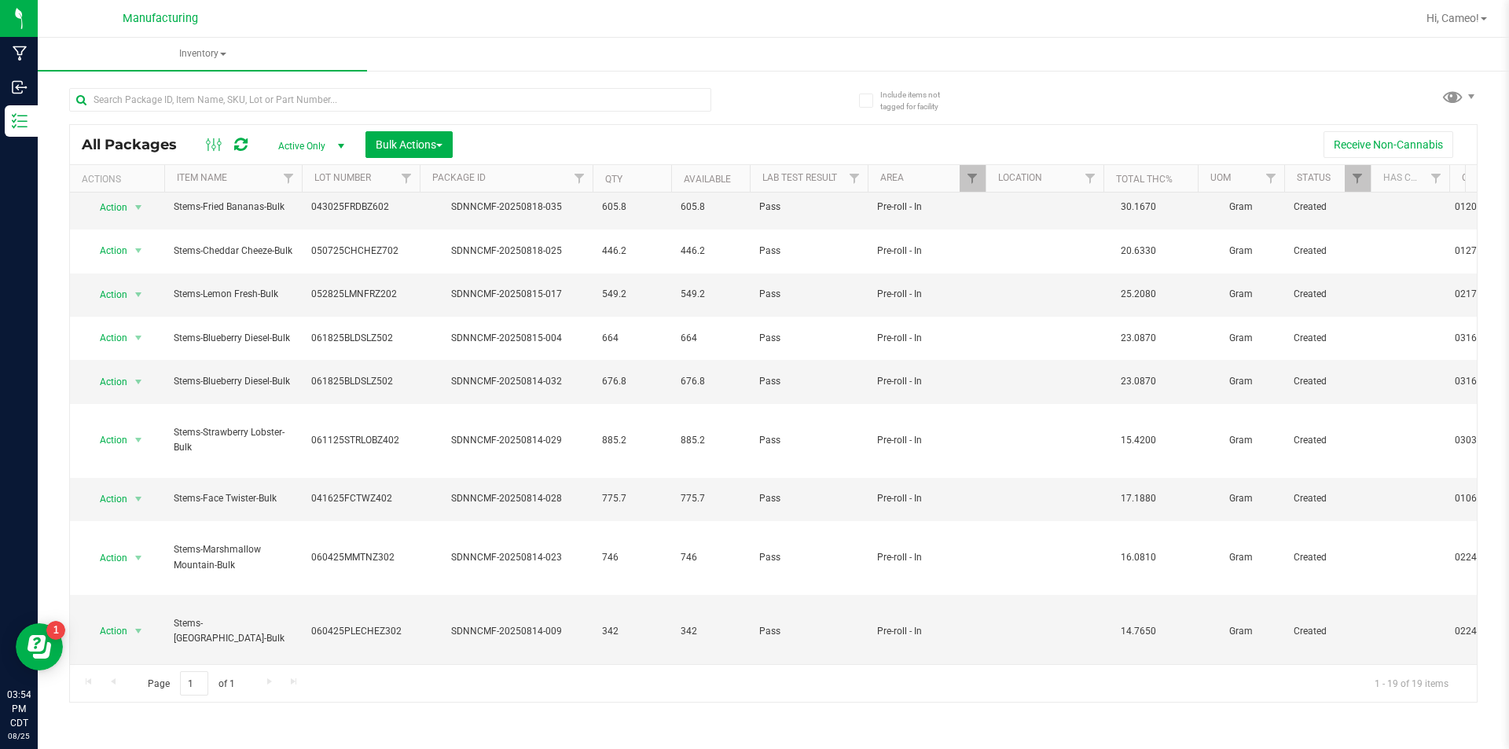
click at [125, 527] on li "Locate package" at bounding box center [135, 535] width 99 height 24
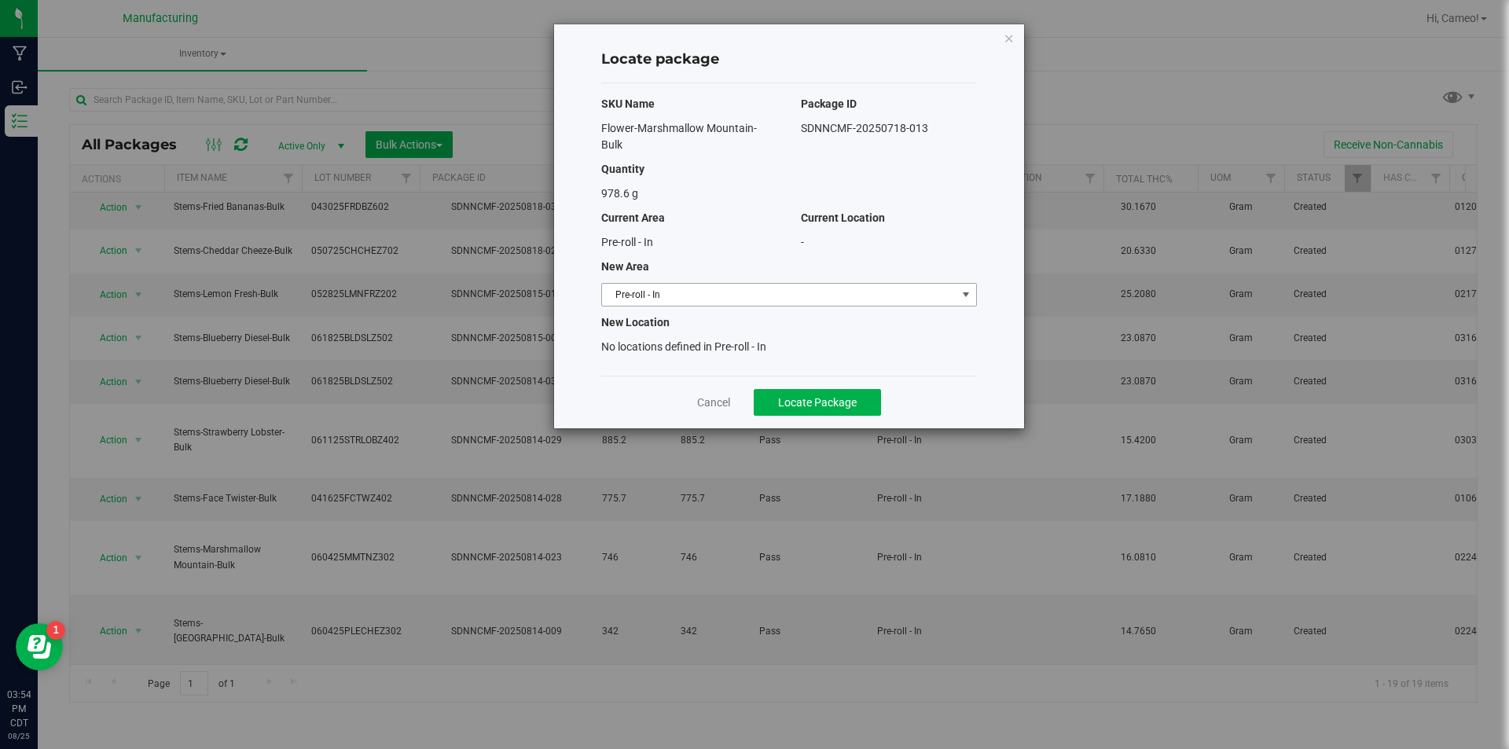
click at [864, 285] on span "Pre-roll - In" at bounding box center [779, 295] width 354 height 22
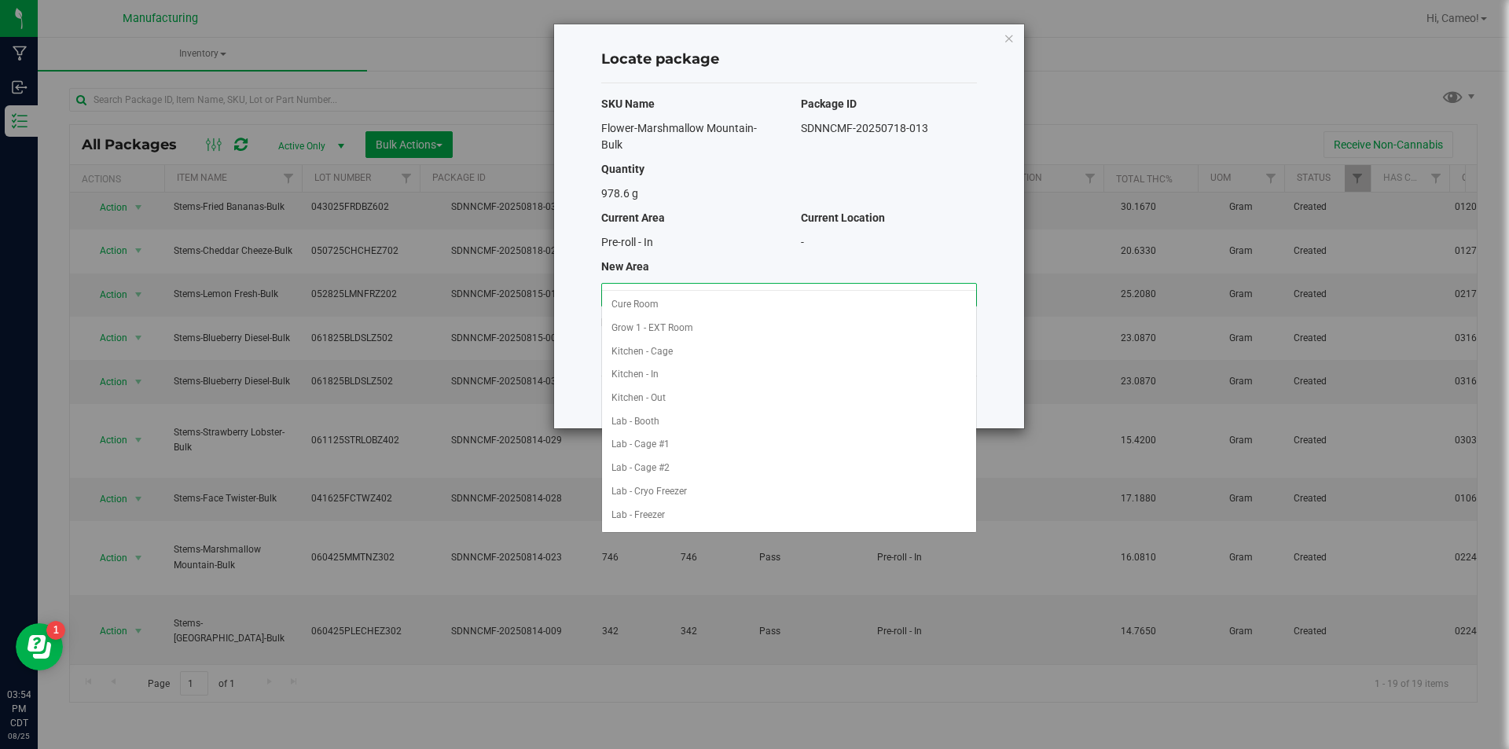
scroll to position [278, 0]
click at [712, 424] on li "Machine Trim Room - Preroll" at bounding box center [789, 424] width 374 height 24
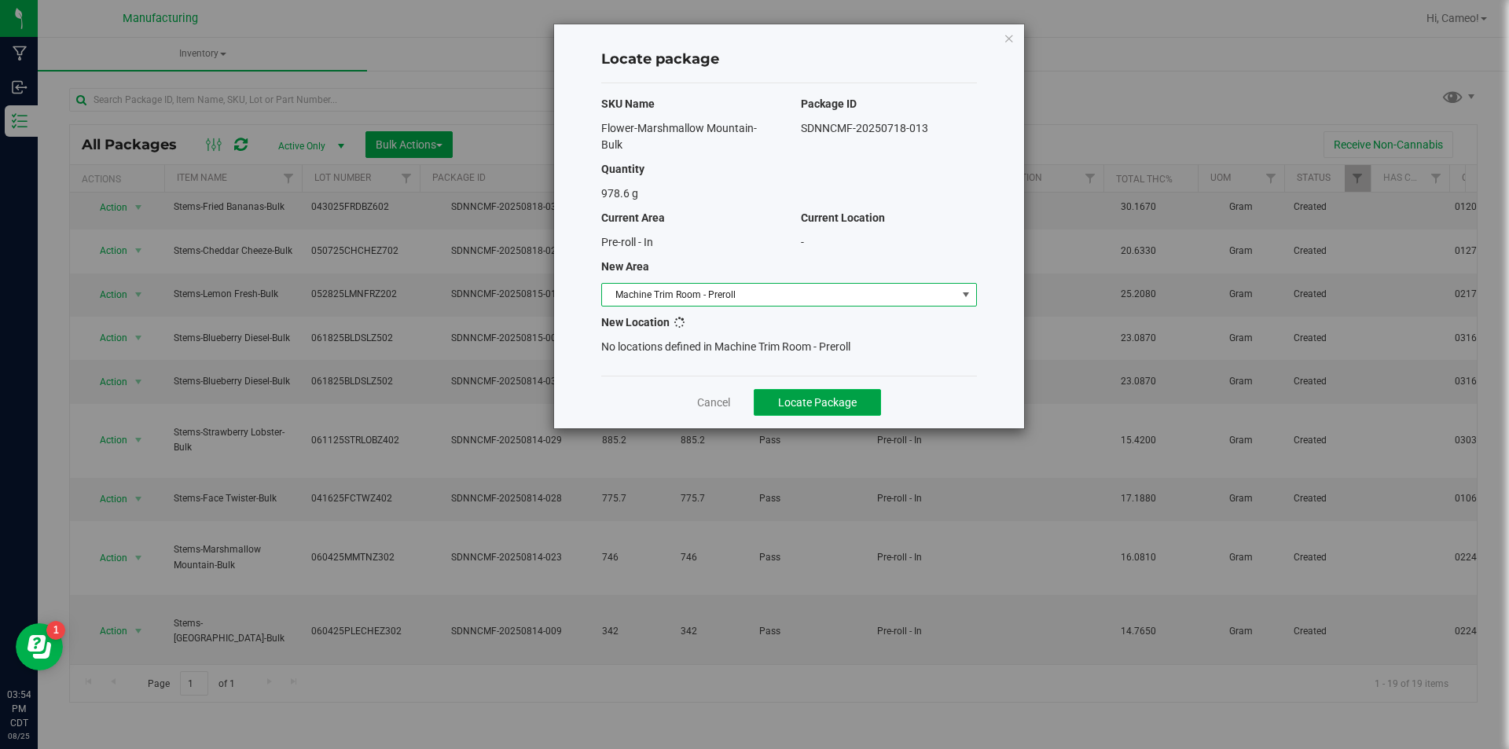
click at [832, 396] on span "Locate Package" at bounding box center [817, 402] width 79 height 13
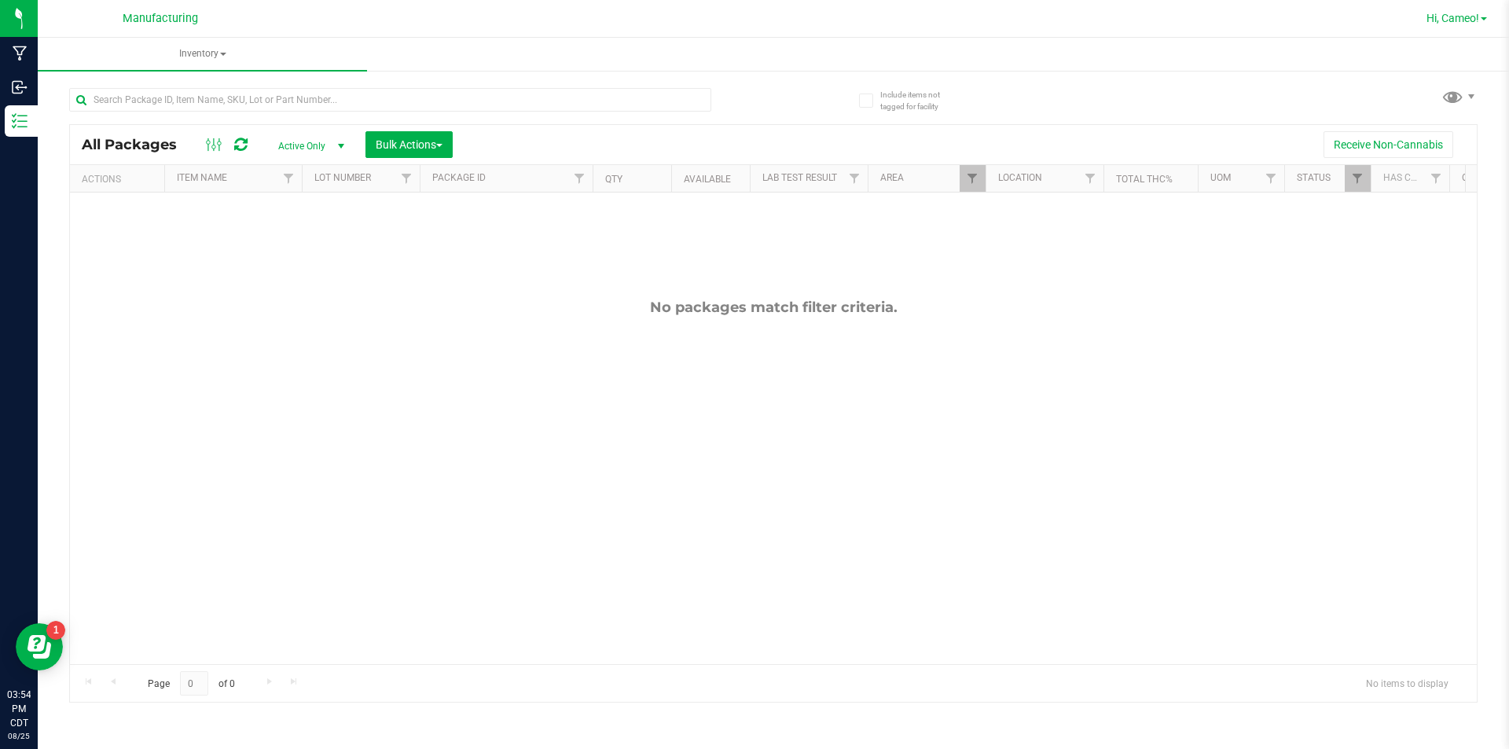
click at [1441, 20] on span "Hi, Cameo!" at bounding box center [1453, 18] width 53 height 13
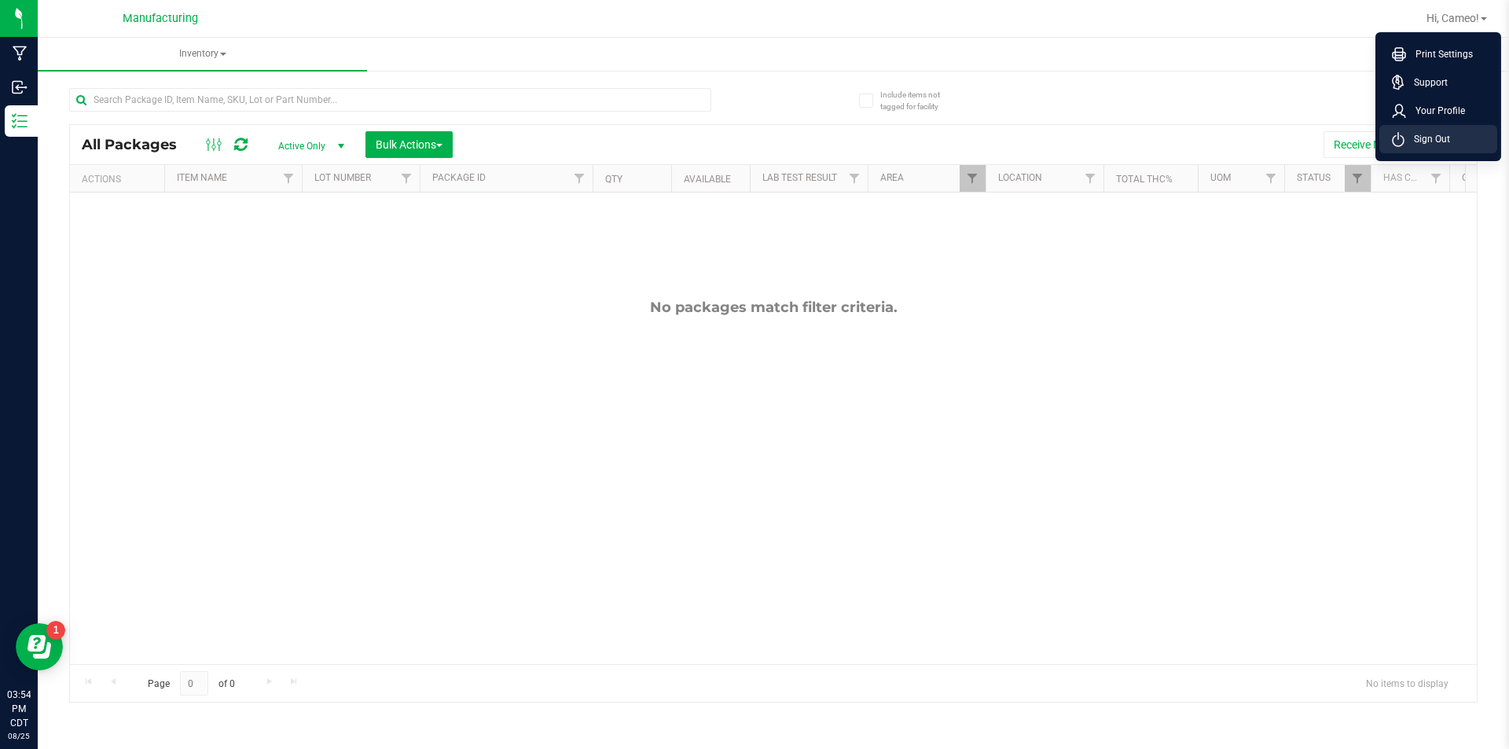
click at [1432, 135] on span "Sign Out" at bounding box center [1428, 139] width 46 height 16
